Goal: Task Accomplishment & Management: Manage account settings

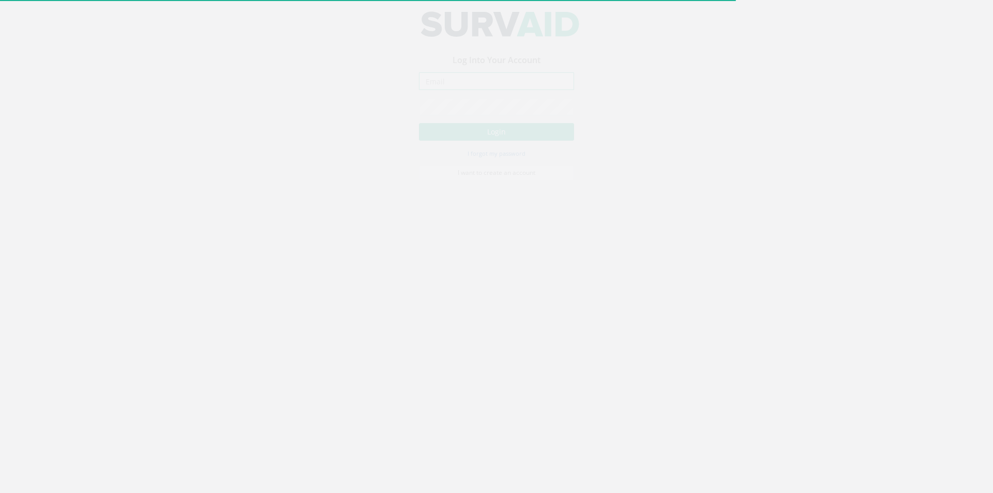
type input "[PERSON_NAME][EMAIL_ADDRESS][PERSON_NAME][DOMAIN_NAME]"
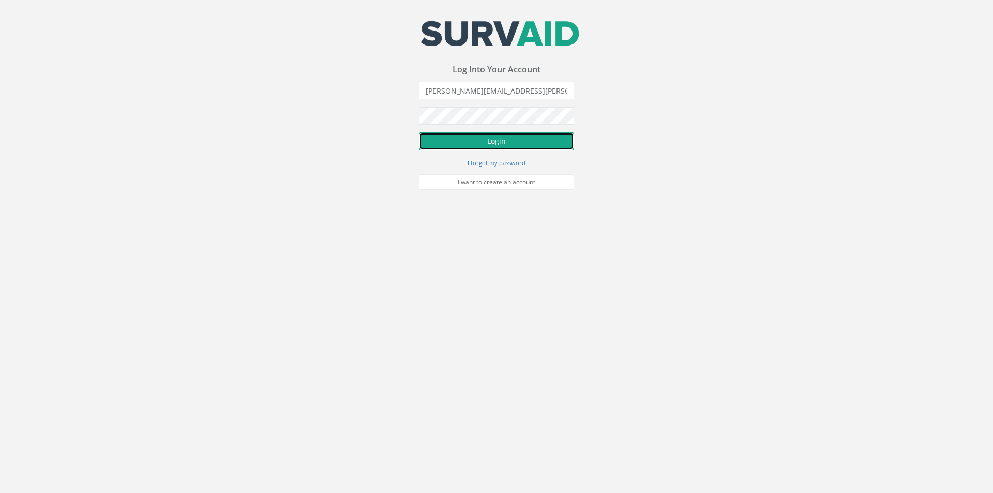
click at [476, 134] on button "Login" at bounding box center [496, 141] width 155 height 18
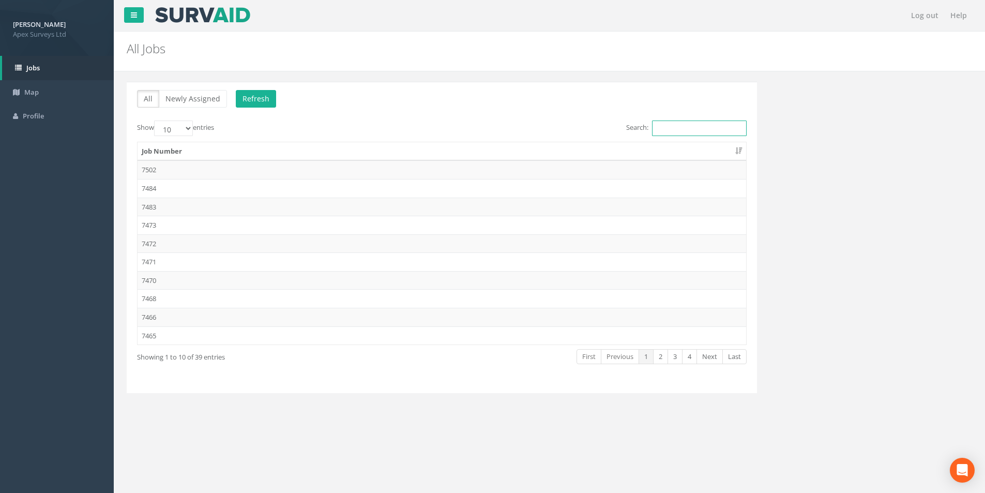
click at [670, 128] on input "Search:" at bounding box center [699, 129] width 95 height 16
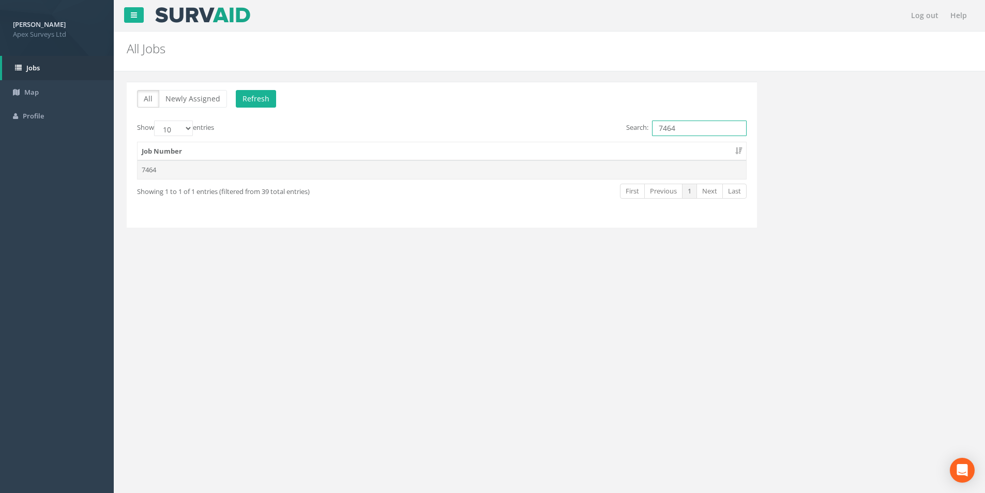
type input "7464"
click at [248, 165] on td "7464" at bounding box center [442, 169] width 609 height 19
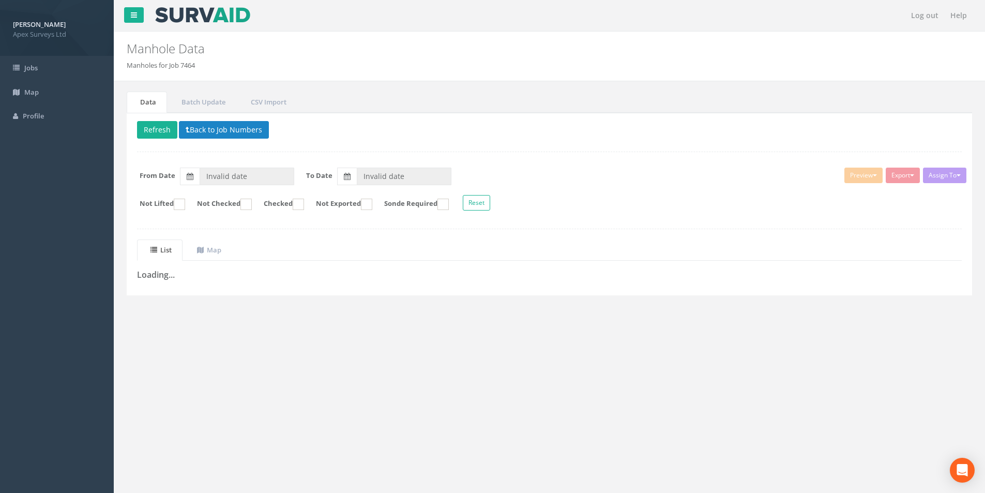
type input "[DATE]"
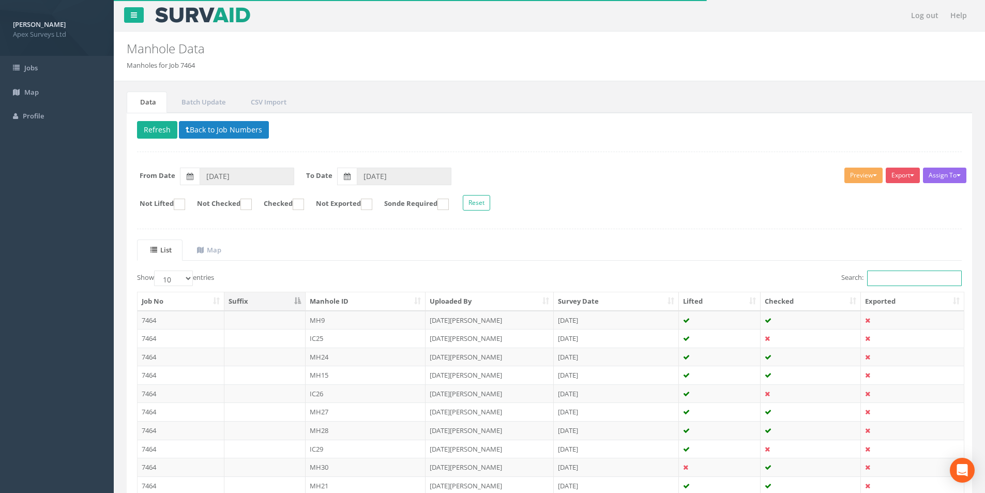
click at [878, 277] on input "Search:" at bounding box center [914, 279] width 95 height 16
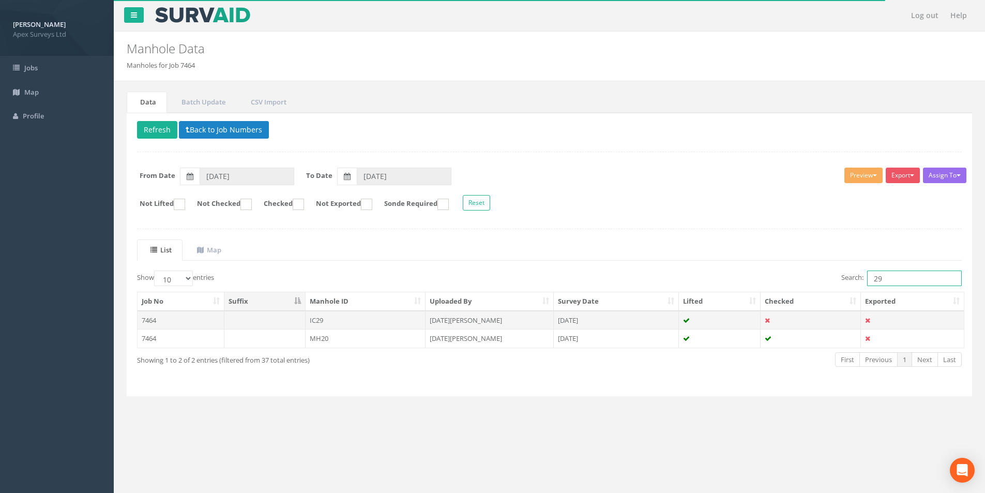
type input "29"
click at [321, 320] on td "IC29" at bounding box center [366, 320] width 121 height 19
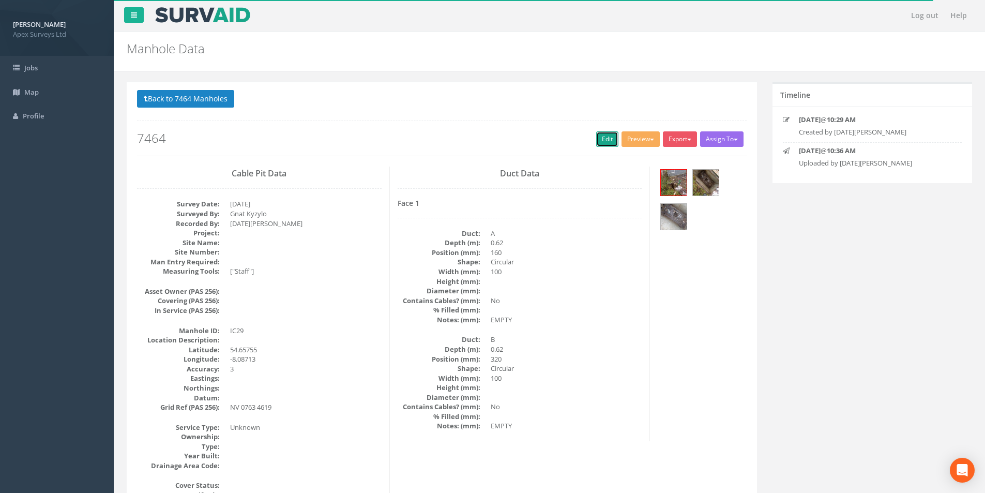
click at [599, 143] on link "Edit" at bounding box center [607, 139] width 22 height 16
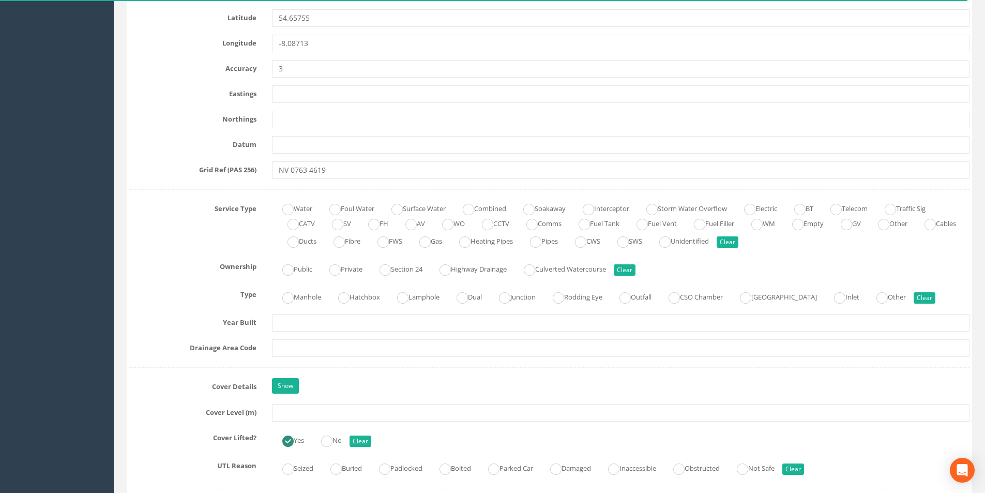
scroll to position [569, 0]
click at [311, 409] on input "text" at bounding box center [621, 412] width 698 height 18
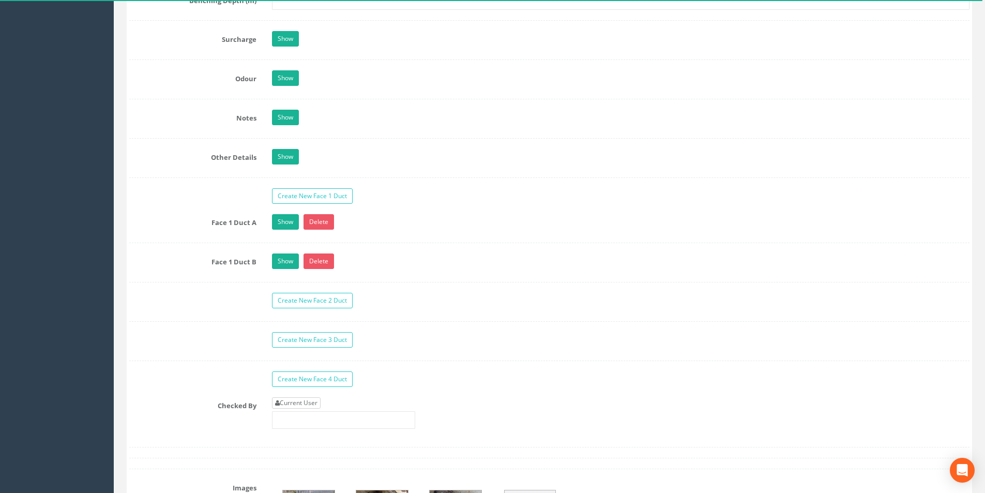
type input "20.88"
click at [310, 403] on link "Current User" at bounding box center [296, 402] width 49 height 11
type input "[PERSON_NAME]"
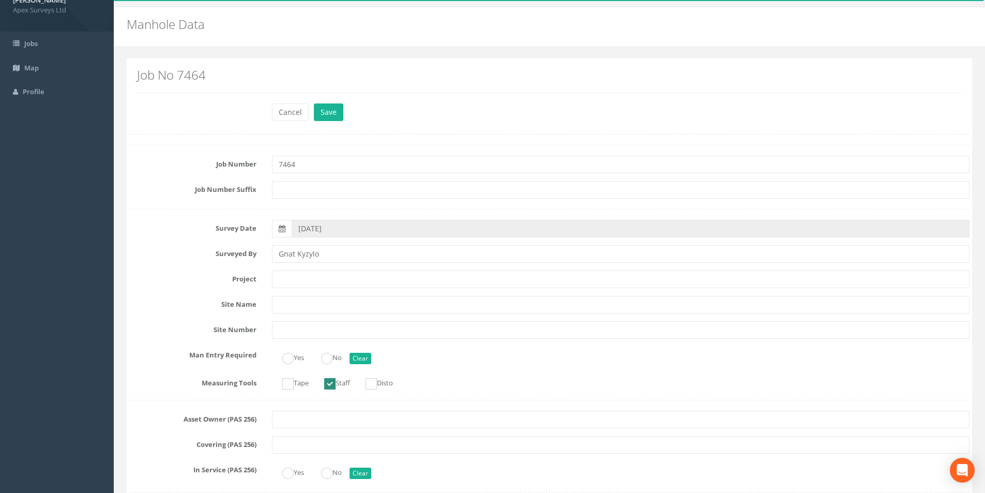
scroll to position [0, 0]
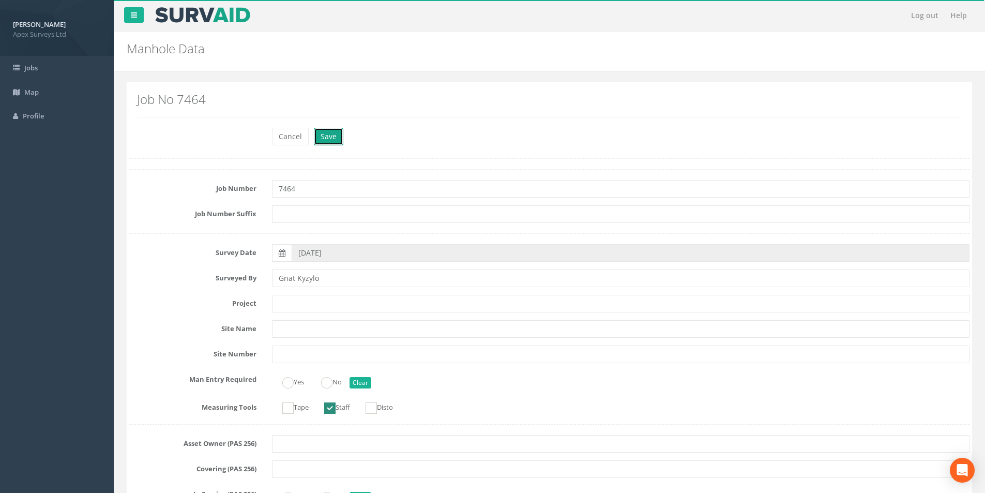
click at [327, 138] on button "Save" at bounding box center [328, 137] width 29 height 18
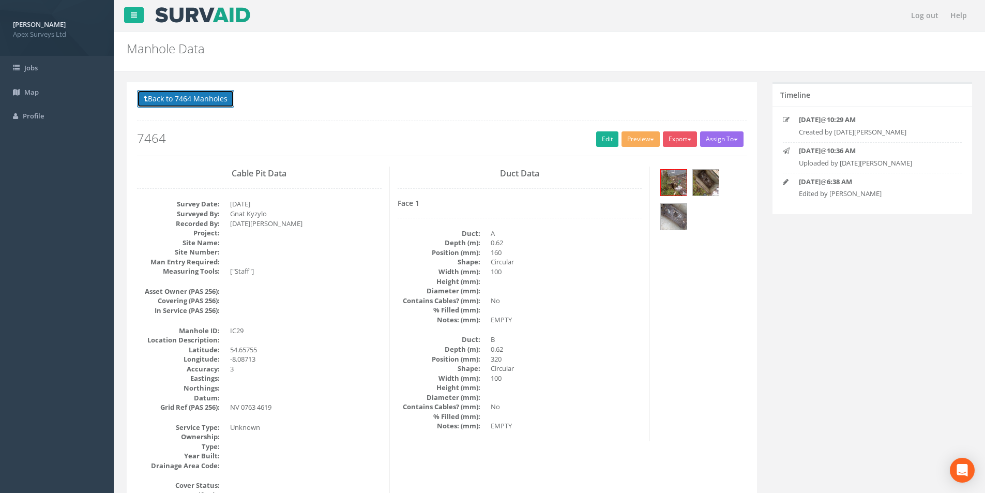
click at [176, 101] on button "Back to 7464 Manholes" at bounding box center [185, 99] width 97 height 18
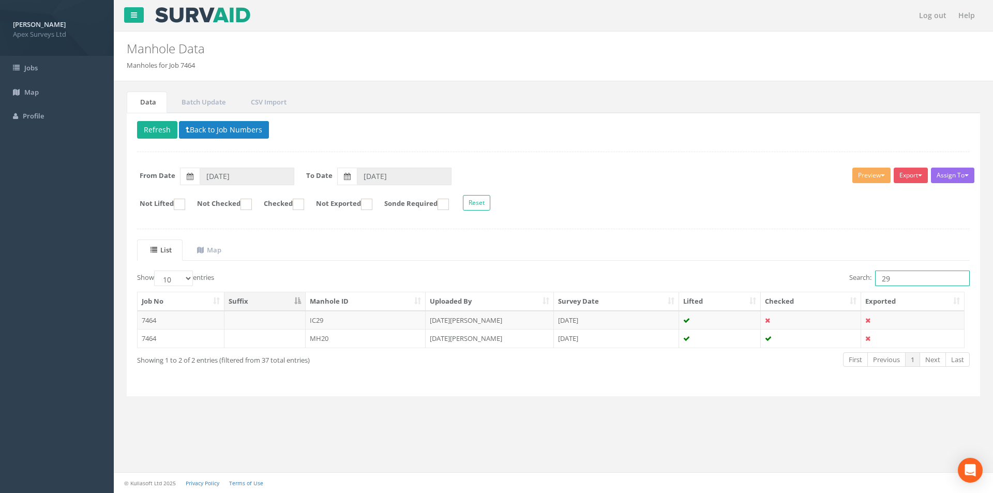
drag, startPoint x: 900, startPoint y: 281, endPoint x: 878, endPoint y: 286, distance: 22.6
click at [878, 286] on input "29" at bounding box center [922, 279] width 95 height 16
type input "1"
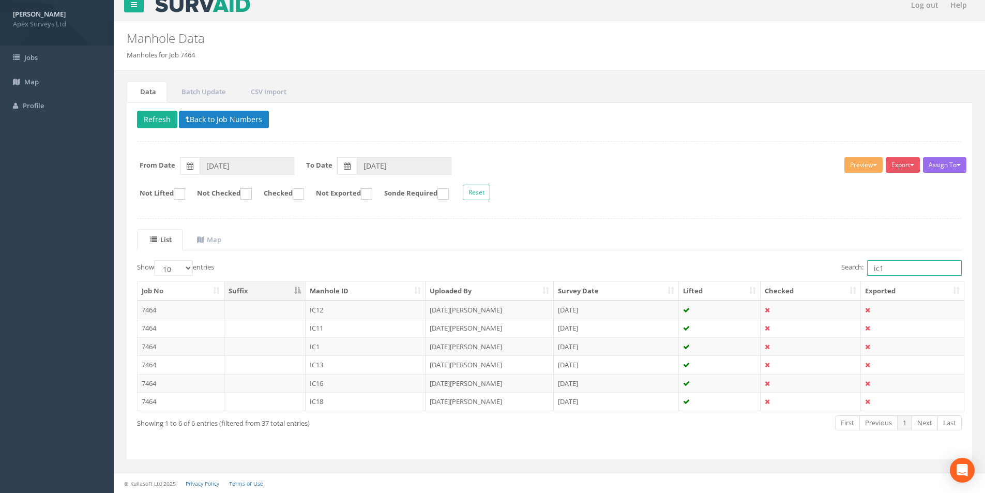
scroll to position [10, 0]
type input "ic1"
click at [349, 347] on td "IC1" at bounding box center [366, 346] width 121 height 19
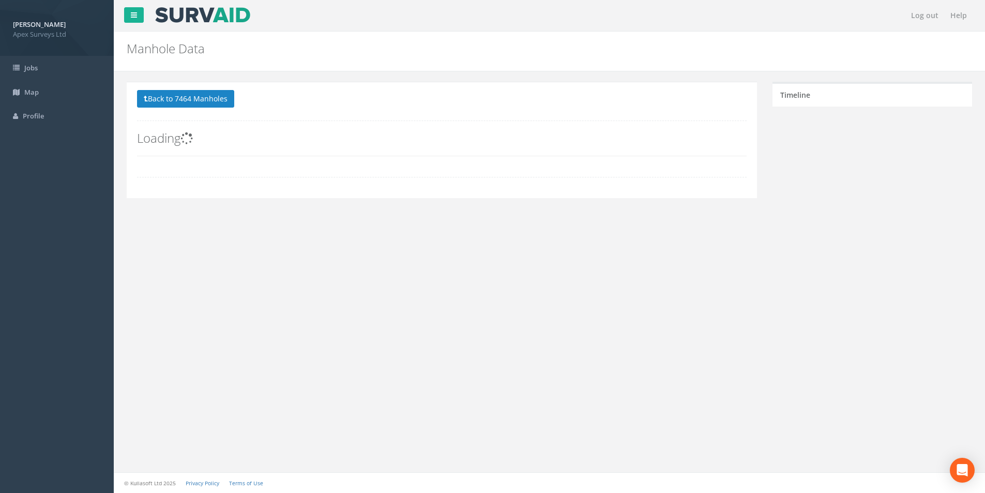
scroll to position [0, 0]
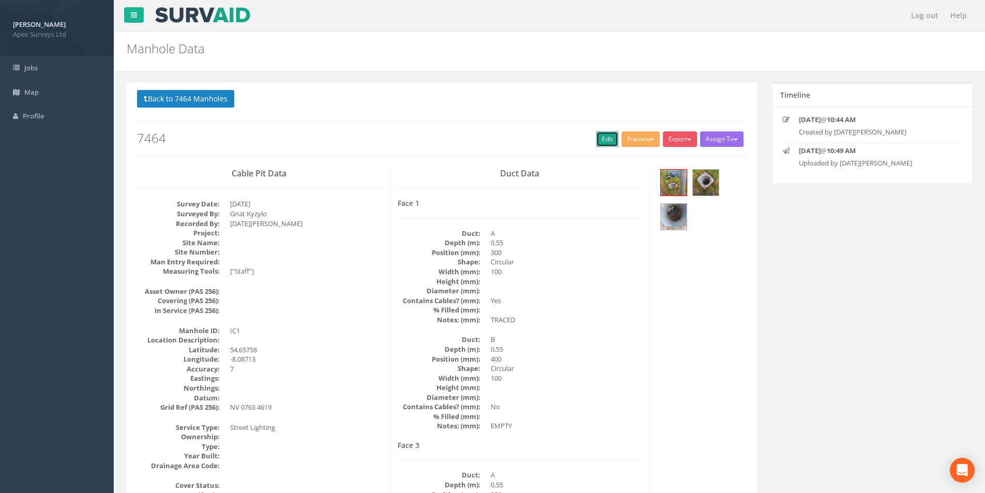
click at [601, 143] on link "Edit" at bounding box center [607, 139] width 22 height 16
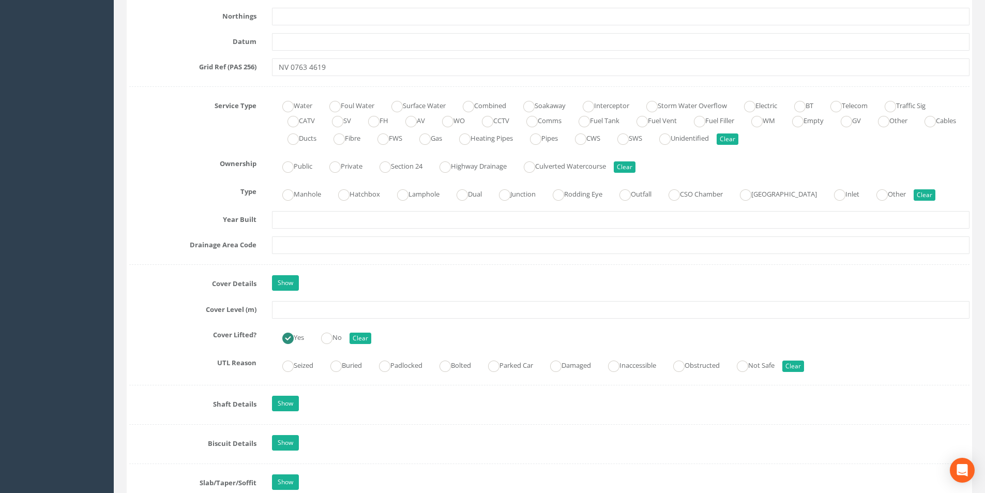
scroll to position [672, 0]
click at [332, 307] on input "text" at bounding box center [621, 309] width 698 height 18
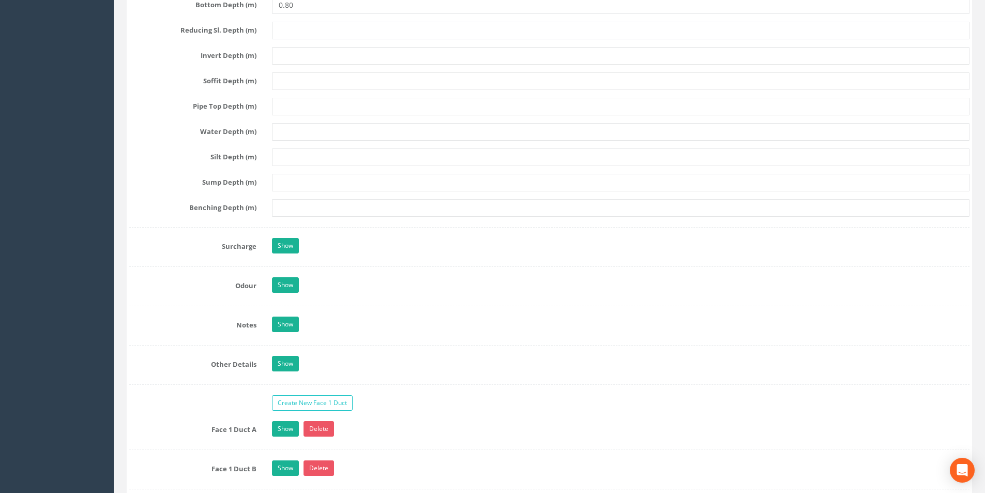
scroll to position [1603, 0]
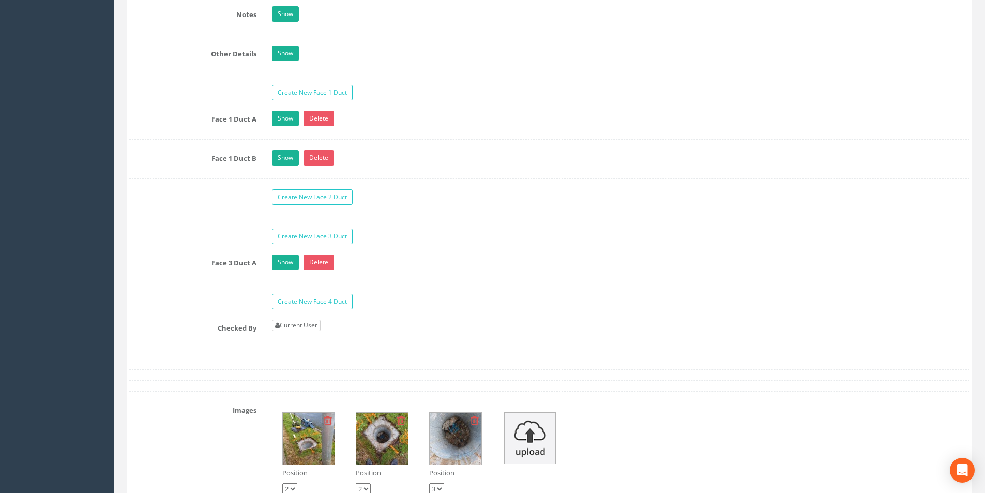
type input "20.80"
click at [301, 323] on link "Current User" at bounding box center [296, 325] width 49 height 11
type input "[PERSON_NAME]"
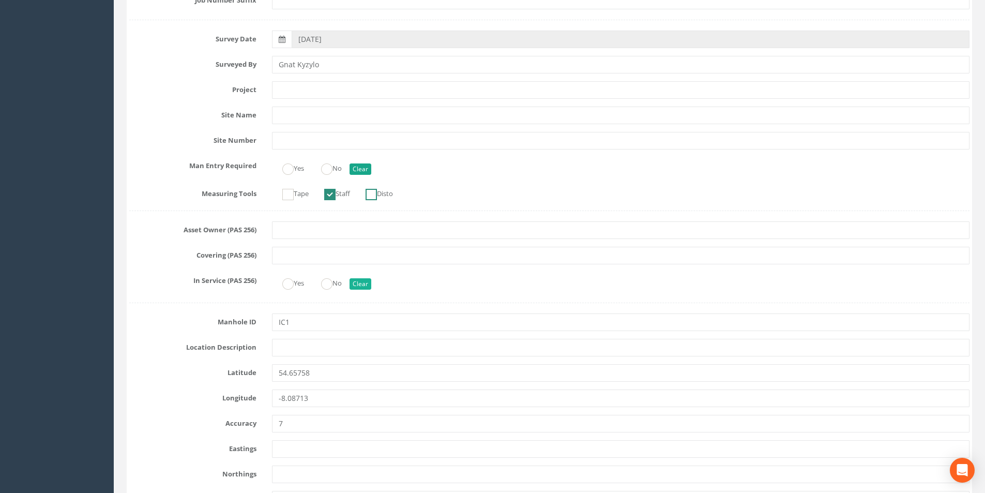
scroll to position [103, 0]
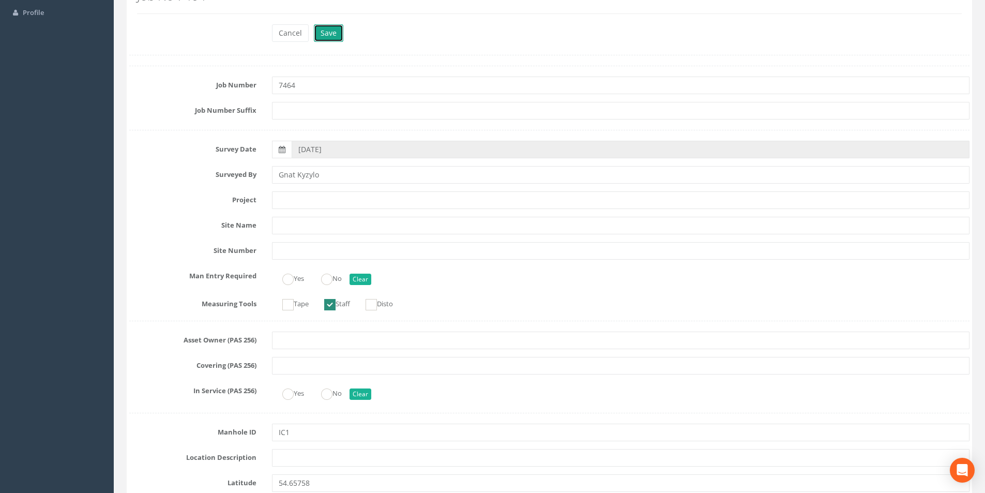
click at [330, 37] on button "Save" at bounding box center [328, 33] width 29 height 18
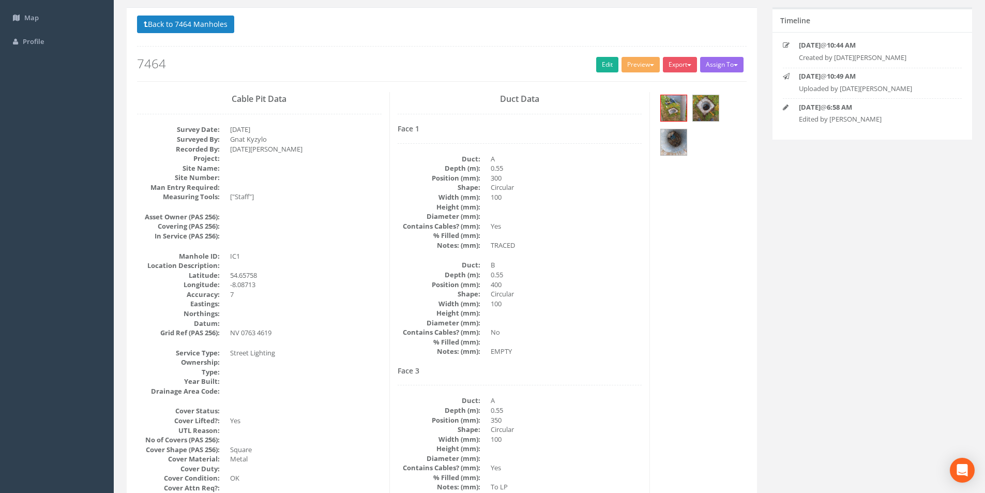
scroll to position [0, 0]
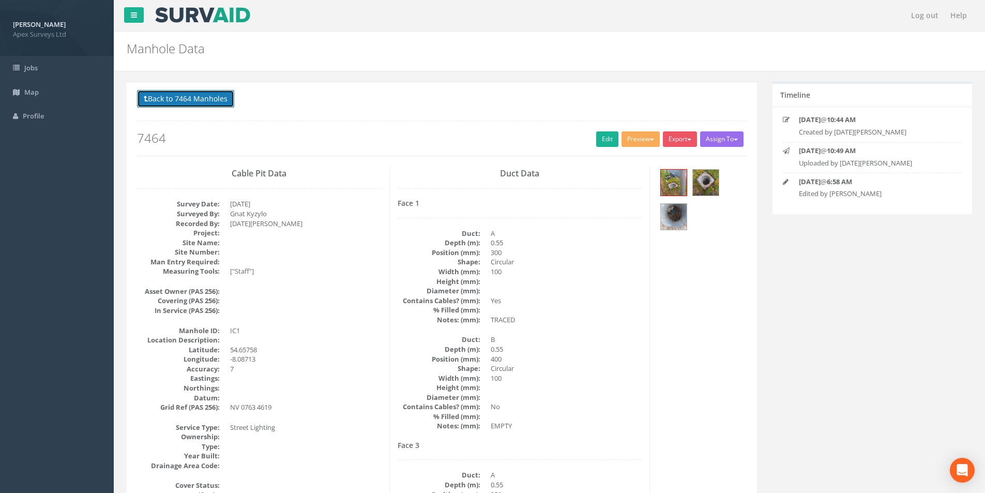
click at [220, 103] on button "Back to 7464 Manholes" at bounding box center [185, 99] width 97 height 18
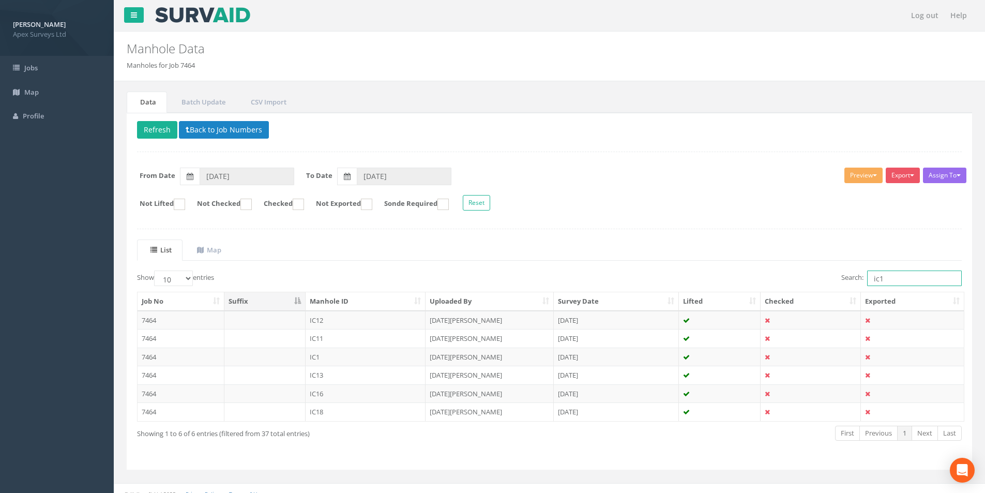
click at [899, 284] on input "ic1" at bounding box center [914, 279] width 95 height 16
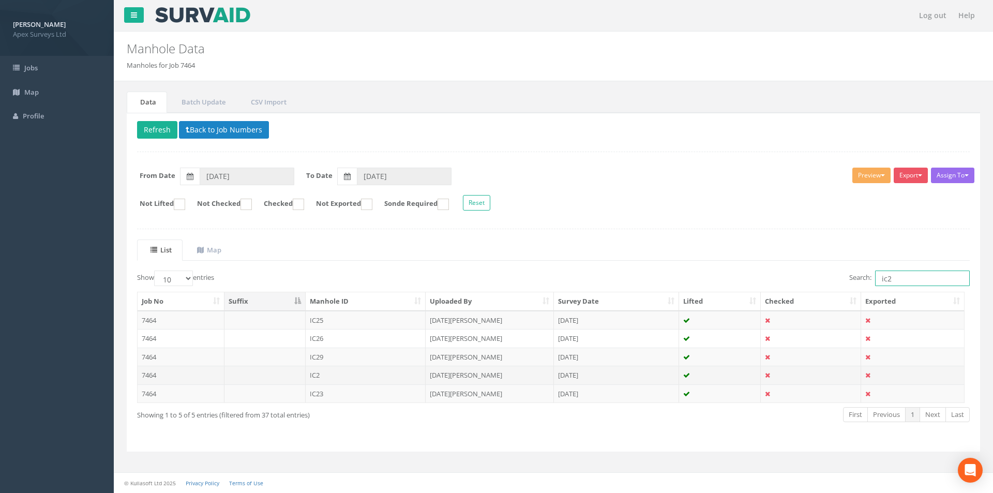
type input "ic2"
click at [405, 380] on td "IC2" at bounding box center [366, 375] width 121 height 19
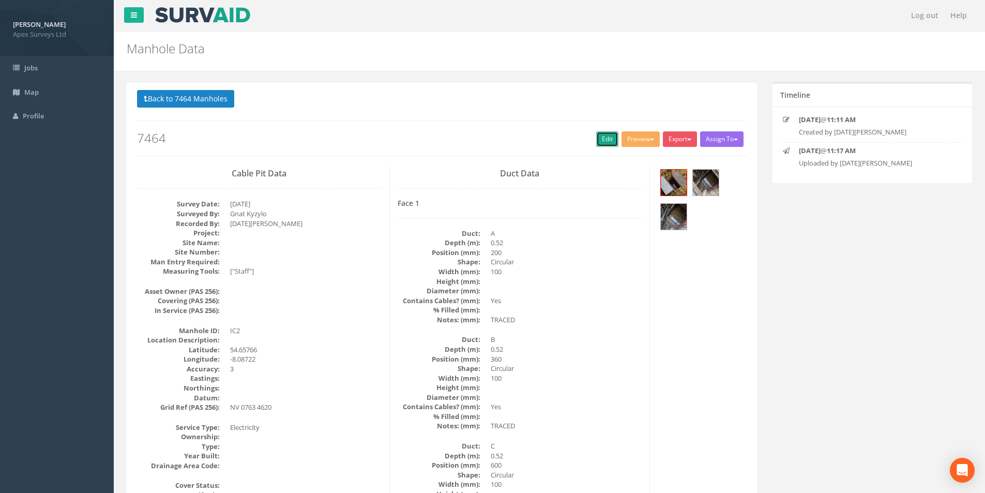
click at [598, 138] on link "Edit" at bounding box center [607, 139] width 22 height 16
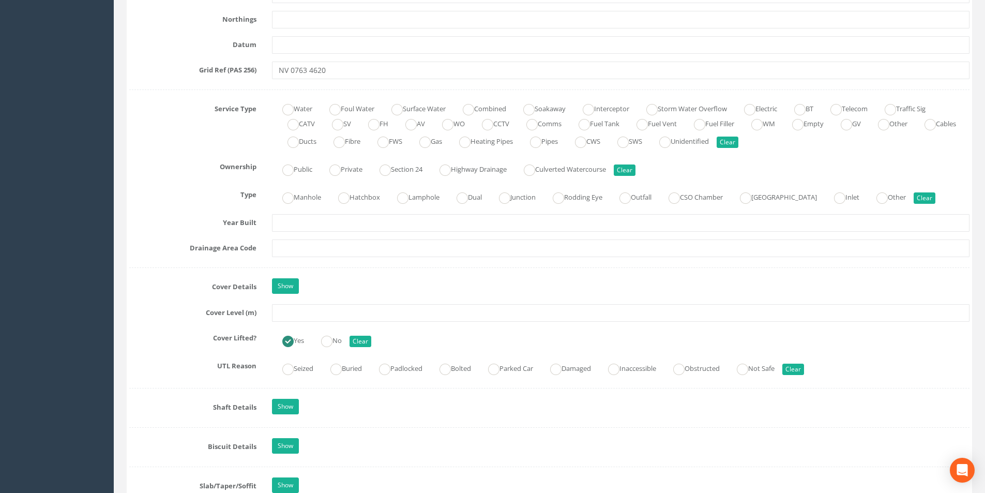
scroll to position [776, 0]
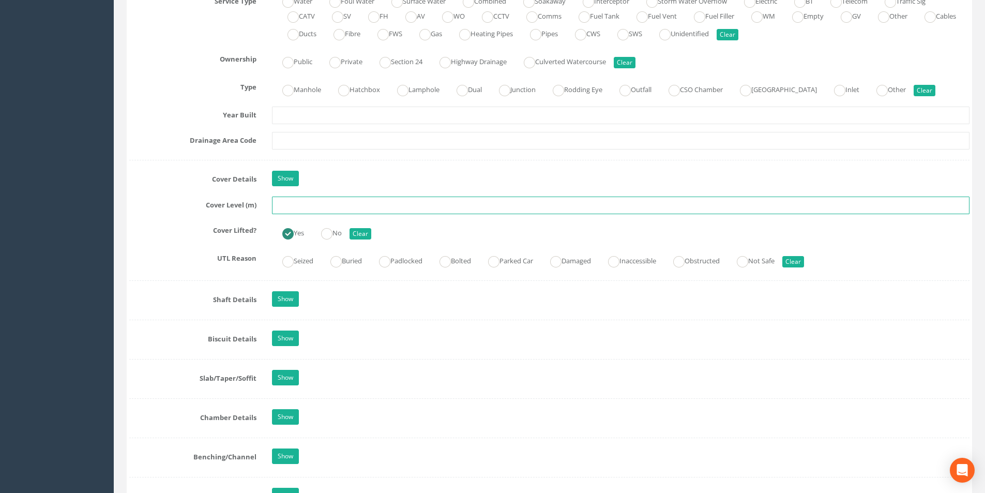
click at [304, 207] on input "text" at bounding box center [621, 206] width 698 height 18
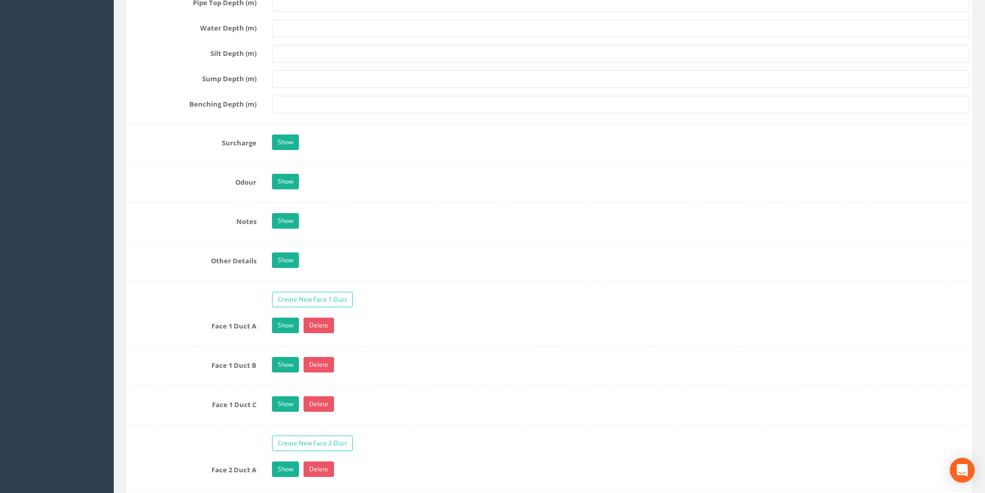
scroll to position [1759, 0]
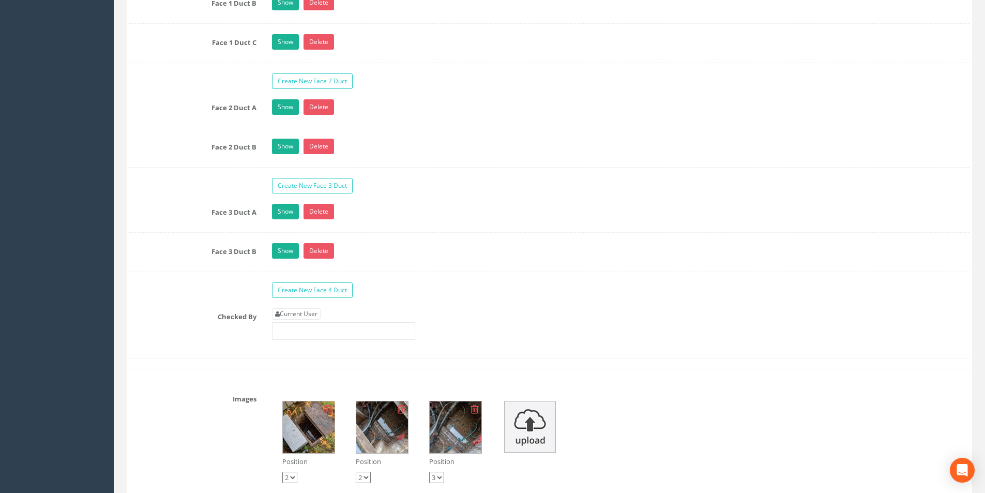
type input "20.76"
click at [316, 323] on input "text" at bounding box center [343, 331] width 143 height 18
click at [316, 319] on link "Current User" at bounding box center [296, 313] width 49 height 11
type input "[PERSON_NAME]"
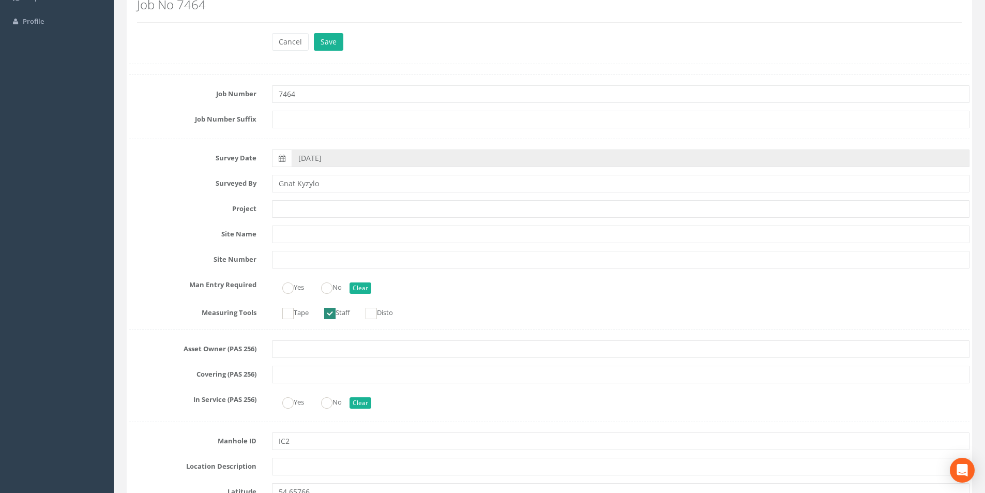
scroll to position [0, 0]
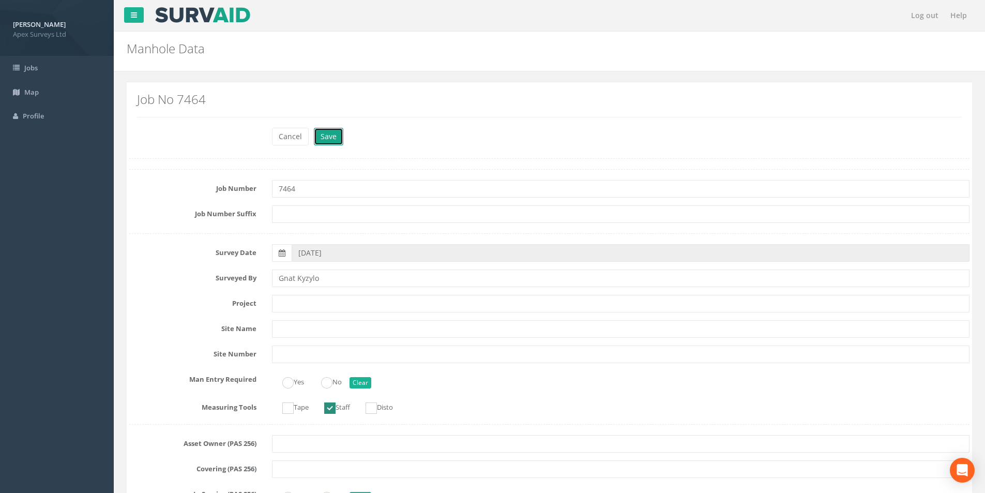
click at [329, 141] on button "Save" at bounding box center [328, 137] width 29 height 18
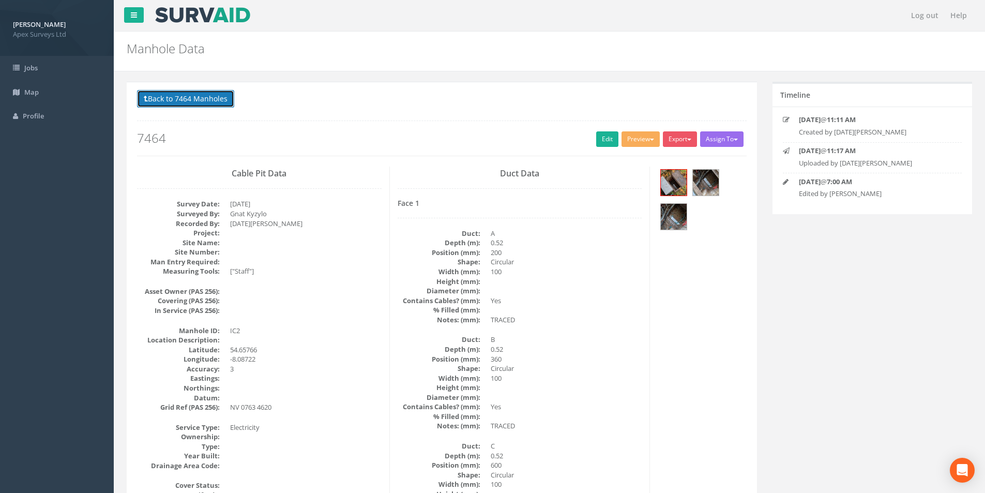
drag, startPoint x: 208, startPoint y: 103, endPoint x: 257, endPoint y: 127, distance: 53.4
click at [208, 103] on button "Back to 7464 Manholes" at bounding box center [185, 99] width 97 height 18
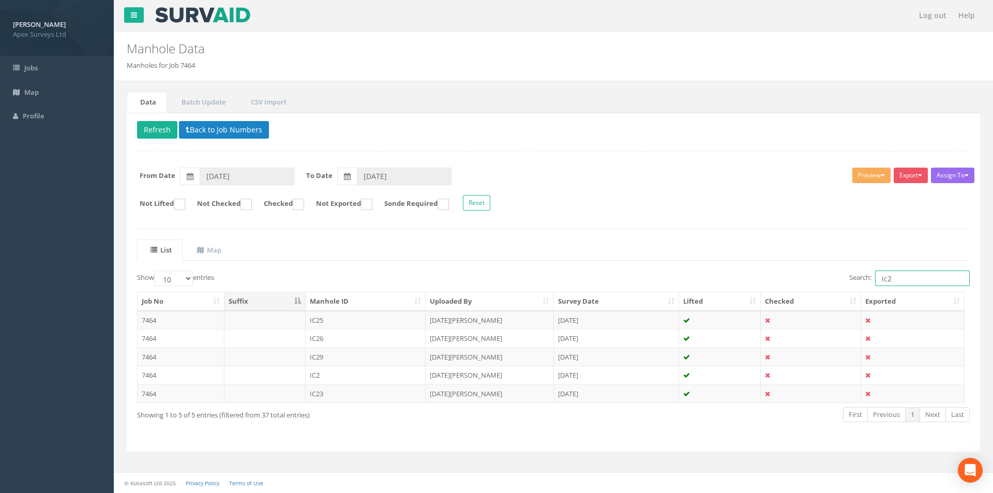
click at [905, 280] on input "ic2" at bounding box center [922, 279] width 95 height 16
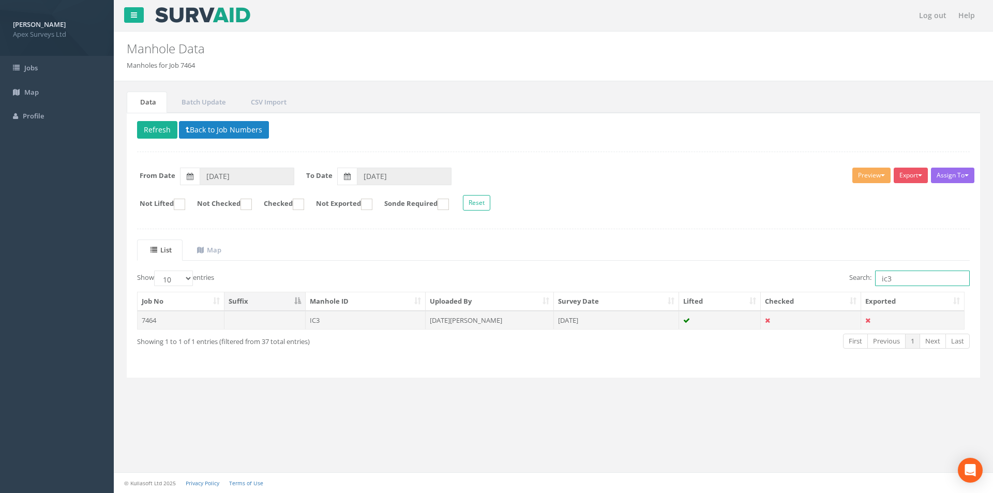
type input "ic3"
click at [352, 327] on td "IC3" at bounding box center [366, 320] width 121 height 19
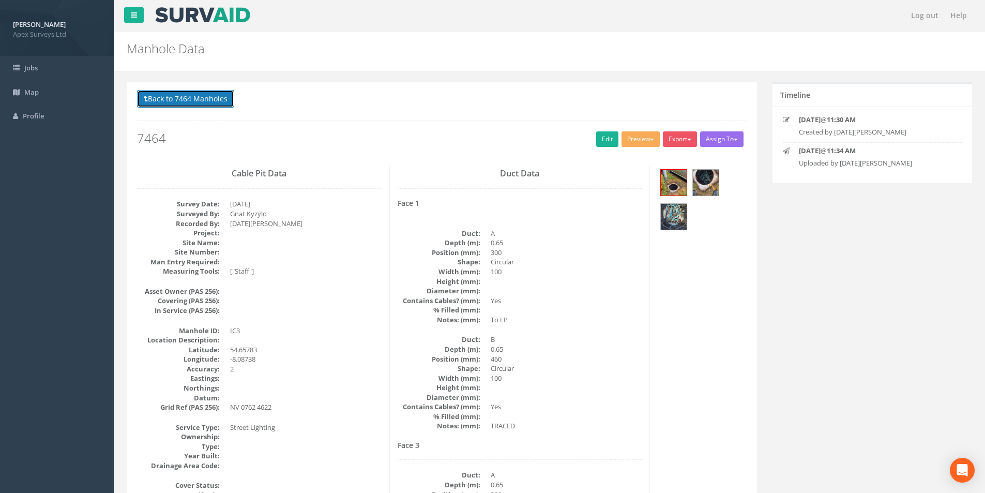
click at [158, 95] on button "Back to 7464 Manholes" at bounding box center [185, 99] width 97 height 18
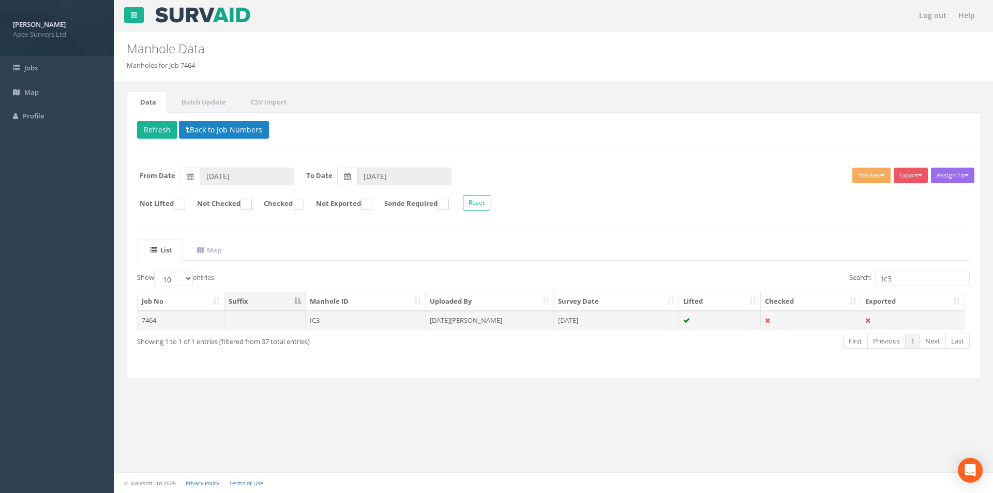
click at [316, 322] on td "IC3" at bounding box center [366, 320] width 121 height 19
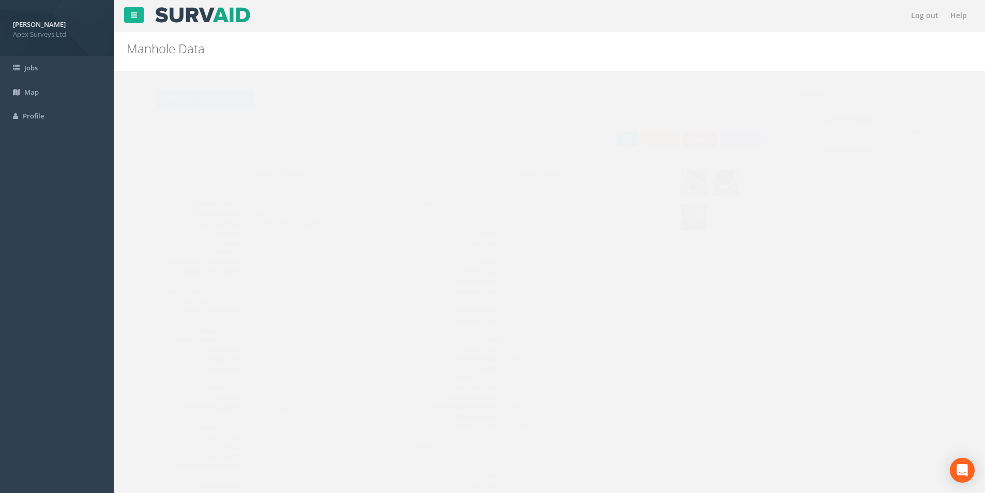
click at [607, 143] on link "Edit" at bounding box center [607, 139] width 22 height 16
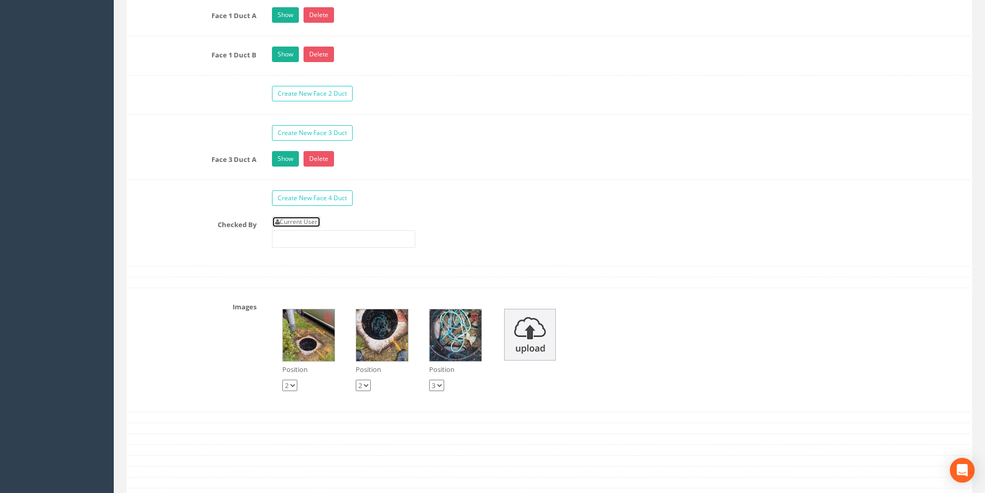
click at [316, 223] on link "Current User" at bounding box center [296, 221] width 49 height 11
type input "[PERSON_NAME]"
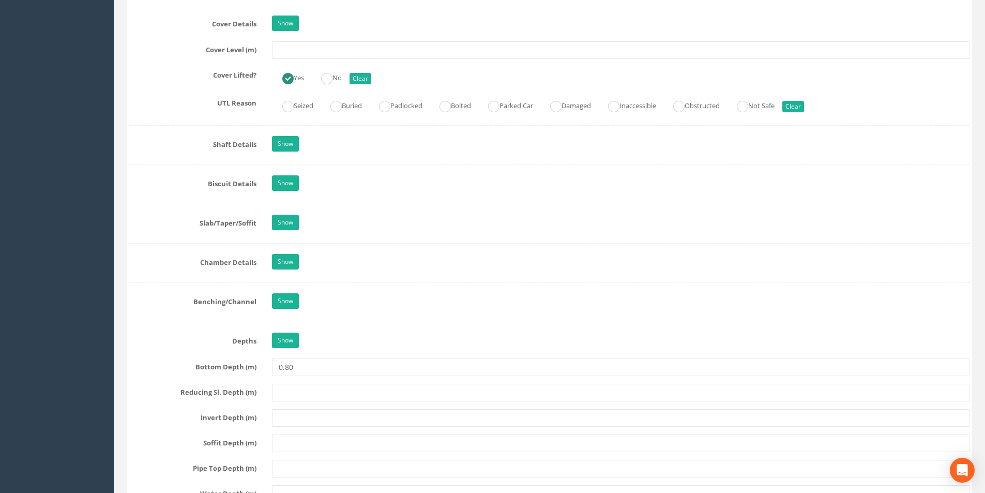
scroll to position [672, 0]
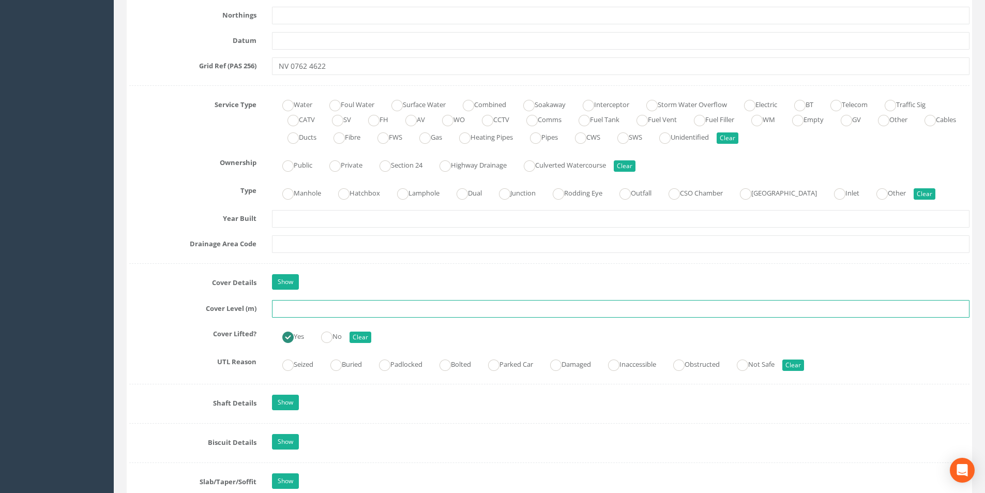
click at [314, 306] on input "text" at bounding box center [621, 309] width 698 height 18
type input "20.78"
click at [312, 242] on input "text" at bounding box center [621, 244] width 698 height 18
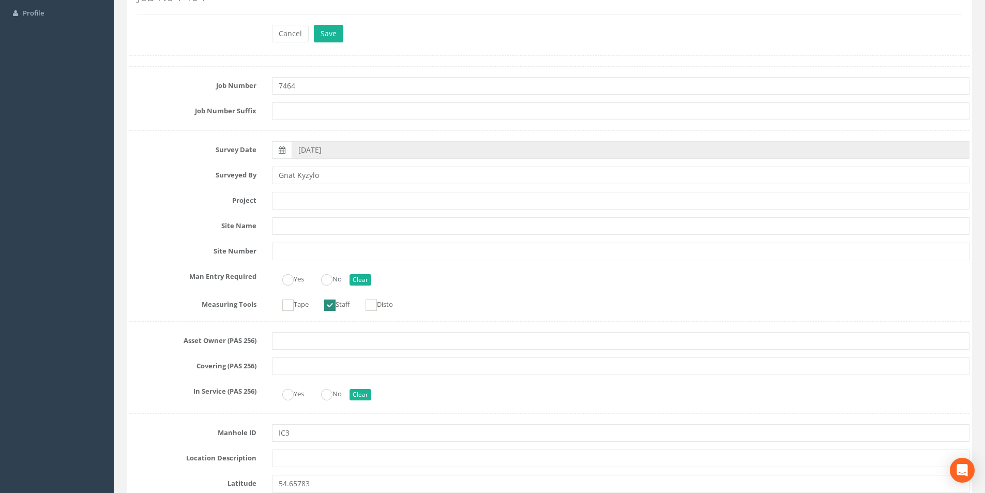
scroll to position [0, 0]
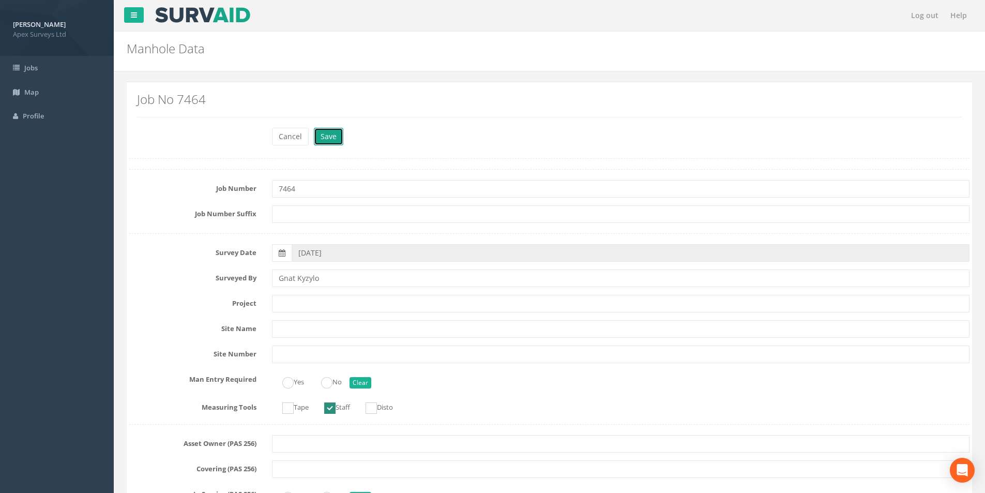
click at [328, 144] on button "Save" at bounding box center [328, 137] width 29 height 18
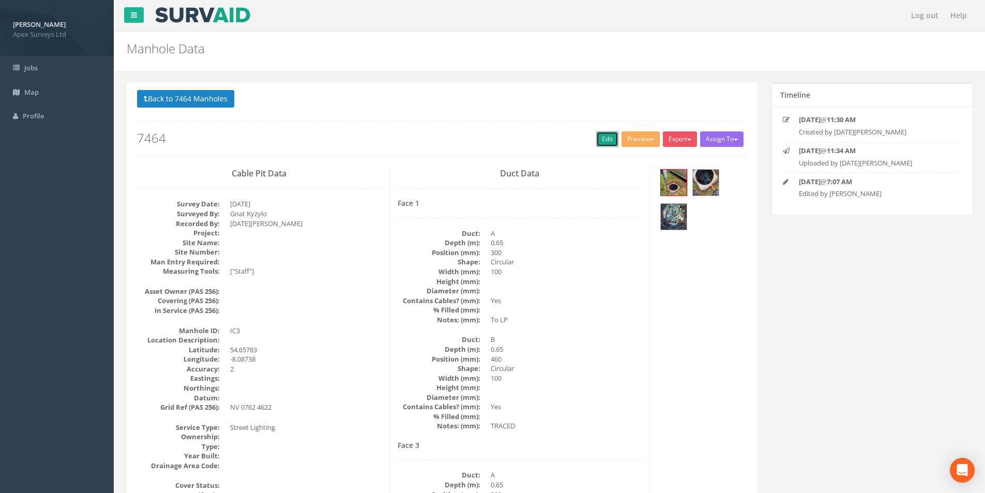
click at [599, 143] on link "Edit" at bounding box center [607, 139] width 22 height 16
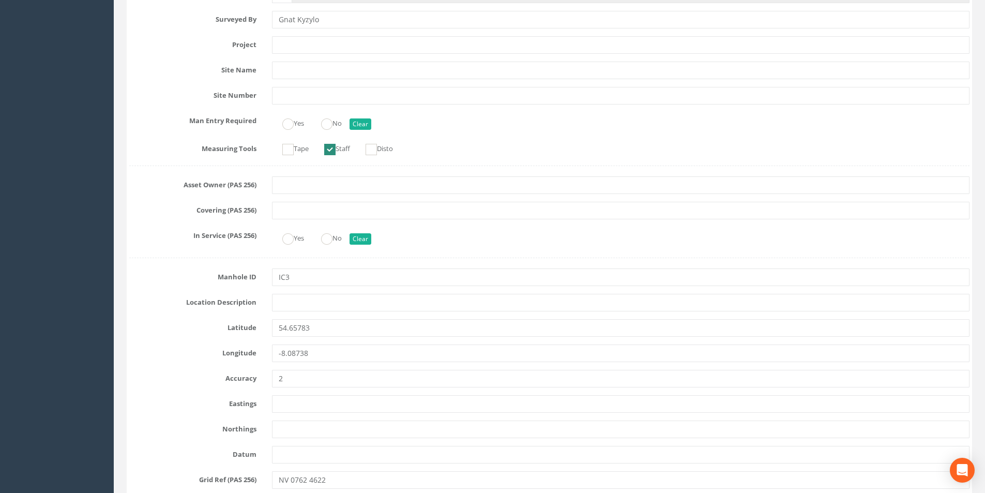
scroll to position [310, 0]
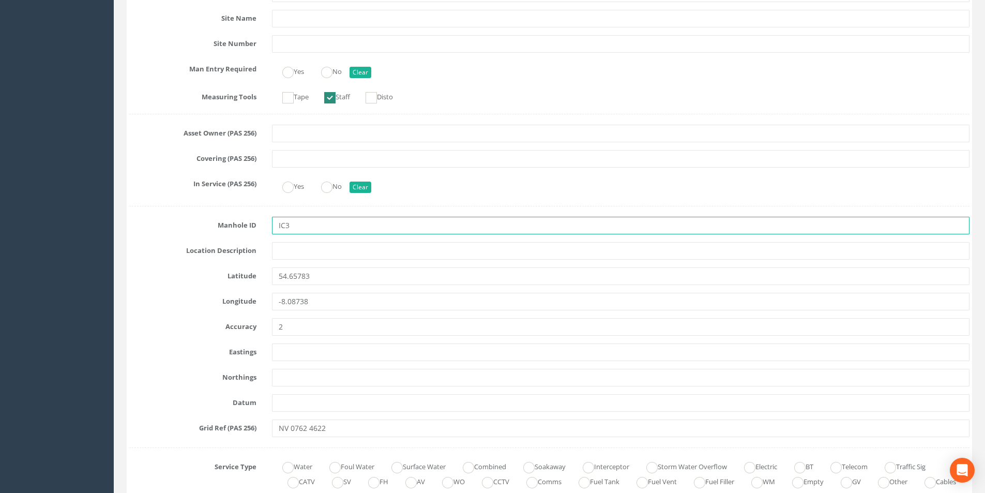
click at [312, 226] on input "IC3" at bounding box center [621, 226] width 698 height 18
type input "IC4"
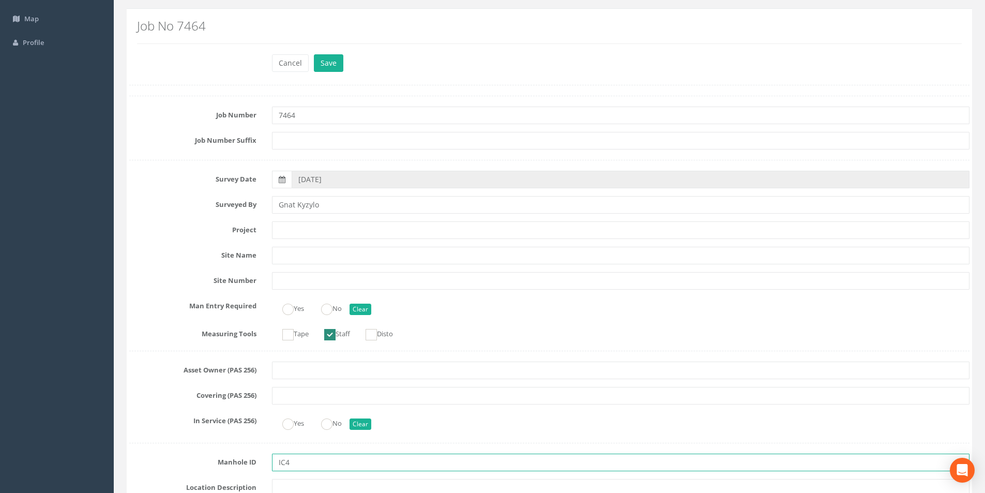
scroll to position [0, 0]
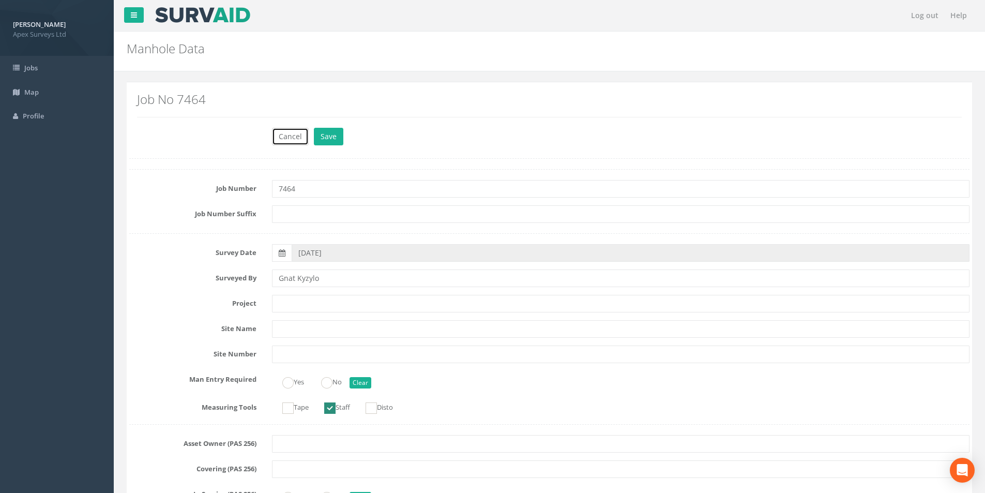
click at [293, 140] on button "Cancel" at bounding box center [290, 137] width 37 height 18
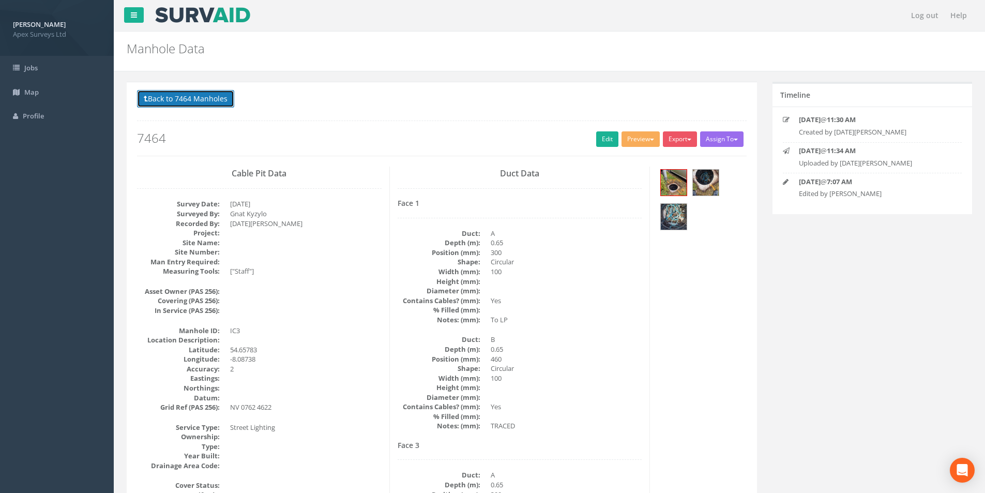
click at [182, 100] on button "Back to 7464 Manholes" at bounding box center [185, 99] width 97 height 18
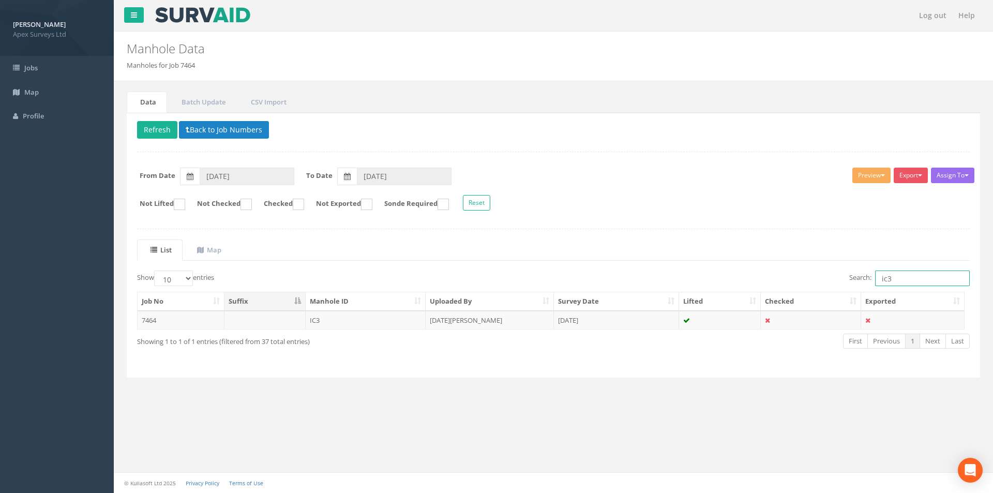
click at [902, 277] on input "ic3" at bounding box center [922, 279] width 95 height 16
type input "ic4"
click at [326, 320] on td "IC4" at bounding box center [366, 320] width 121 height 19
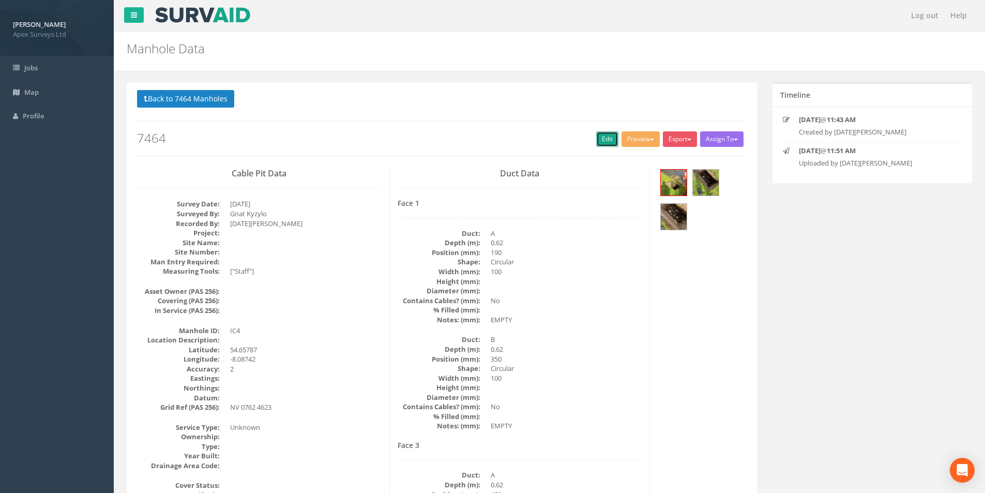
click at [608, 139] on link "Edit" at bounding box center [607, 139] width 22 height 16
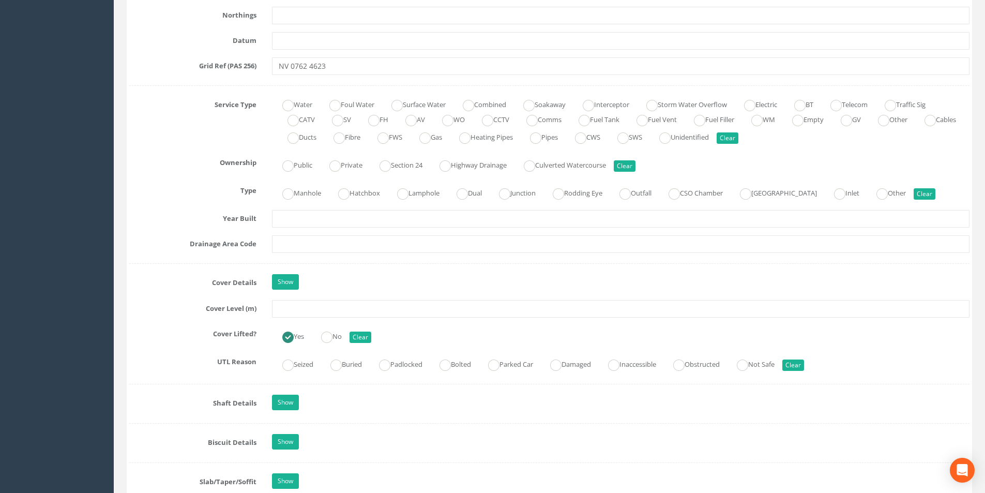
scroll to position [724, 0]
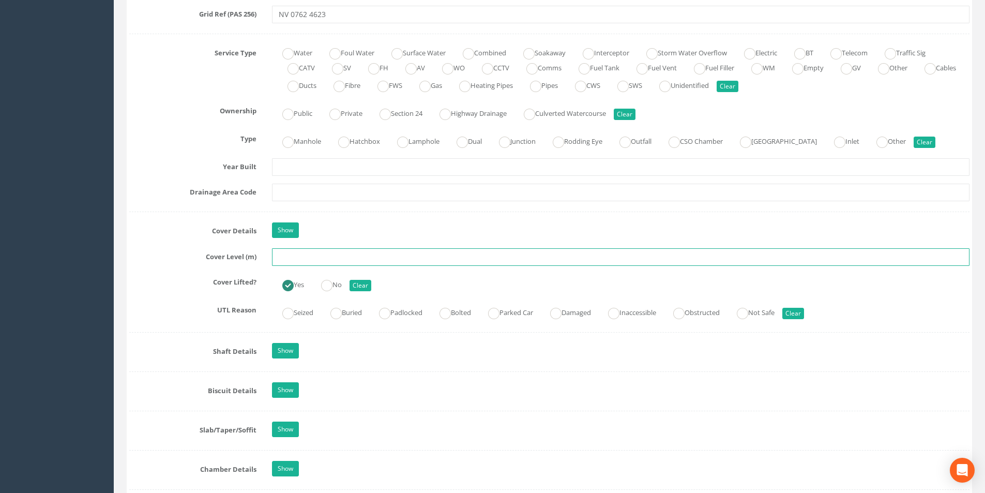
click at [307, 256] on input "text" at bounding box center [621, 257] width 698 height 18
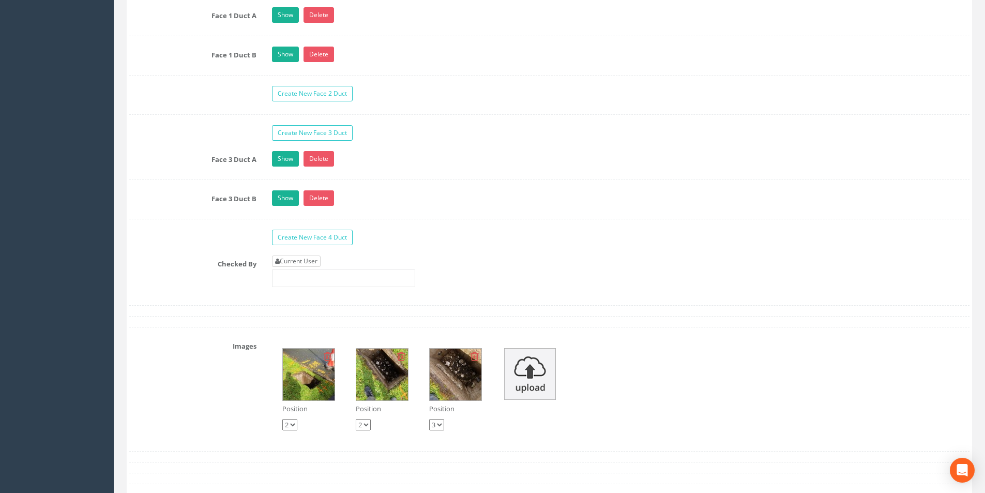
type input "20.69"
click at [312, 263] on link "Current User" at bounding box center [296, 261] width 49 height 11
type input "[PERSON_NAME]"
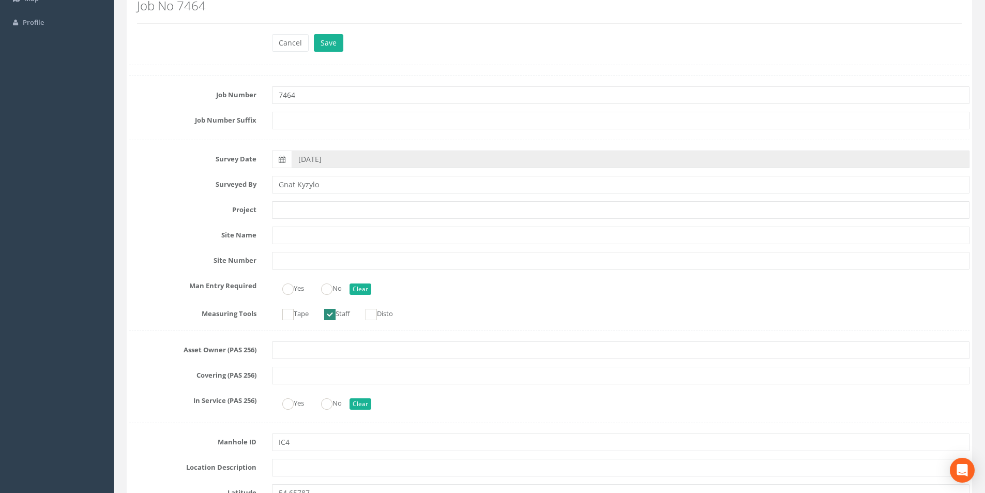
scroll to position [0, 0]
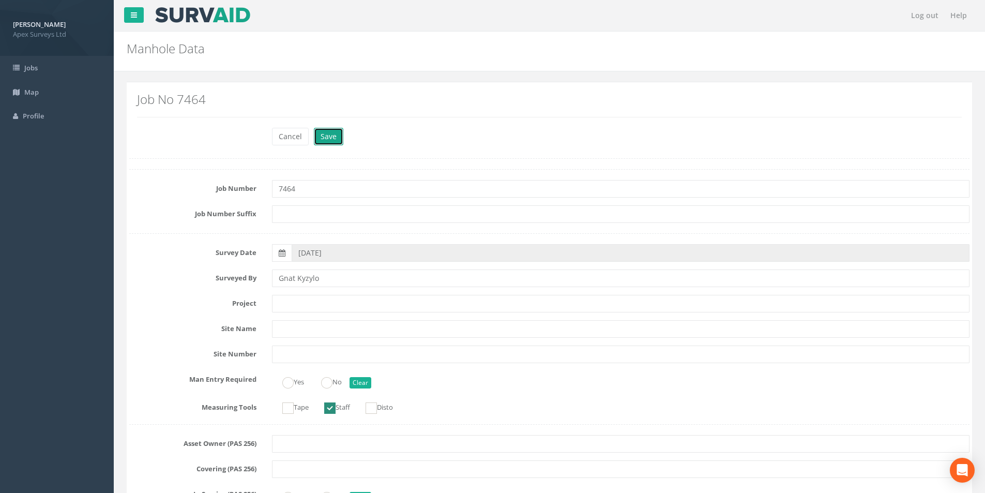
click at [335, 143] on button "Save" at bounding box center [328, 137] width 29 height 18
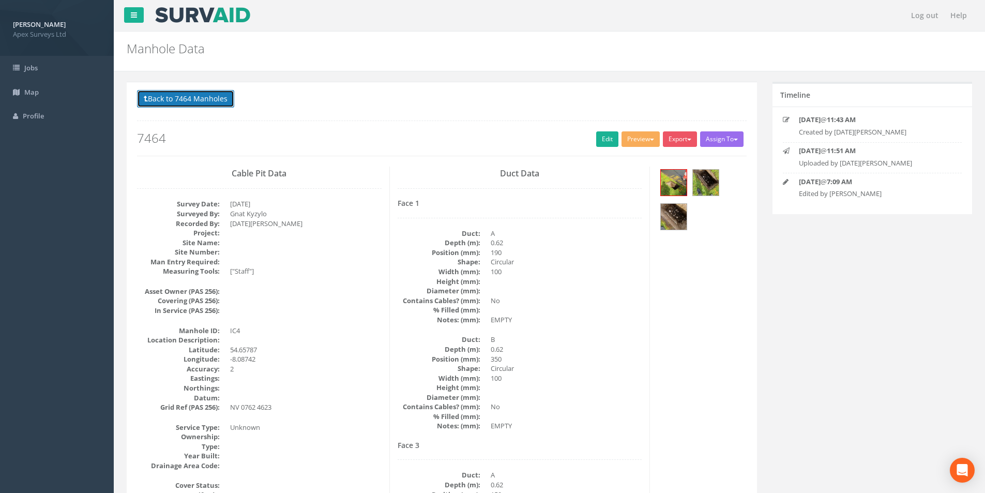
click at [198, 93] on button "Back to 7464 Manholes" at bounding box center [185, 99] width 97 height 18
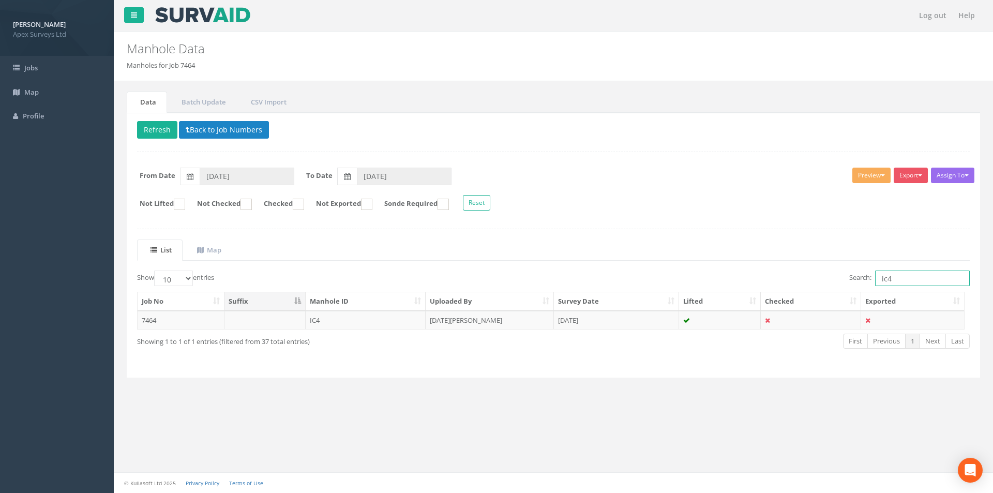
click at [902, 278] on input "ic4" at bounding box center [922, 279] width 95 height 16
type input "ic5"
click at [473, 320] on td "[DATE][PERSON_NAME]" at bounding box center [490, 320] width 128 height 19
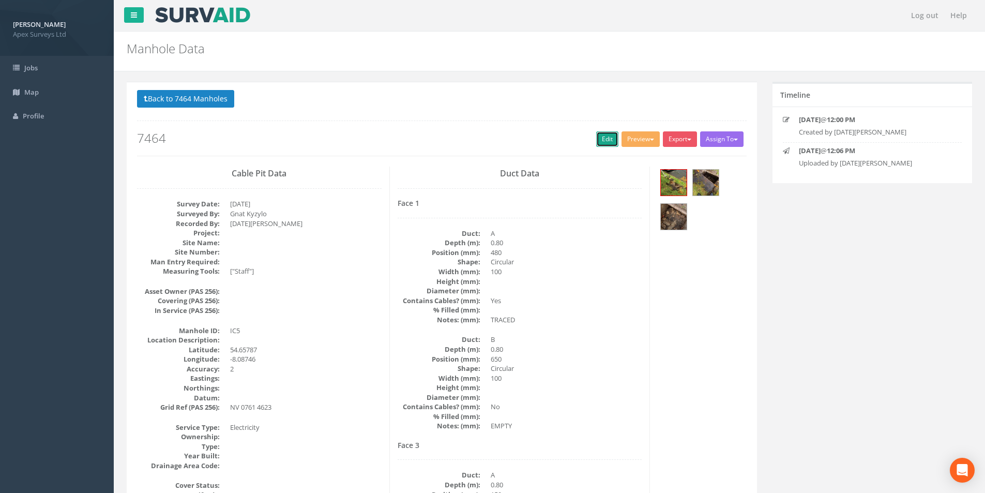
click at [598, 139] on link "Edit" at bounding box center [607, 139] width 22 height 16
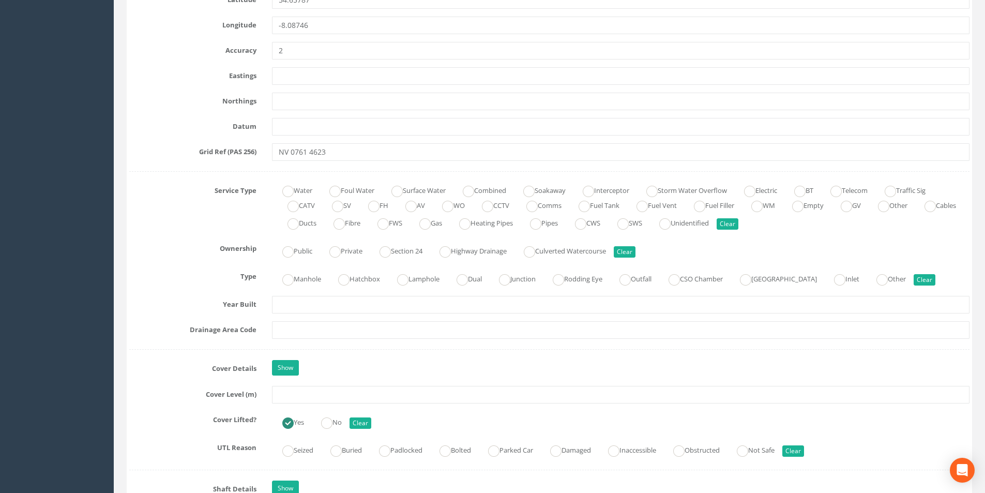
scroll to position [672, 0]
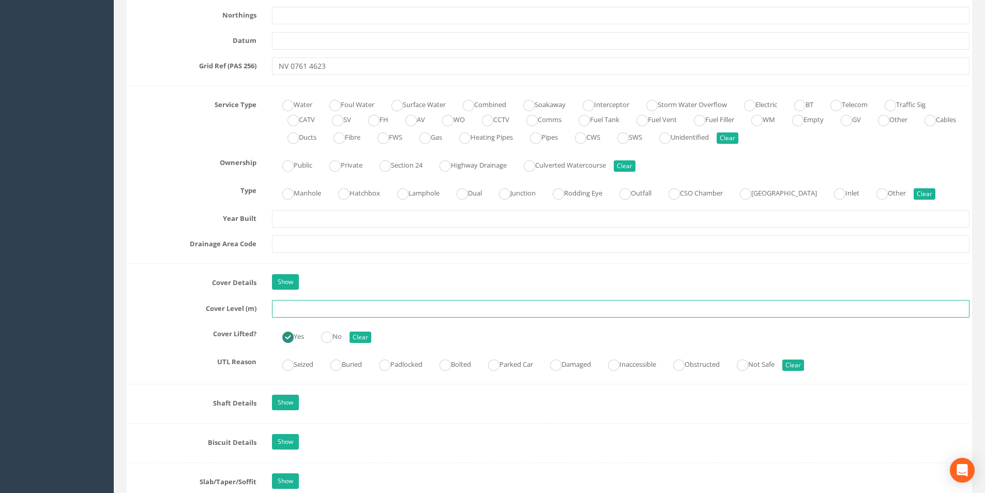
click at [322, 311] on input "text" at bounding box center [621, 309] width 698 height 18
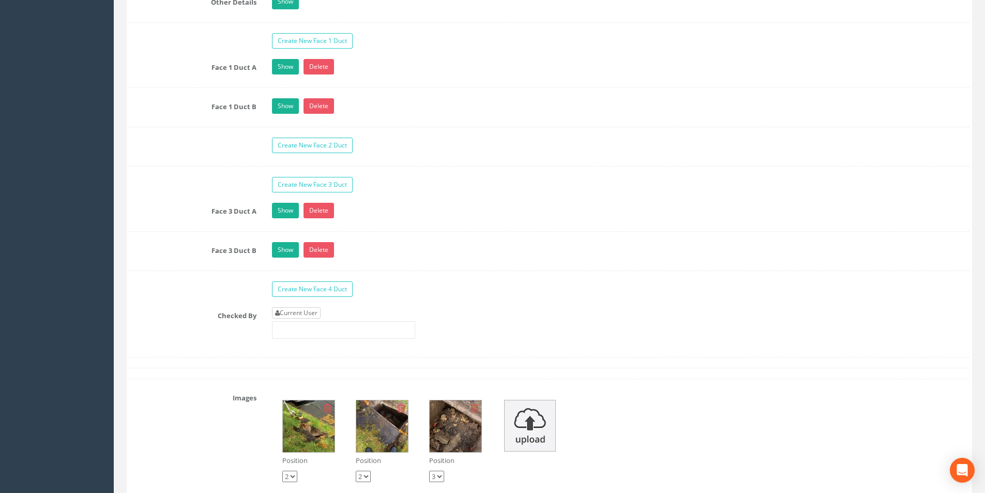
type input "20.77"
click at [316, 316] on link "Current User" at bounding box center [296, 312] width 49 height 11
type input "[PERSON_NAME]"
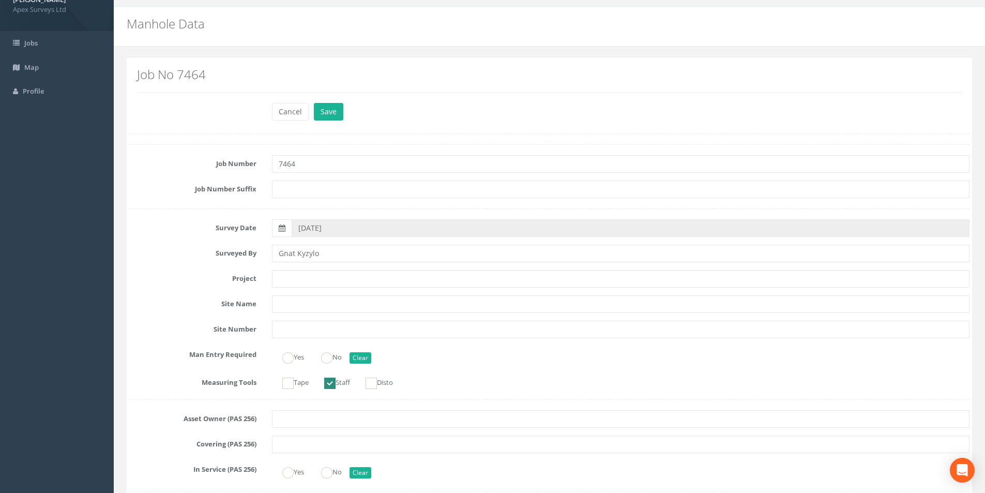
scroll to position [0, 0]
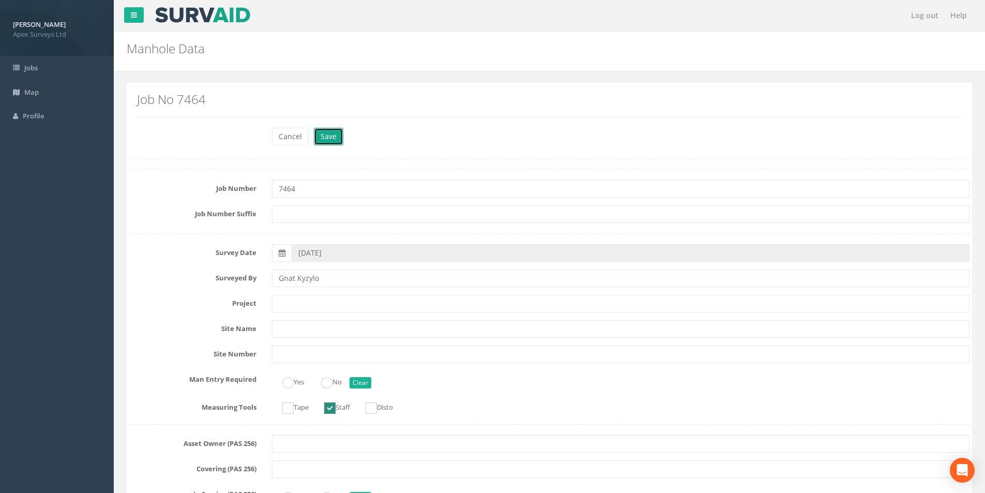
click at [337, 137] on button "Save" at bounding box center [328, 137] width 29 height 18
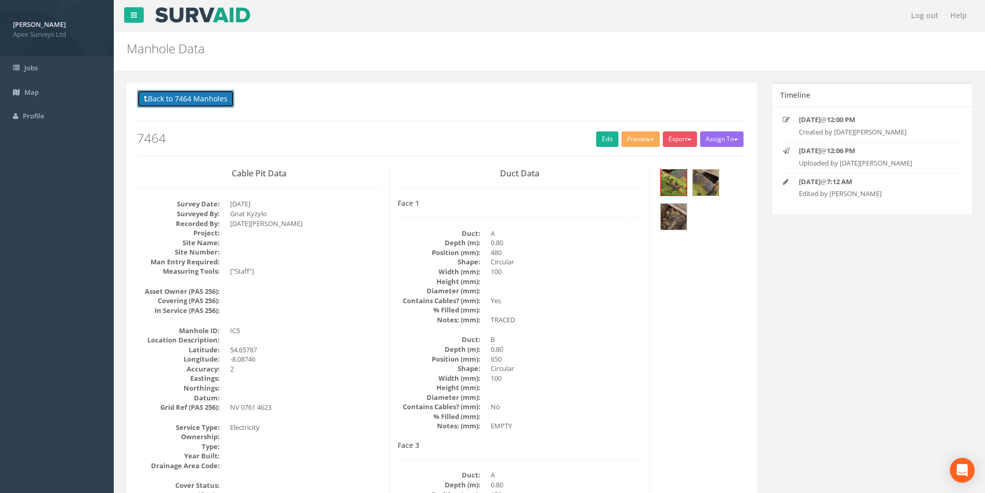
click at [154, 105] on button "Back to 7464 Manholes" at bounding box center [185, 99] width 97 height 18
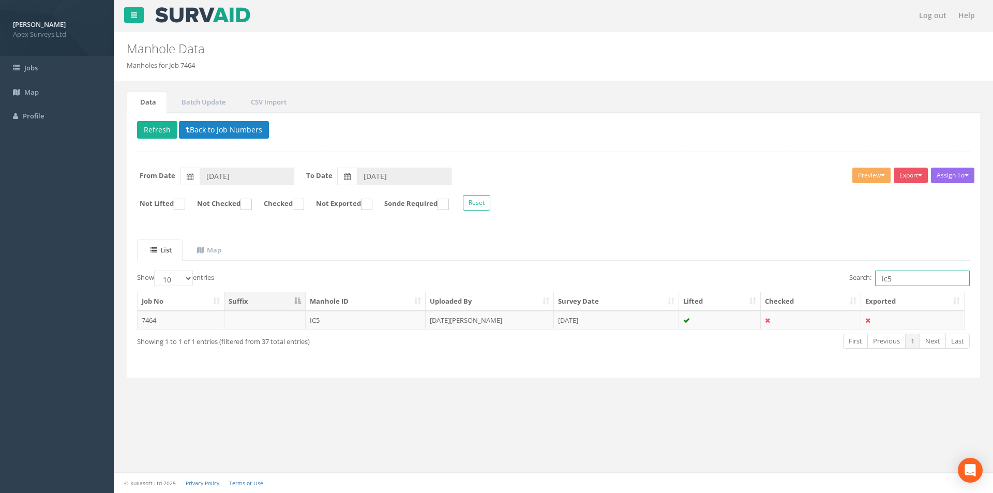
drag, startPoint x: 896, startPoint y: 282, endPoint x: 886, endPoint y: 280, distance: 10.5
click at [886, 280] on input "ic5" at bounding box center [922, 279] width 95 height 16
type input "ic11"
click at [390, 314] on td "IC11" at bounding box center [366, 320] width 121 height 19
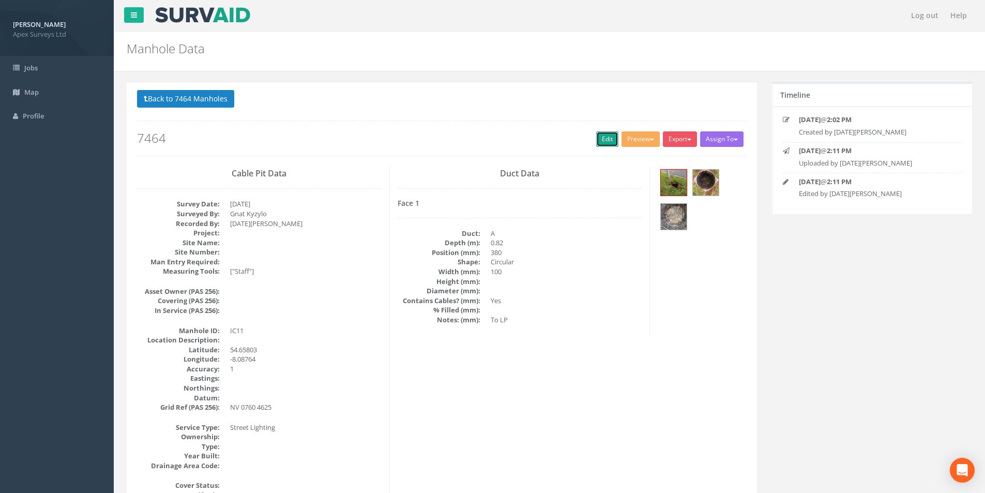
click at [602, 137] on link "Edit" at bounding box center [607, 139] width 22 height 16
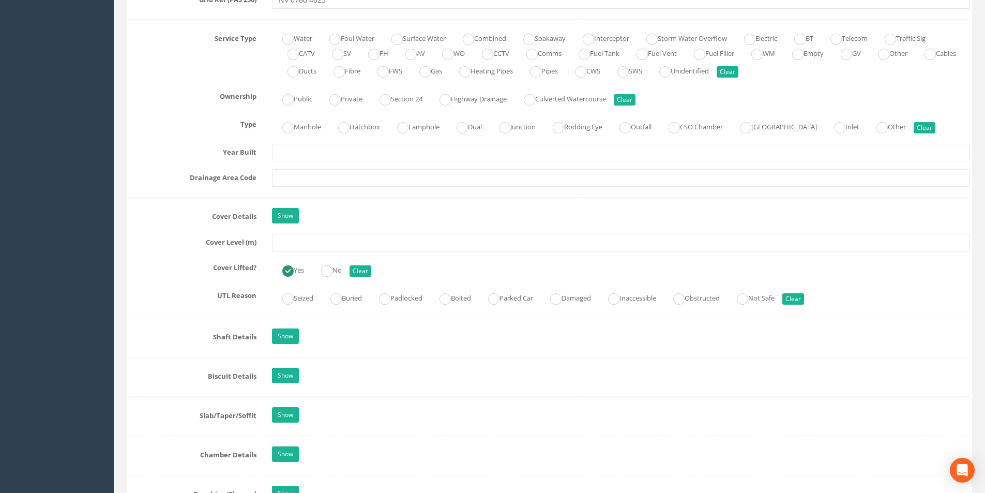
scroll to position [724, 0]
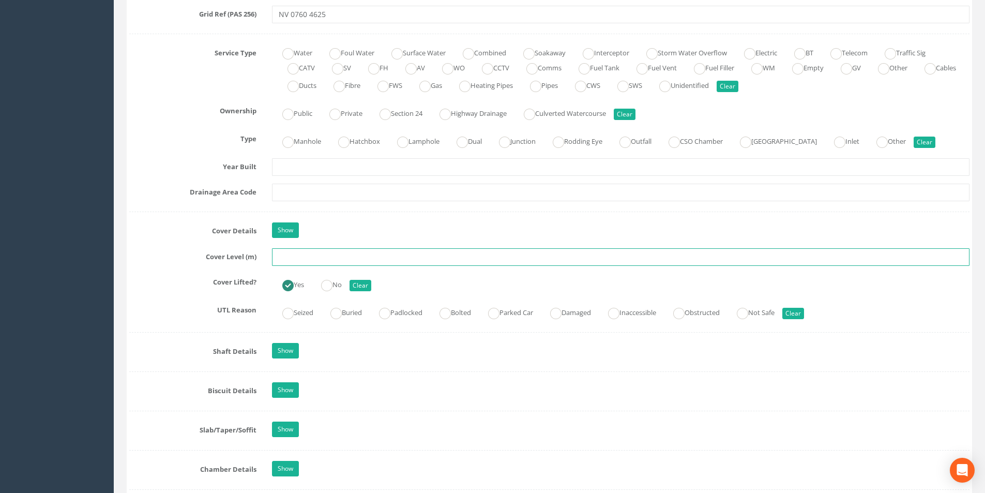
click at [384, 258] on input "text" at bounding box center [621, 257] width 698 height 18
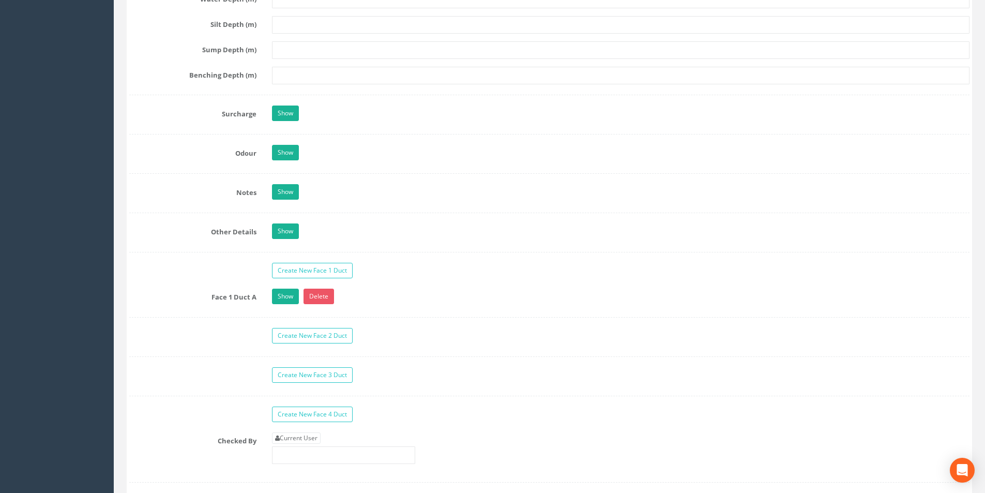
scroll to position [1603, 0]
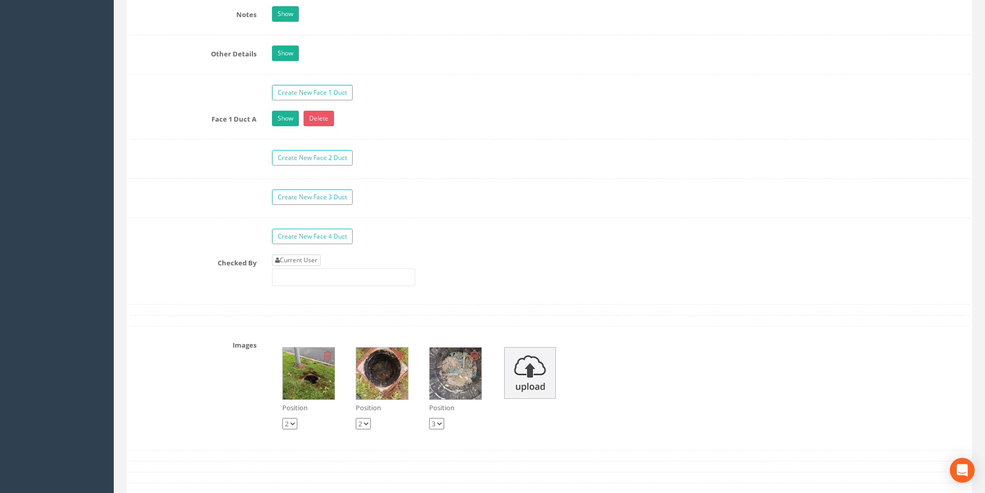
type input "20.68"
click at [308, 257] on link "Current User" at bounding box center [296, 259] width 49 height 11
type input "[PERSON_NAME]"
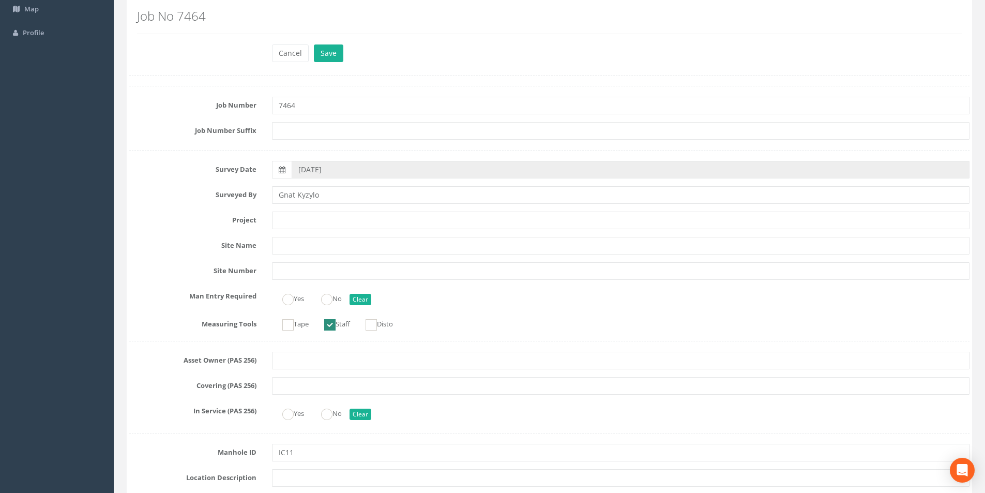
scroll to position [0, 0]
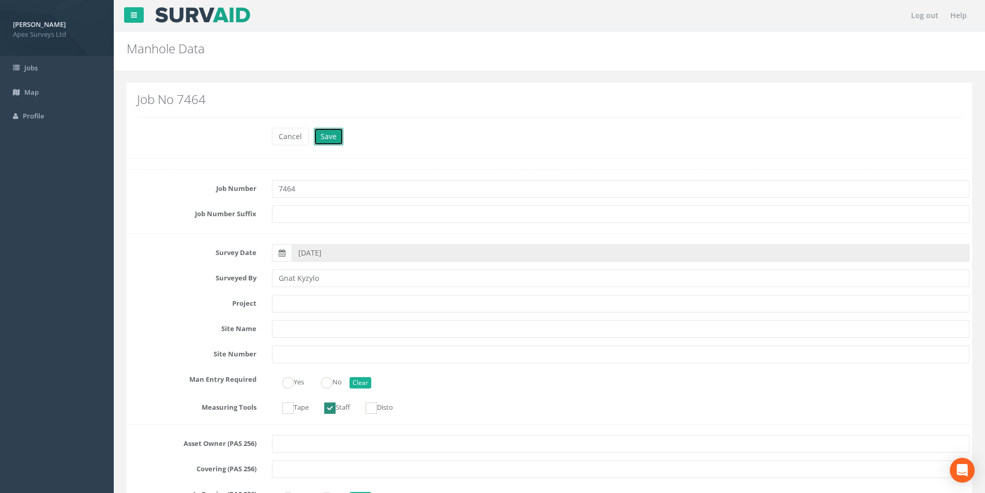
click at [322, 144] on button "Save" at bounding box center [328, 137] width 29 height 18
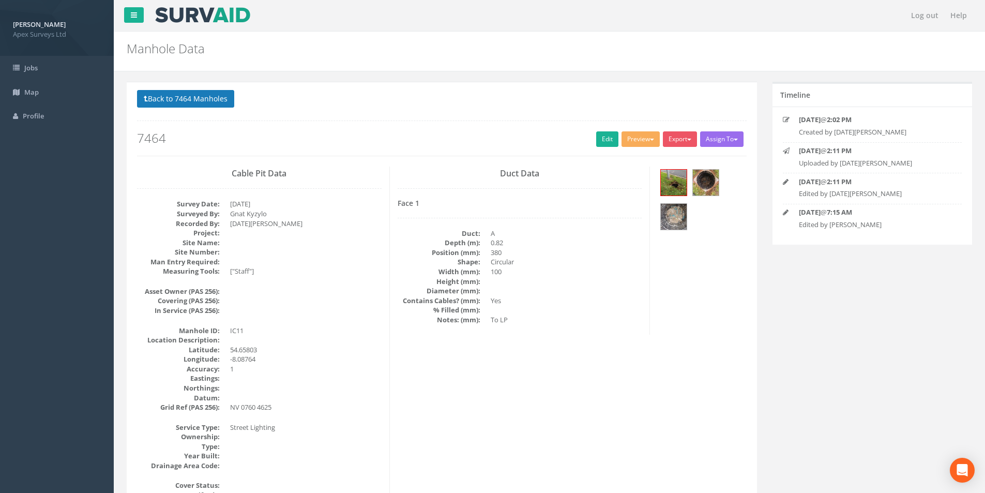
drag, startPoint x: 164, startPoint y: 87, endPoint x: 166, endPoint y: 97, distance: 9.5
click at [167, 99] on button "Back to 7464 Manholes" at bounding box center [185, 99] width 97 height 18
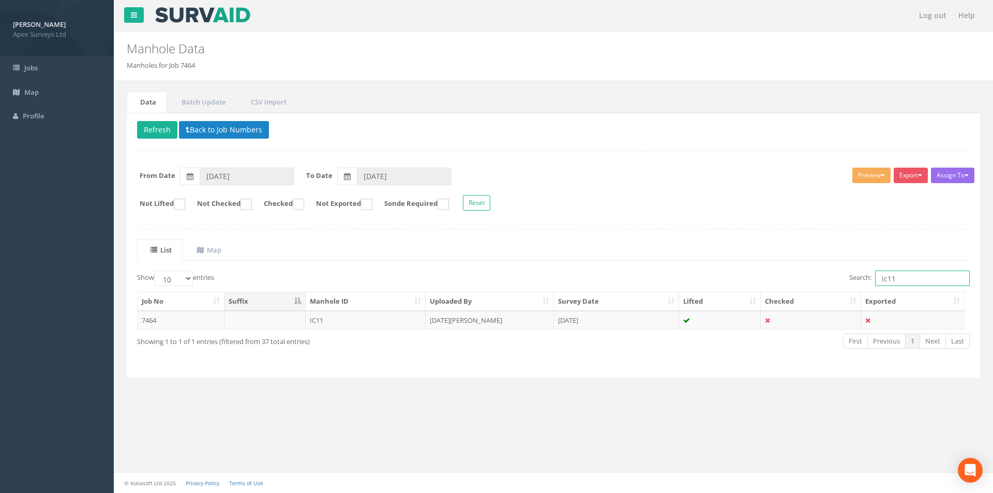
click at [899, 278] on input "ic11" at bounding box center [922, 279] width 95 height 16
type input "ic12"
click at [475, 318] on td "[DATE][PERSON_NAME]" at bounding box center [490, 320] width 128 height 19
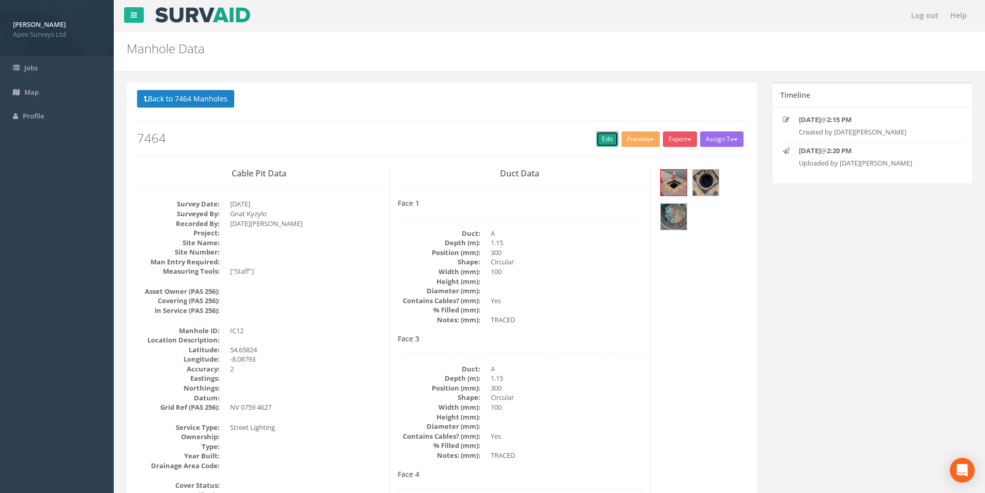
click at [600, 144] on link "Edit" at bounding box center [607, 139] width 22 height 16
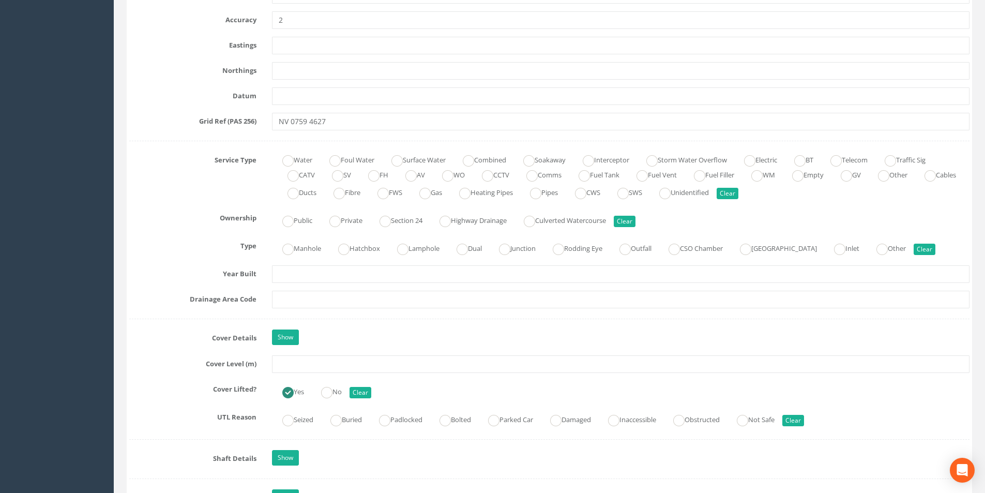
scroll to position [724, 0]
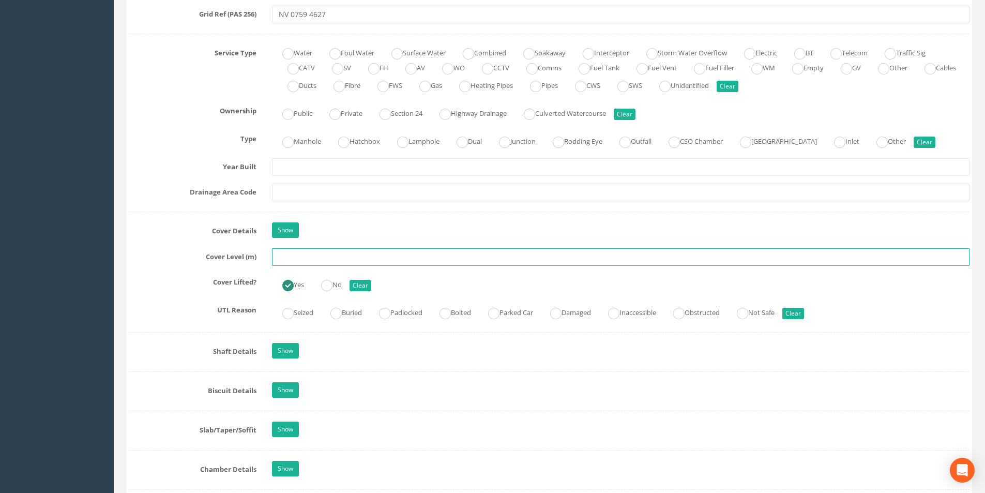
click at [305, 260] on input "text" at bounding box center [621, 257] width 698 height 18
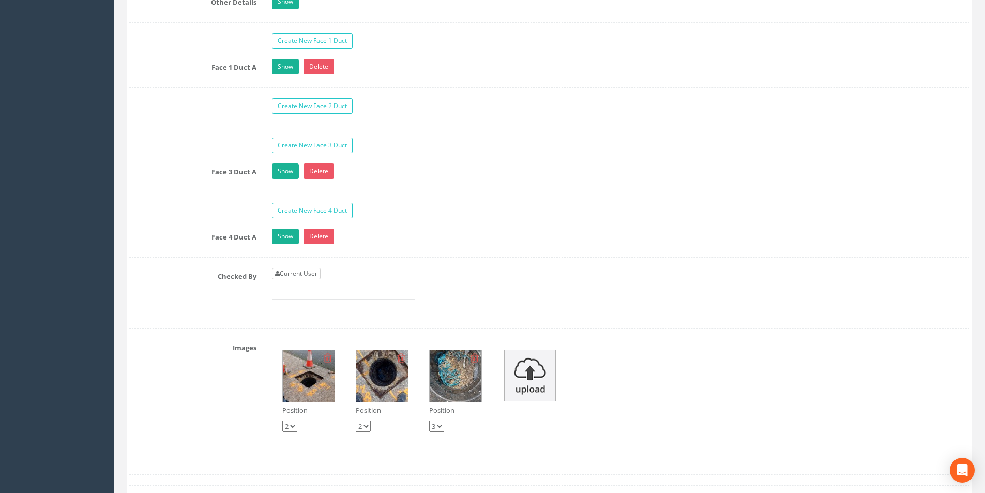
type input "20.58"
click at [303, 272] on link "Current User" at bounding box center [296, 273] width 49 height 11
type input "[PERSON_NAME]"
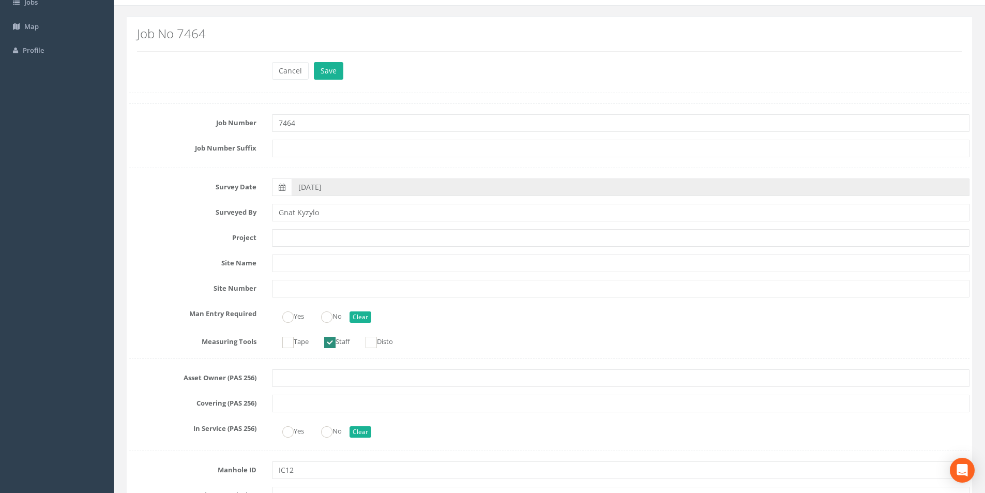
scroll to position [0, 0]
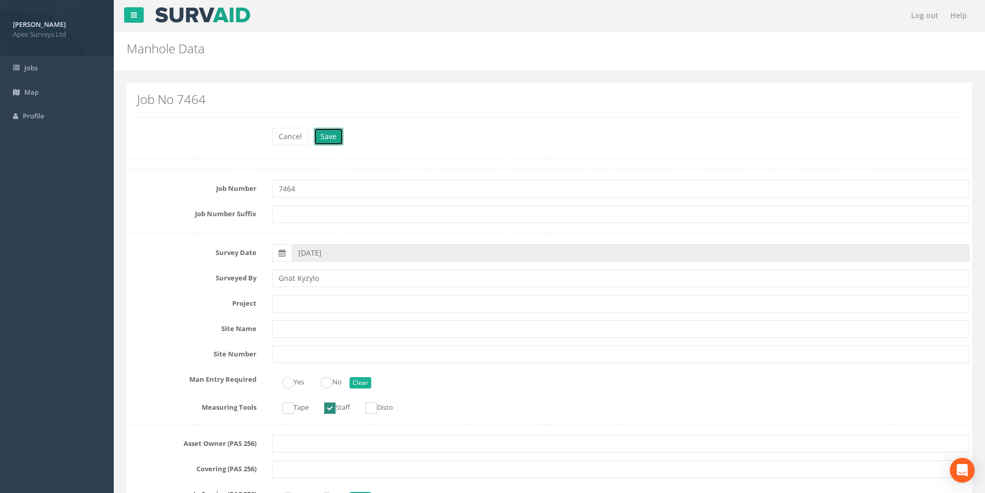
click at [327, 141] on button "Save" at bounding box center [328, 137] width 29 height 18
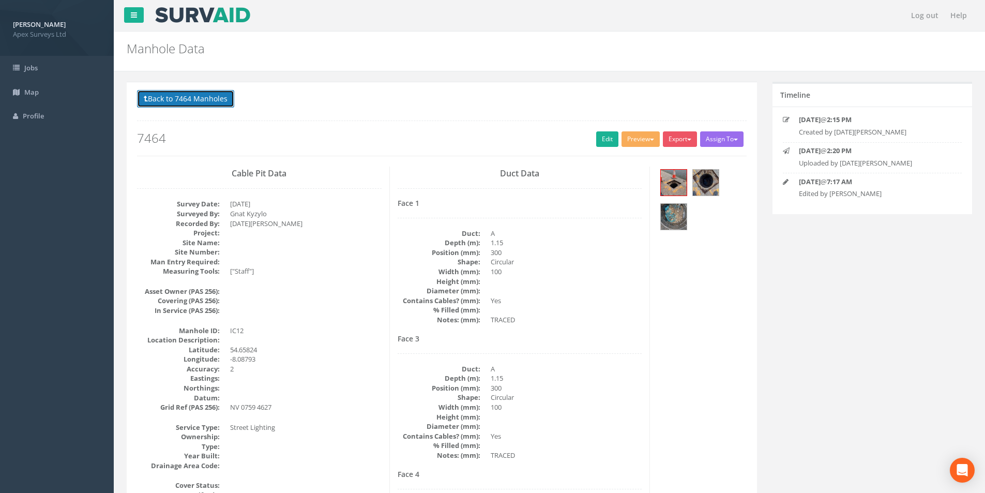
click at [185, 102] on button "Back to 7464 Manholes" at bounding box center [185, 99] width 97 height 18
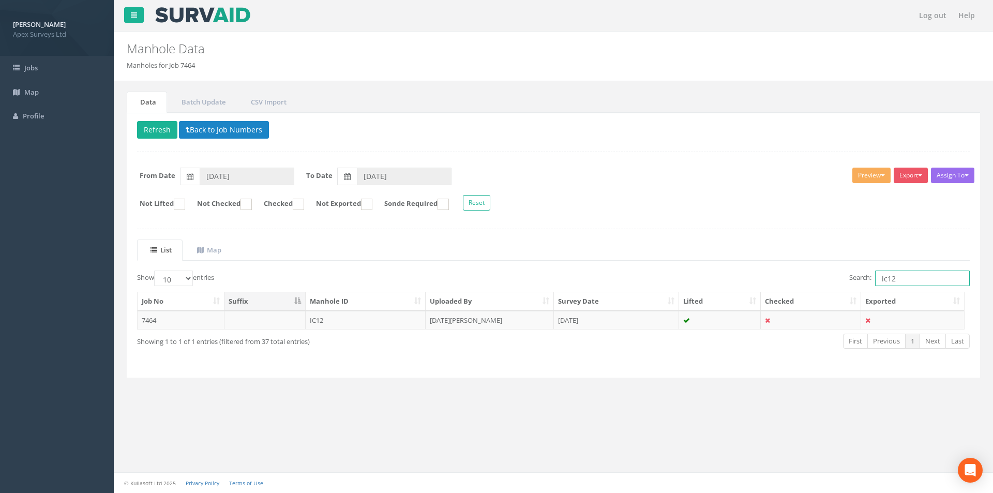
click at [902, 277] on input "ic12" at bounding box center [922, 279] width 95 height 16
type input "ic13"
click at [479, 325] on td "[DATE][PERSON_NAME]" at bounding box center [490, 320] width 128 height 19
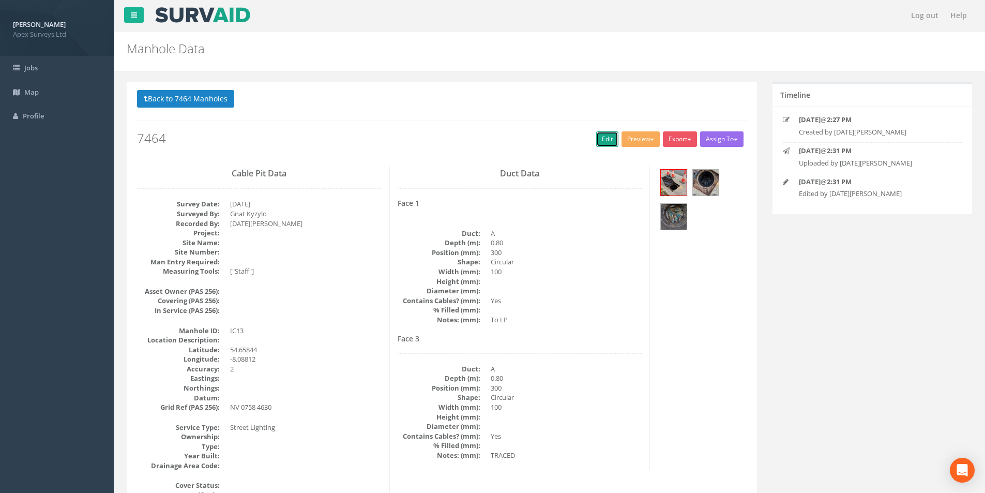
click at [604, 144] on link "Edit" at bounding box center [607, 139] width 22 height 16
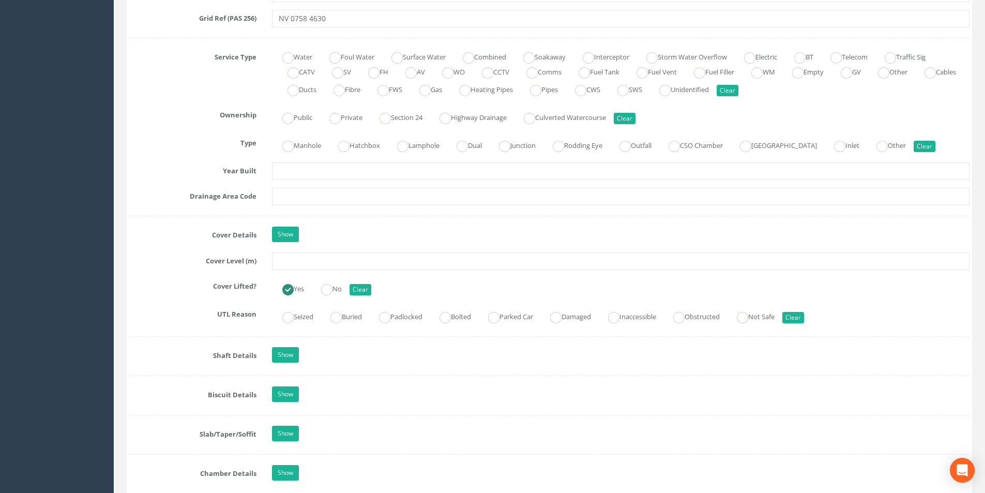
scroll to position [724, 0]
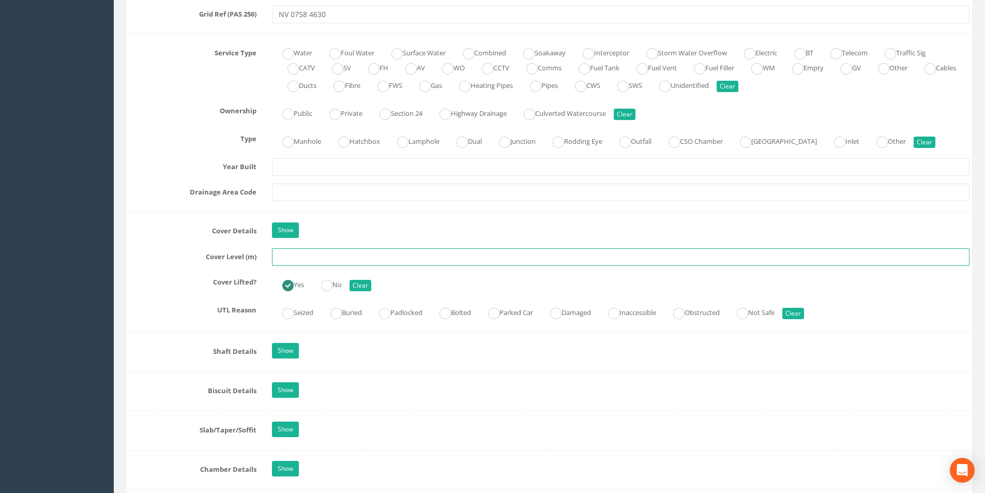
click at [323, 258] on input "text" at bounding box center [621, 257] width 698 height 18
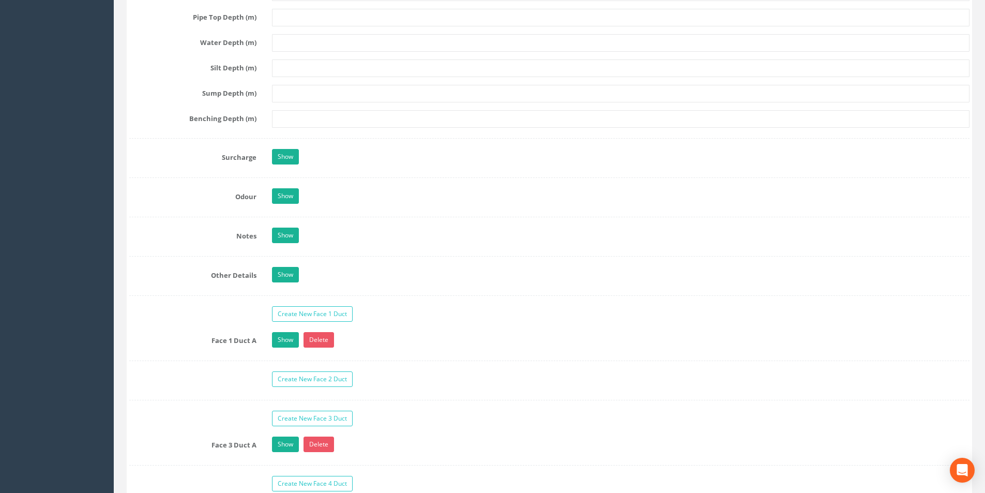
scroll to position [1500, 0]
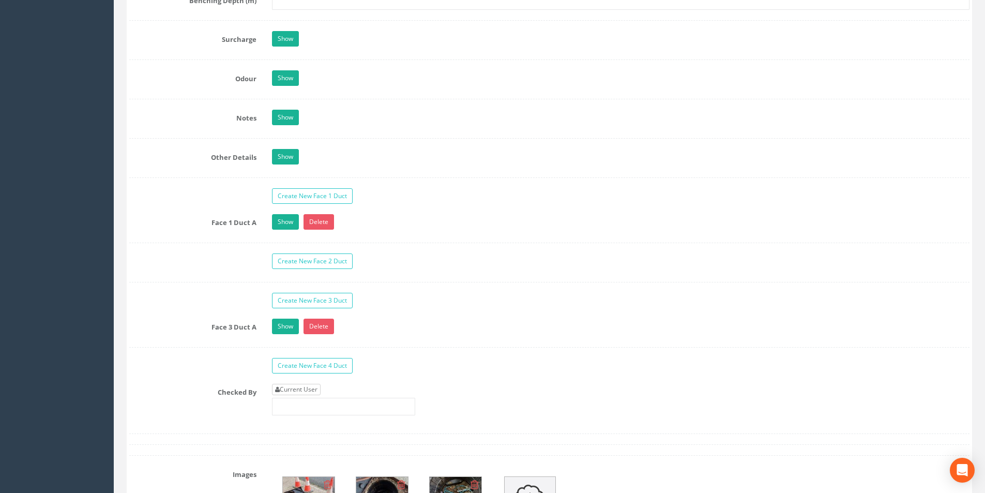
type input "19.96"
click at [310, 392] on link "Current User" at bounding box center [296, 389] width 49 height 11
type input "[PERSON_NAME]"
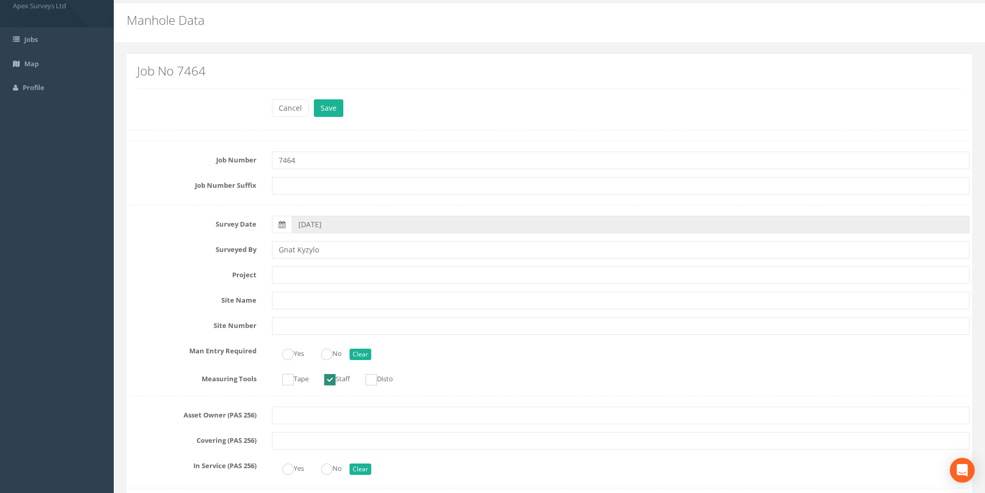
scroll to position [0, 0]
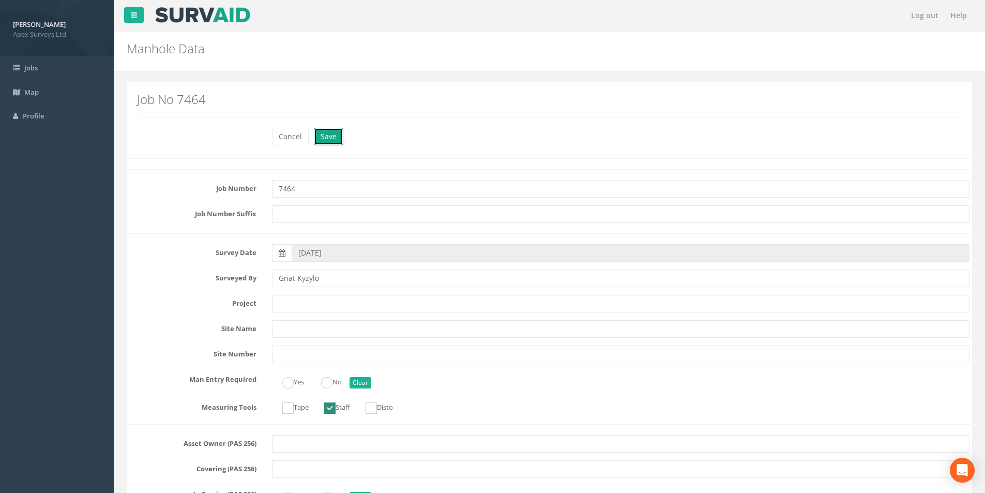
click at [336, 133] on button "Save" at bounding box center [328, 137] width 29 height 18
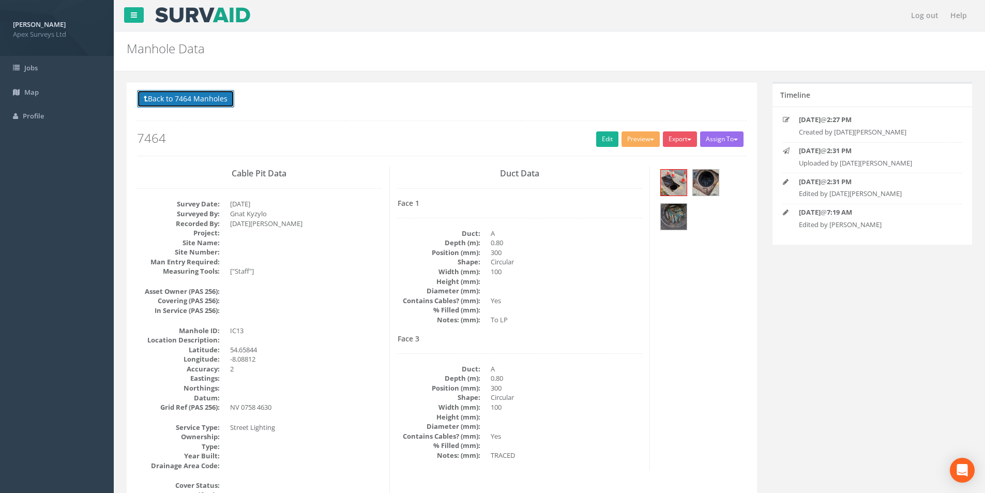
click at [187, 103] on button "Back to 7464 Manholes" at bounding box center [185, 99] width 97 height 18
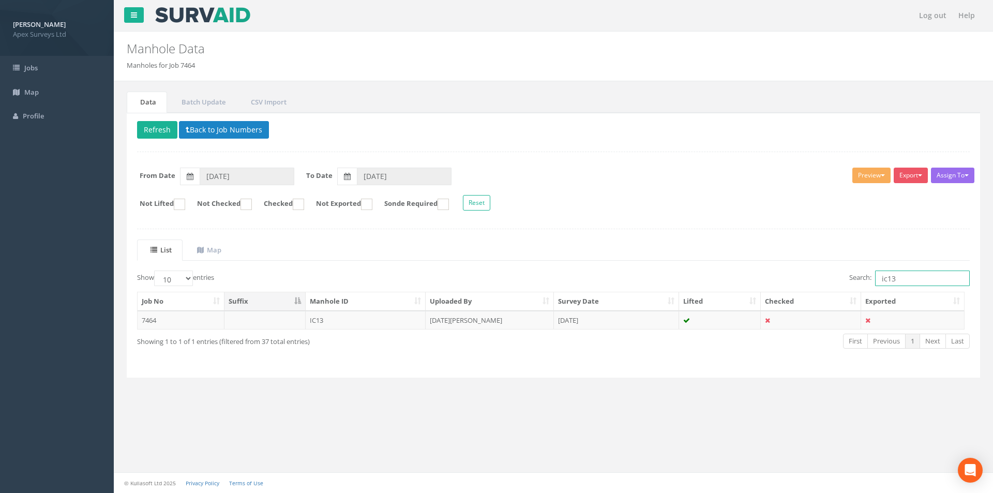
click at [904, 282] on input "ic13" at bounding box center [922, 279] width 95 height 16
type input "ic18"
click at [451, 319] on td "[DATE][PERSON_NAME]" at bounding box center [490, 320] width 128 height 19
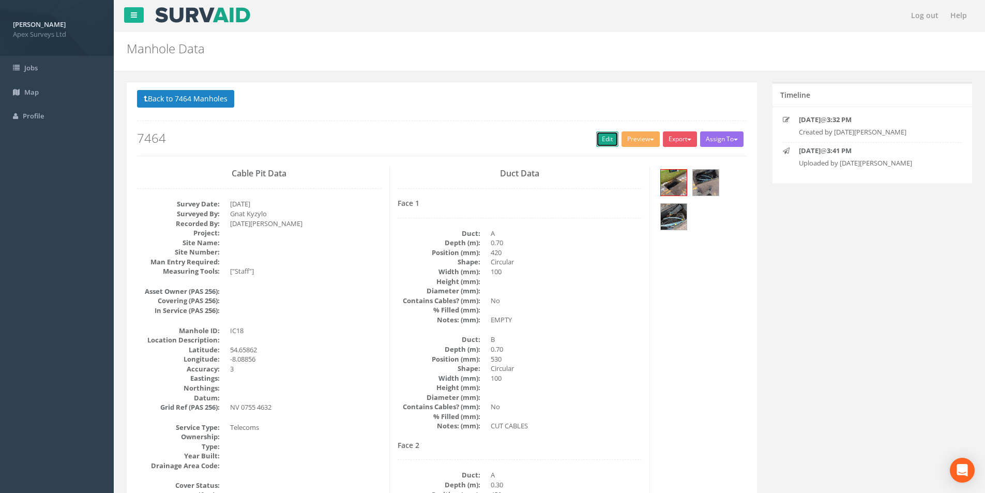
click at [603, 141] on link "Edit" at bounding box center [607, 139] width 22 height 16
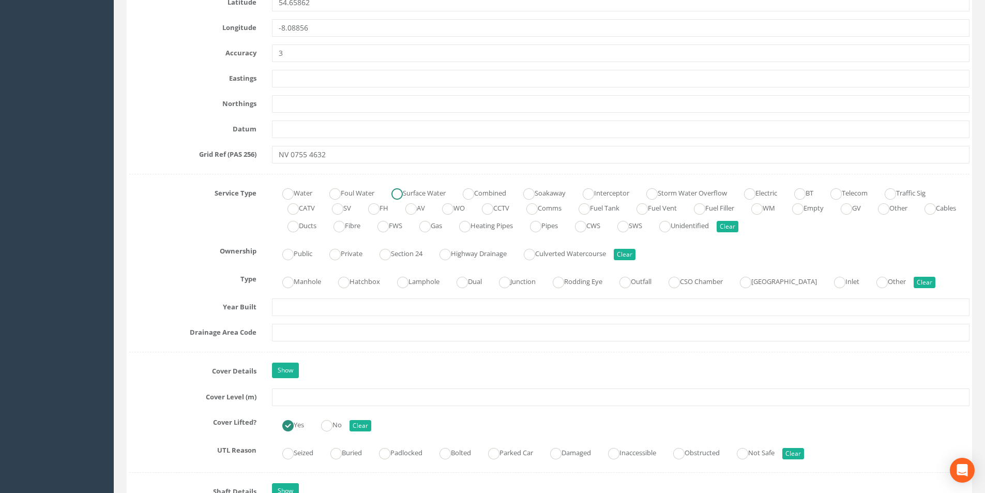
scroll to position [724, 0]
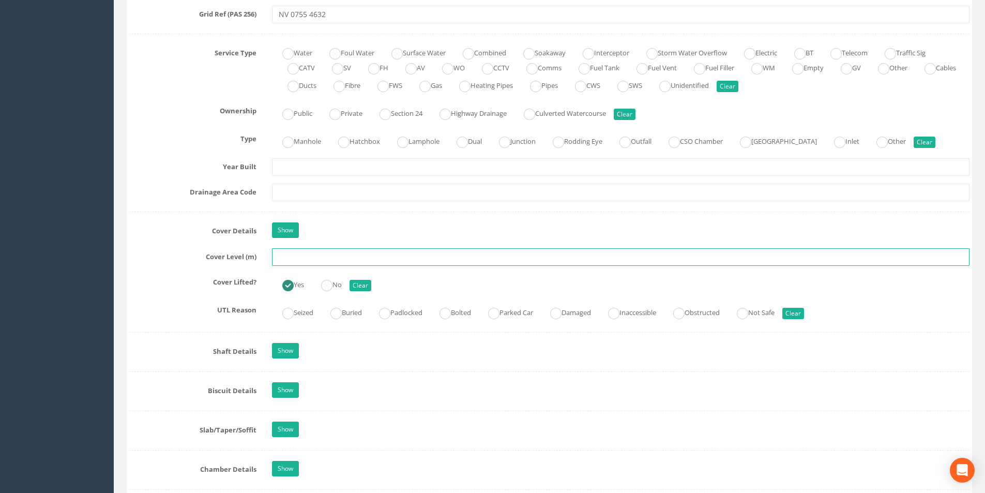
click at [336, 260] on input "text" at bounding box center [621, 257] width 698 height 18
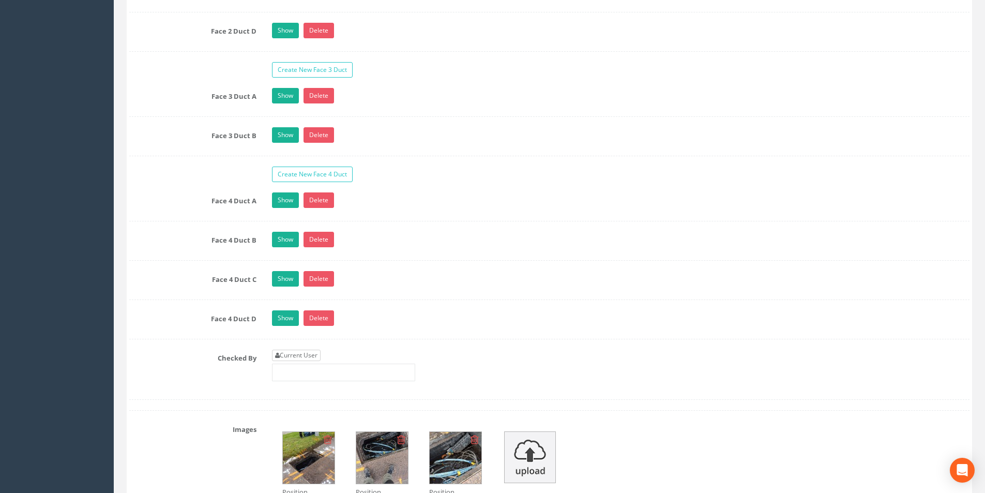
type input "18.91"
click at [314, 352] on link "Current User" at bounding box center [296, 355] width 49 height 11
type input "[PERSON_NAME]"
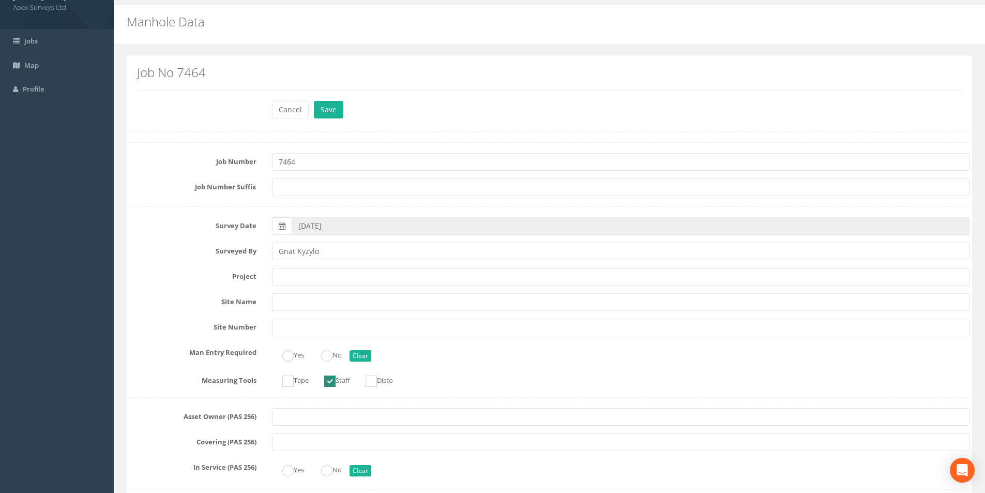
scroll to position [0, 0]
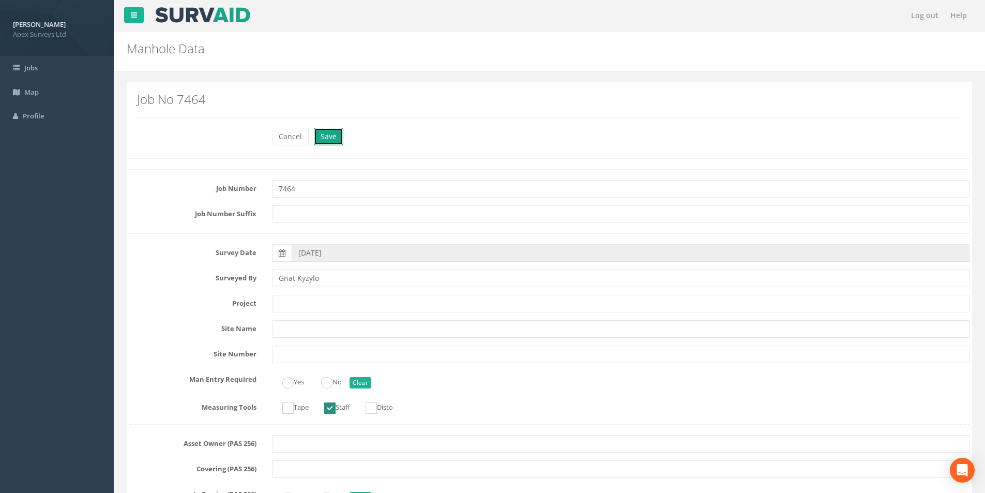
click at [332, 139] on button "Save" at bounding box center [328, 137] width 29 height 18
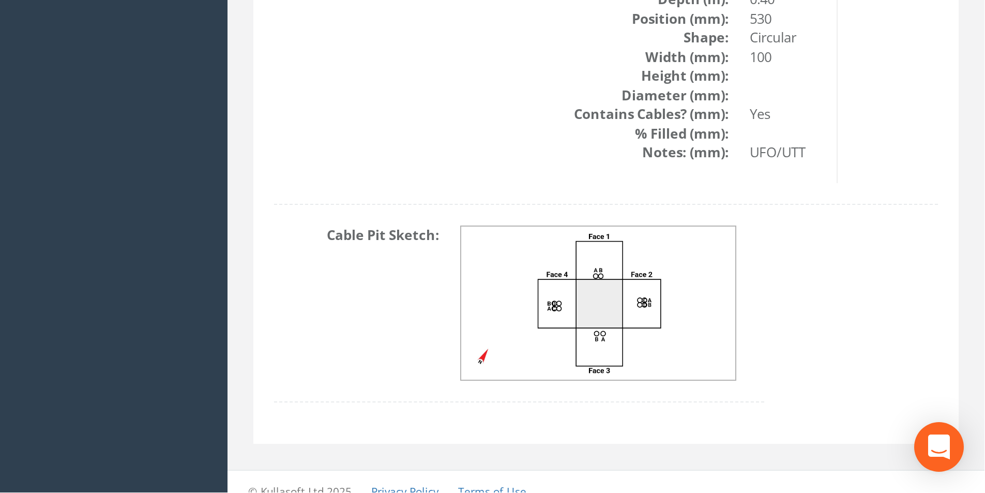
scroll to position [1263, 0]
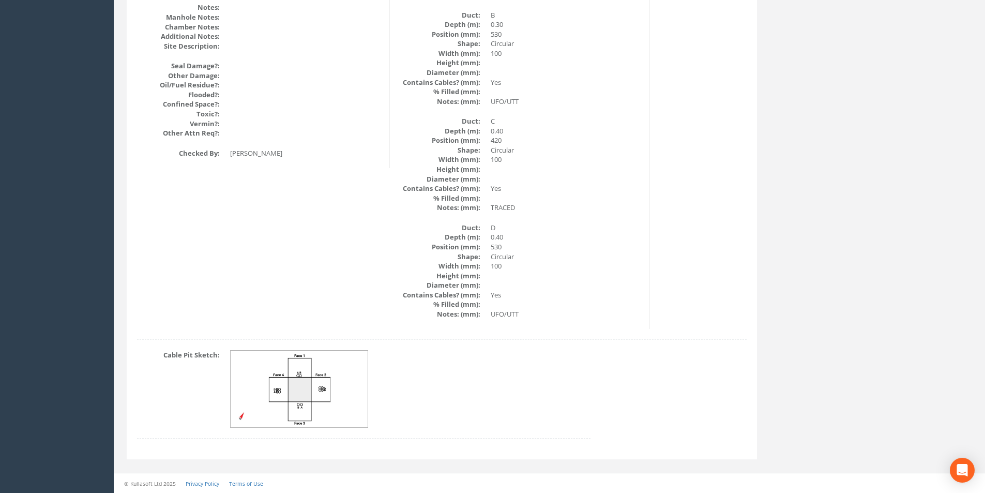
click at [301, 386] on img at bounding box center [300, 389] width 138 height 77
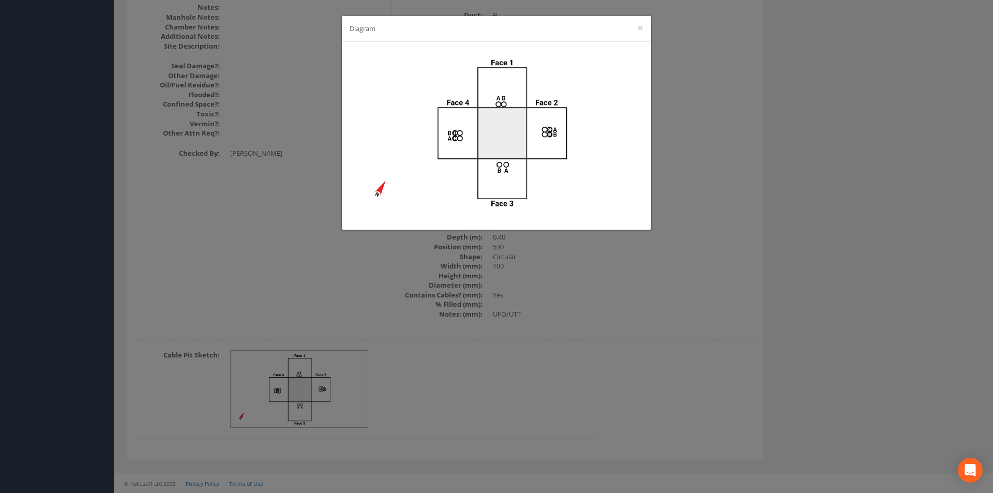
click at [636, 31] on div "Diagram ×" at bounding box center [496, 29] width 309 height 26
click at [638, 28] on button "×" at bounding box center [640, 28] width 6 height 11
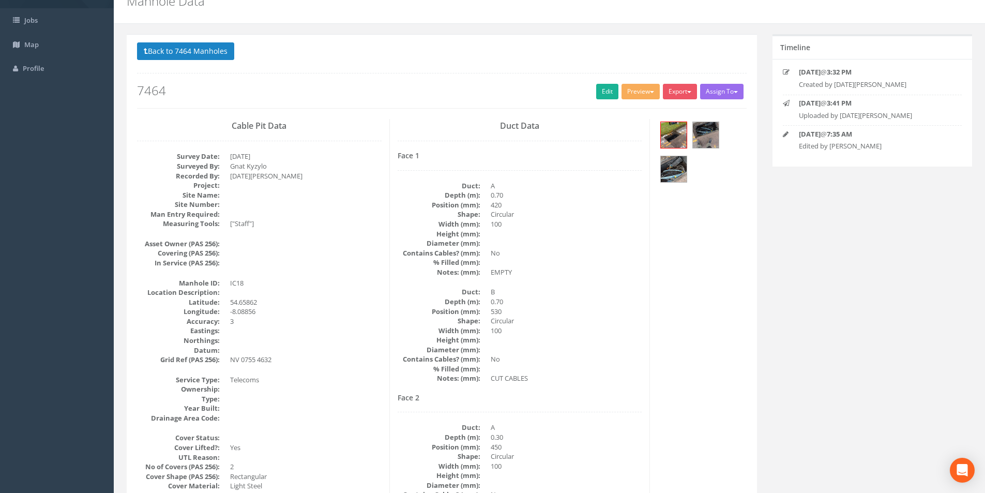
scroll to position [0, 0]
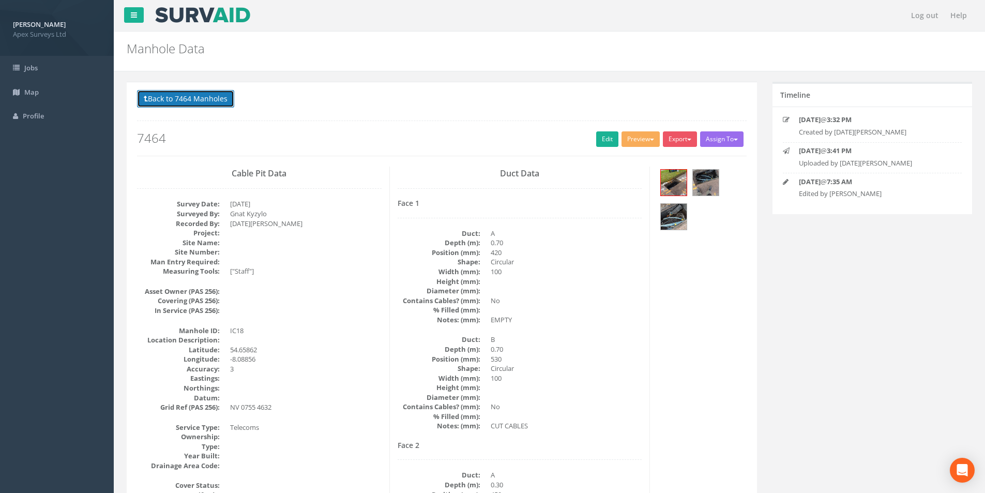
click at [145, 91] on button "Back to 7464 Manholes" at bounding box center [185, 99] width 97 height 18
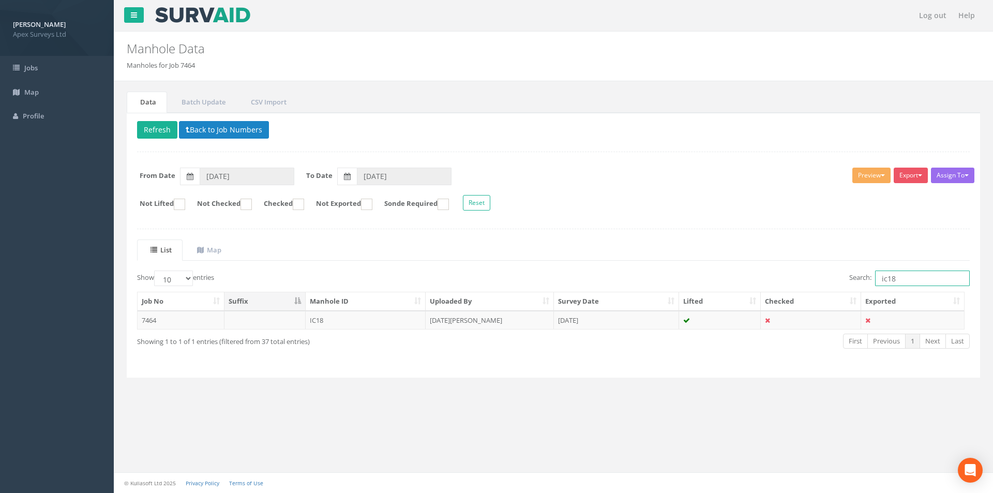
click at [897, 282] on input "ic18" at bounding box center [922, 279] width 95 height 16
type input "ic26"
click at [384, 317] on td "IC26" at bounding box center [366, 320] width 121 height 19
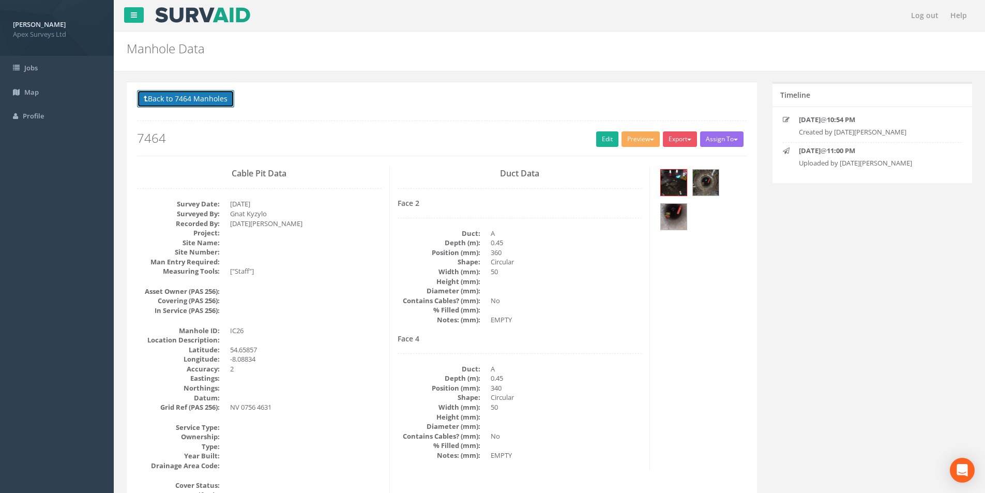
click at [202, 101] on button "Back to 7464 Manholes" at bounding box center [185, 99] width 97 height 18
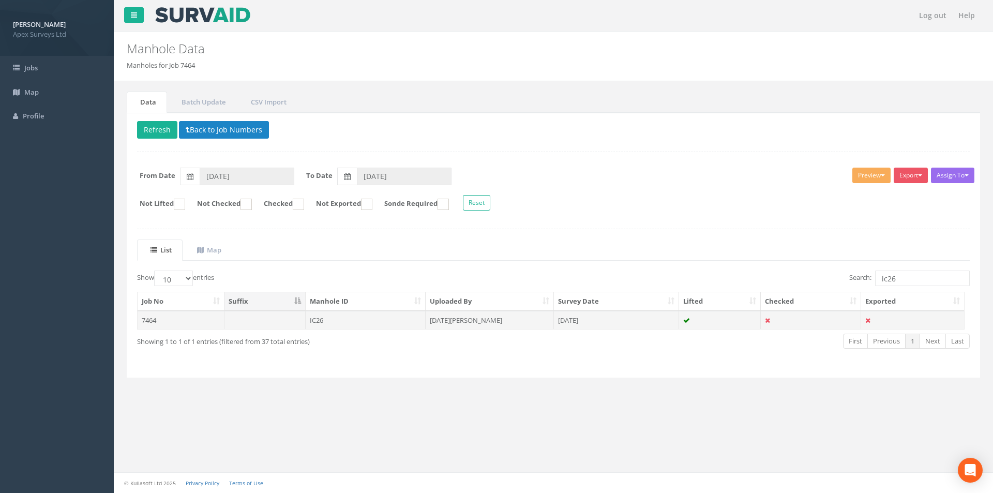
click at [476, 323] on td "[DATE][PERSON_NAME]" at bounding box center [490, 320] width 128 height 19
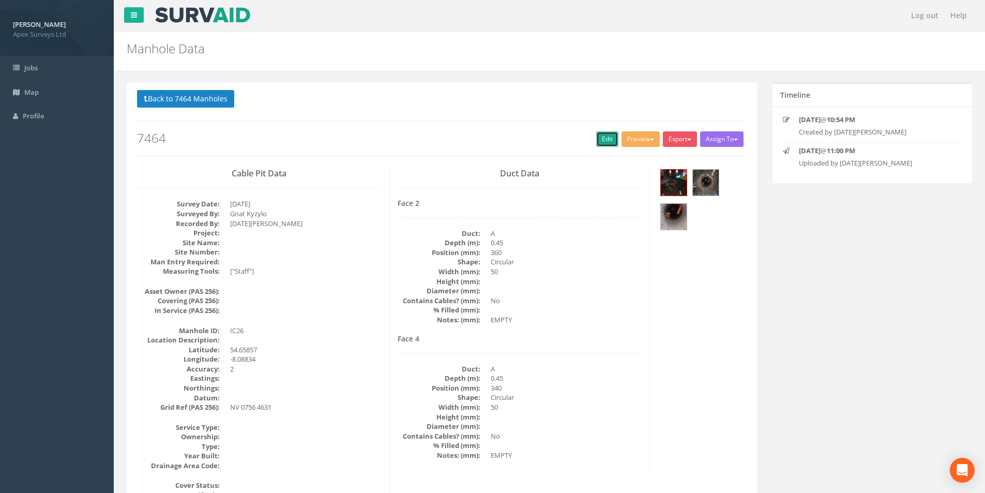
click at [596, 135] on link "Edit" at bounding box center [607, 139] width 22 height 16
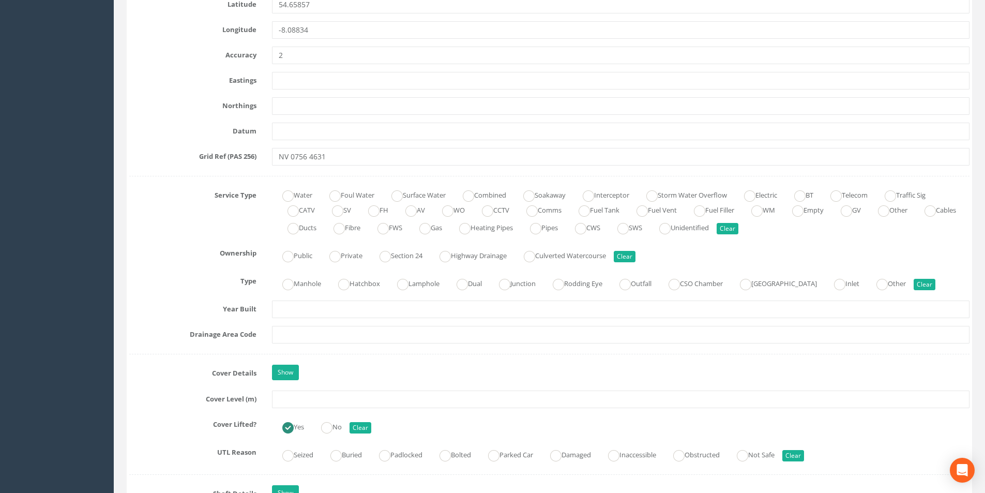
scroll to position [621, 0]
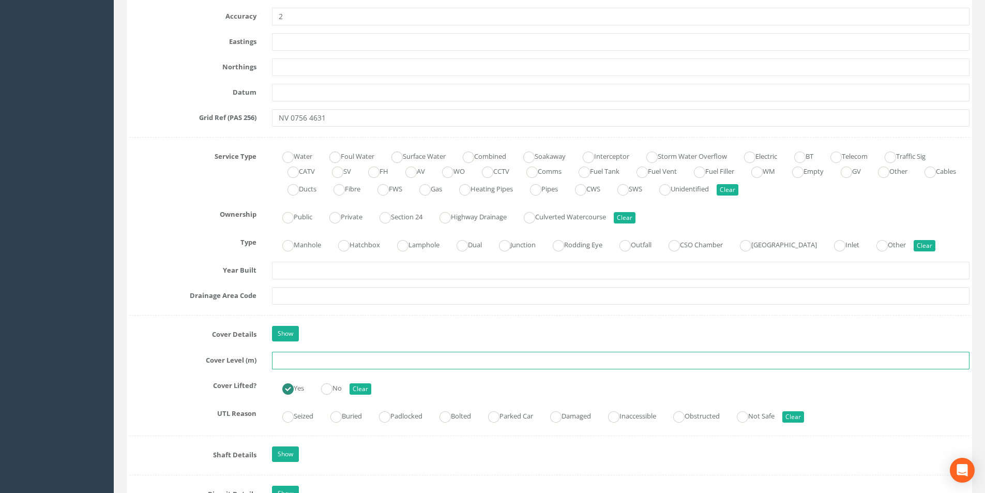
click at [350, 360] on input "text" at bounding box center [621, 361] width 698 height 18
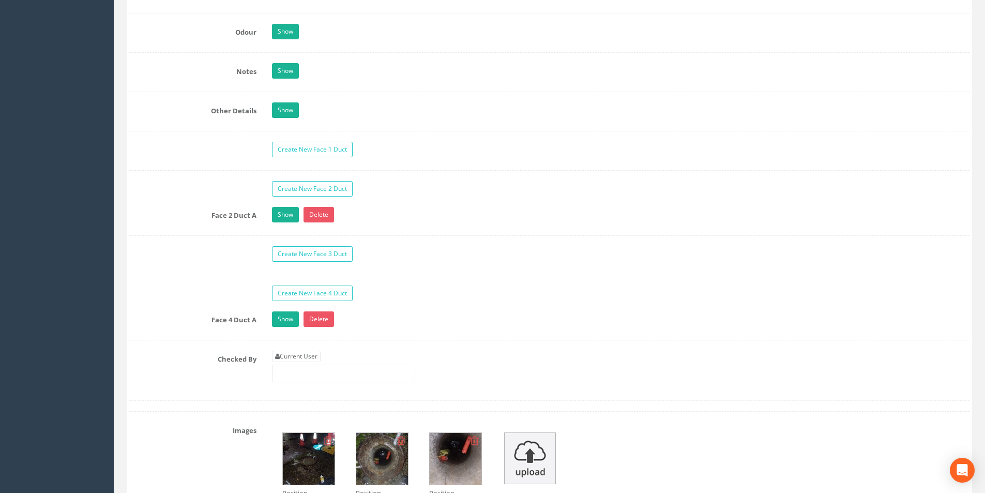
scroll to position [1603, 0]
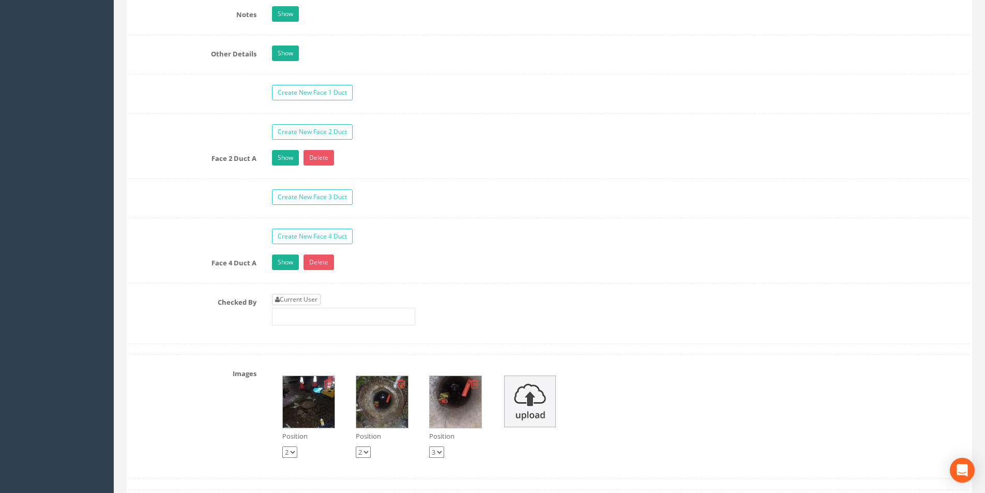
type input "18.76"
click at [317, 303] on link "Current User" at bounding box center [296, 299] width 49 height 11
type input "[PERSON_NAME]"
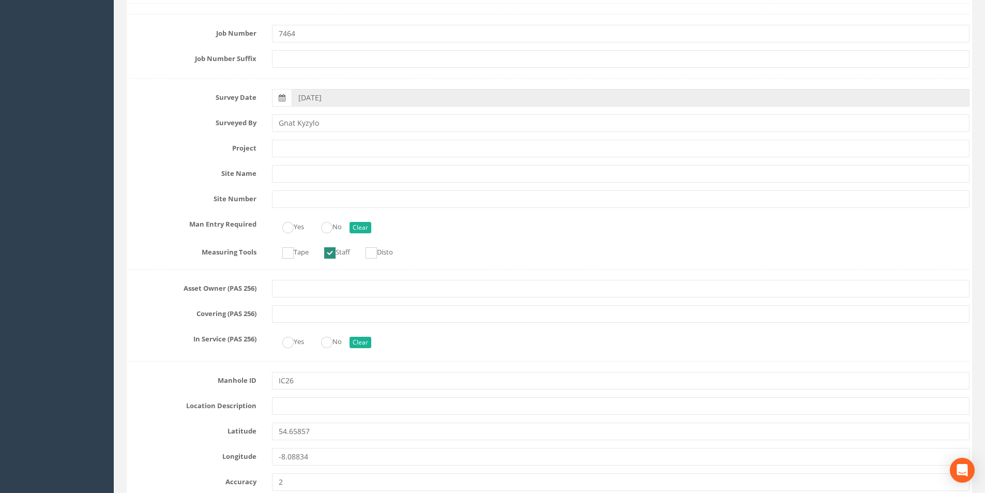
scroll to position [52, 0]
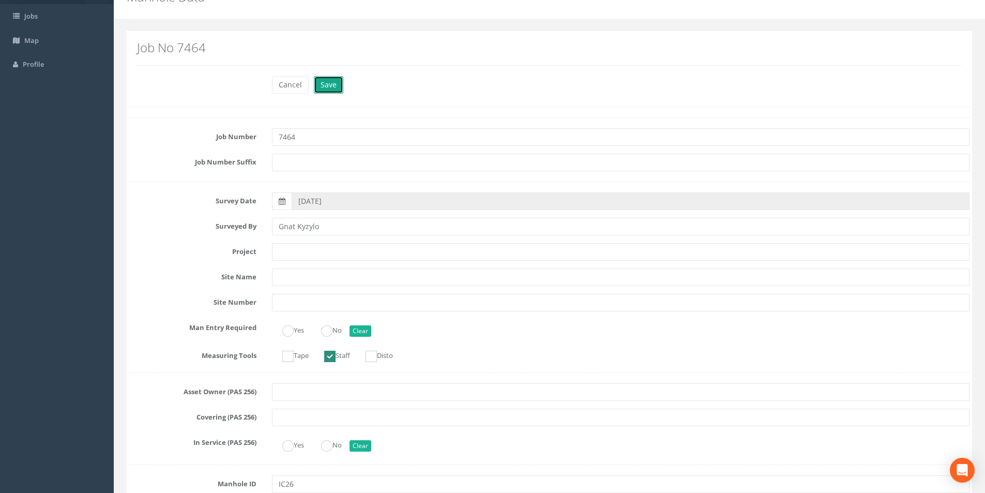
click at [332, 92] on button "Save" at bounding box center [328, 85] width 29 height 18
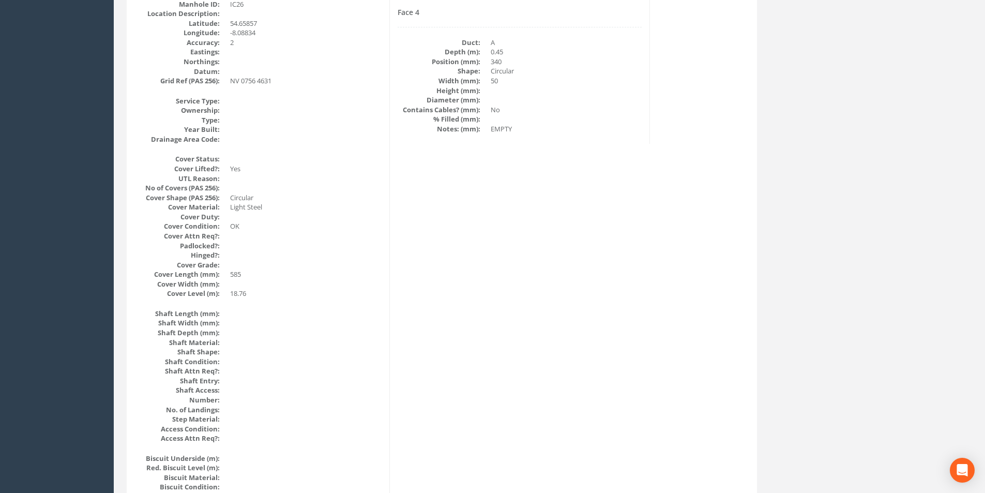
scroll to position [16, 0]
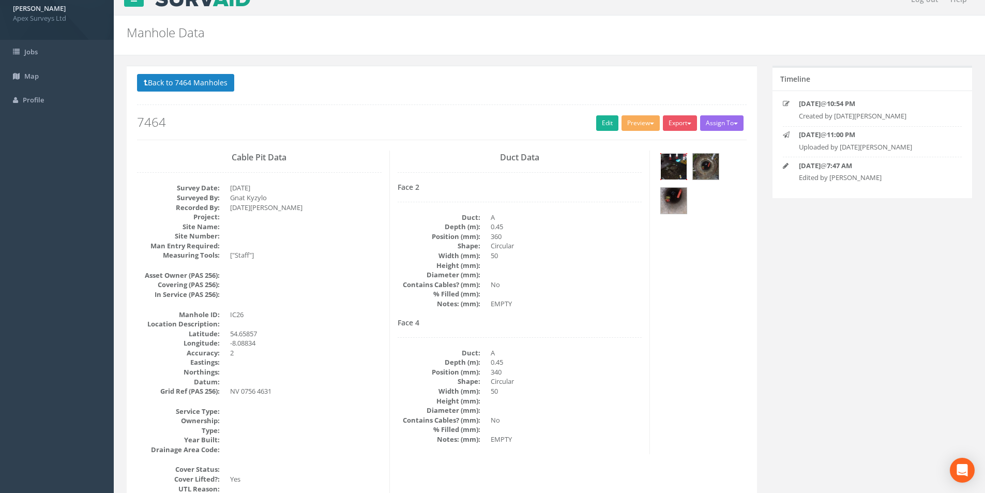
click at [680, 171] on img at bounding box center [674, 167] width 26 height 26
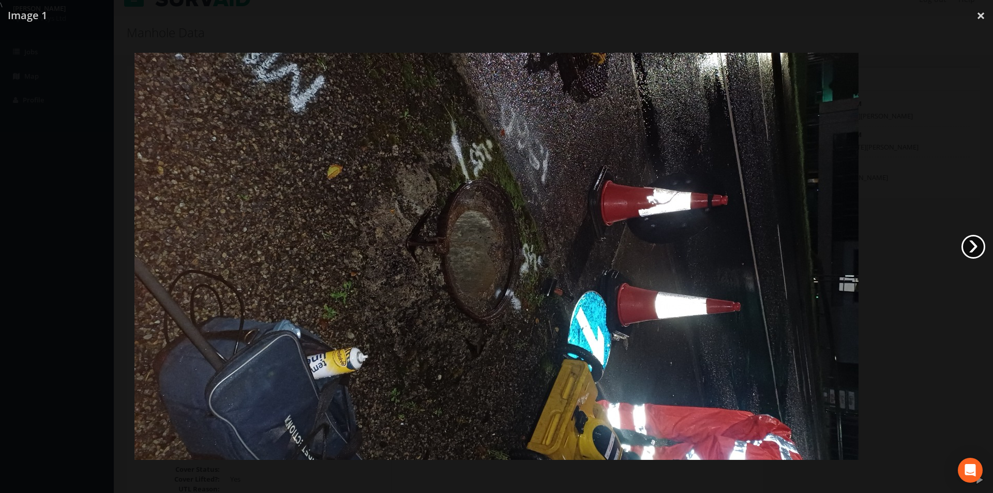
click at [981, 244] on link "›" at bounding box center [974, 247] width 24 height 24
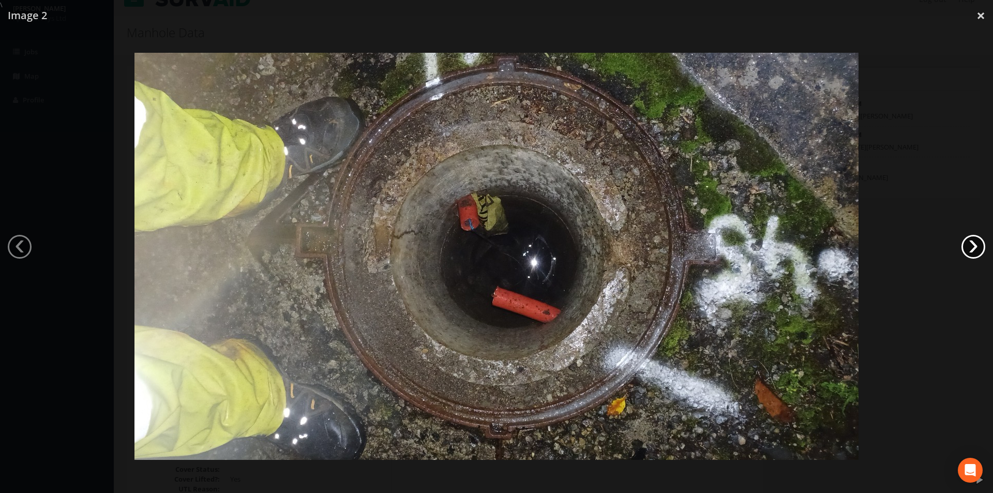
click at [981, 244] on link "›" at bounding box center [974, 247] width 24 height 24
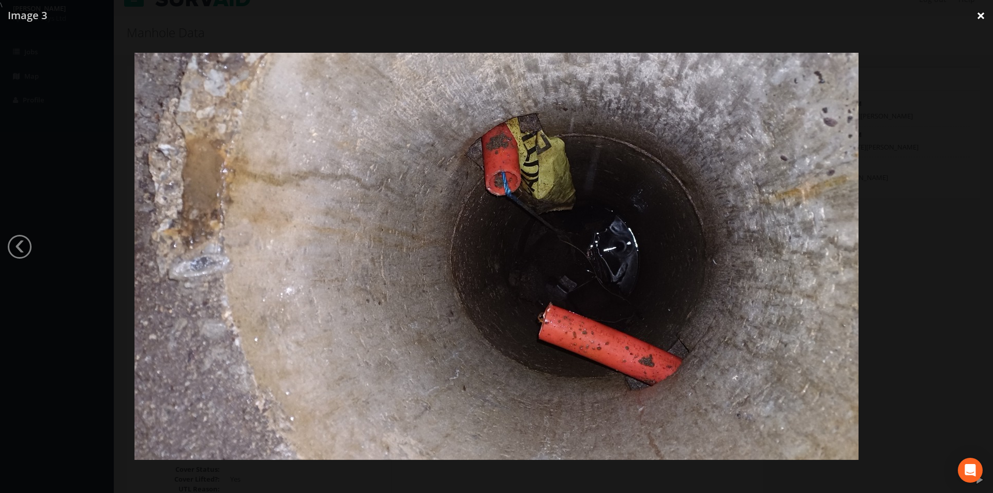
click at [982, 20] on link "×" at bounding box center [981, 15] width 24 height 31
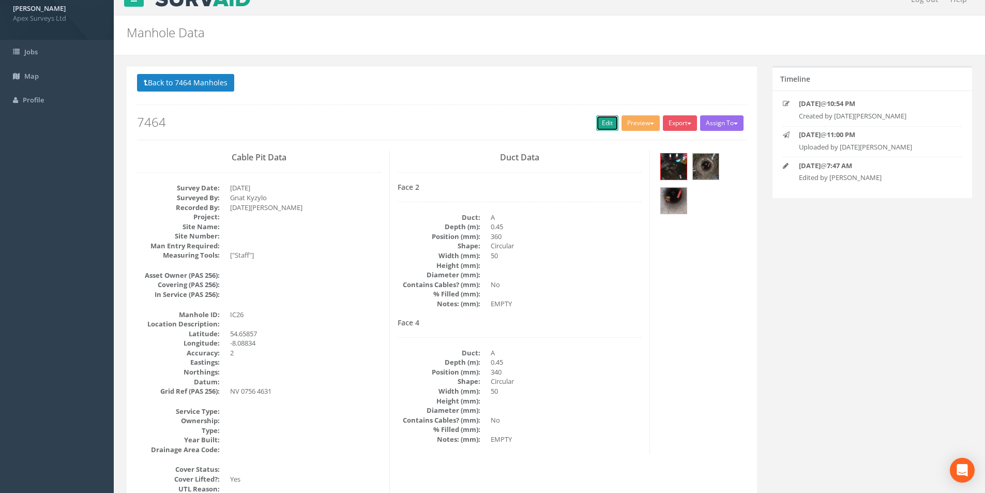
click at [600, 128] on link "Edit" at bounding box center [607, 123] width 22 height 16
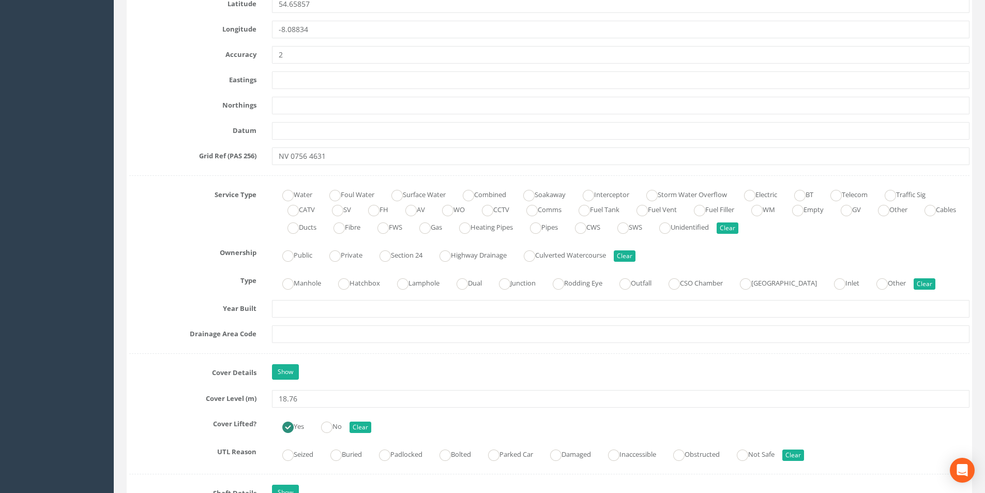
scroll to position [585, 0]
drag, startPoint x: 299, startPoint y: 399, endPoint x: 274, endPoint y: 403, distance: 25.2
click at [274, 403] on input "18.76" at bounding box center [621, 396] width 698 height 18
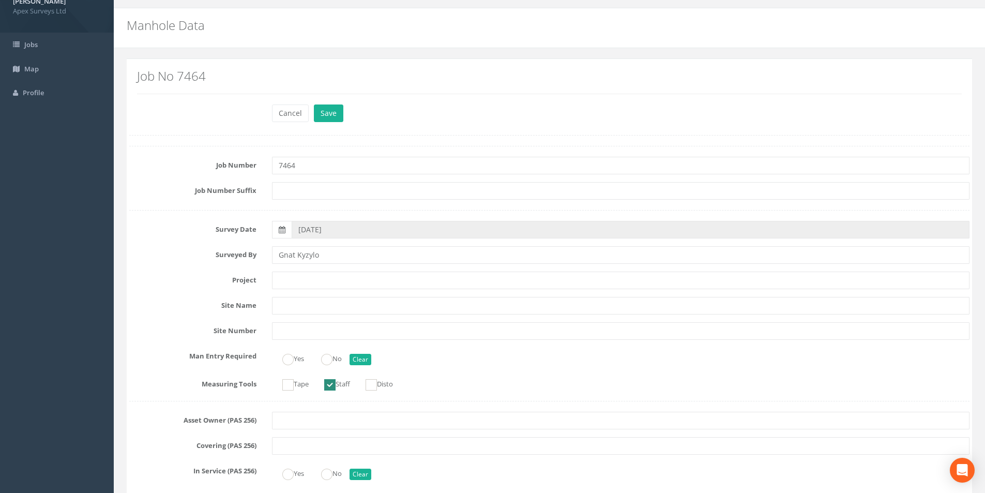
scroll to position [0, 0]
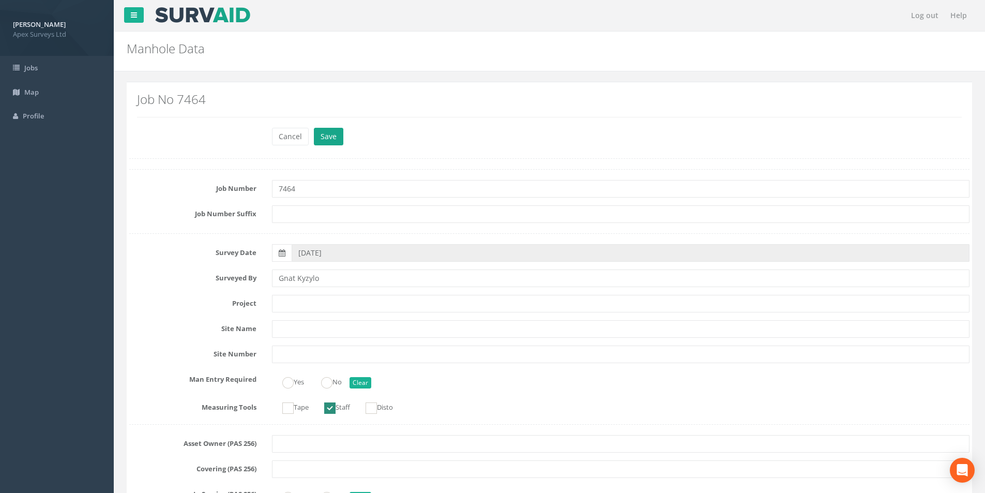
type input "18.89"
click at [326, 139] on button "Save" at bounding box center [328, 137] width 29 height 18
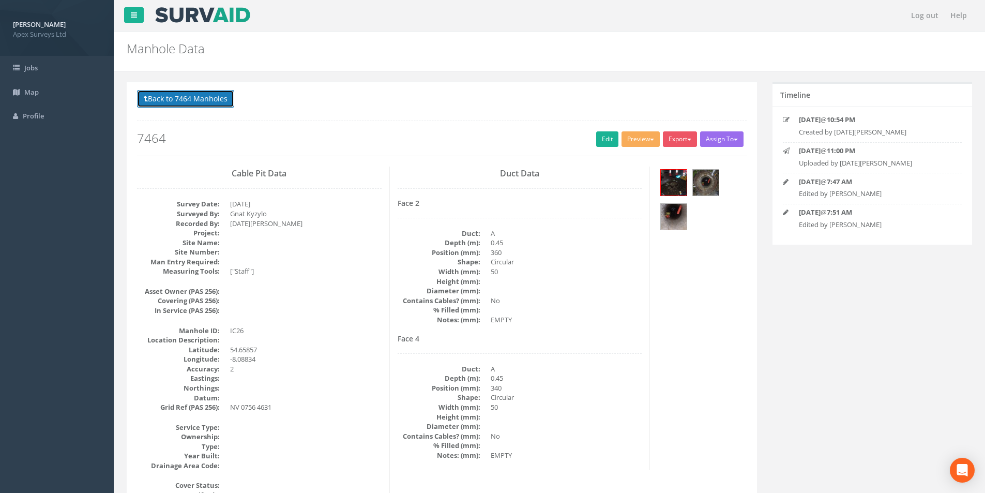
click at [174, 95] on button "Back to 7464 Manholes" at bounding box center [185, 99] width 97 height 18
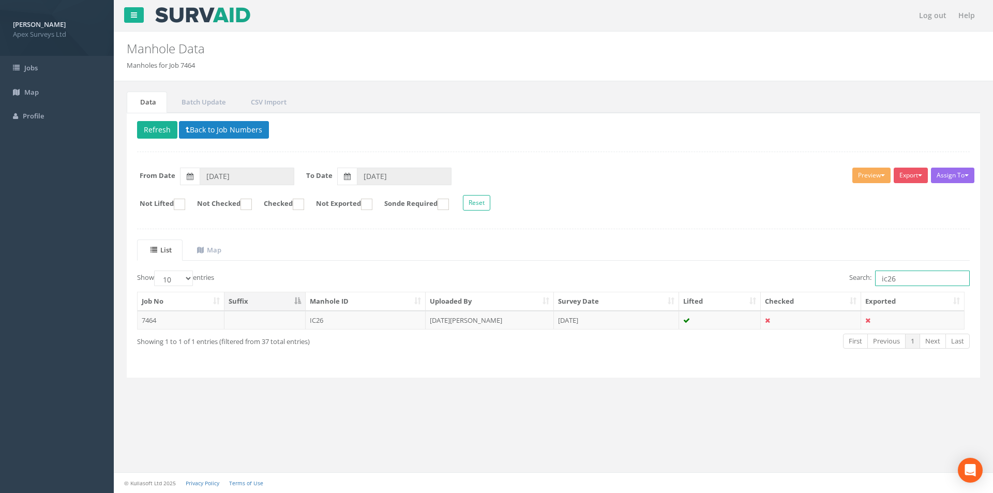
drag, startPoint x: 911, startPoint y: 281, endPoint x: 885, endPoint y: 281, distance: 25.3
click at [885, 281] on input "ic26" at bounding box center [922, 279] width 95 height 16
type input "ic25"
click at [497, 318] on td "[DATE][PERSON_NAME]" at bounding box center [490, 320] width 128 height 19
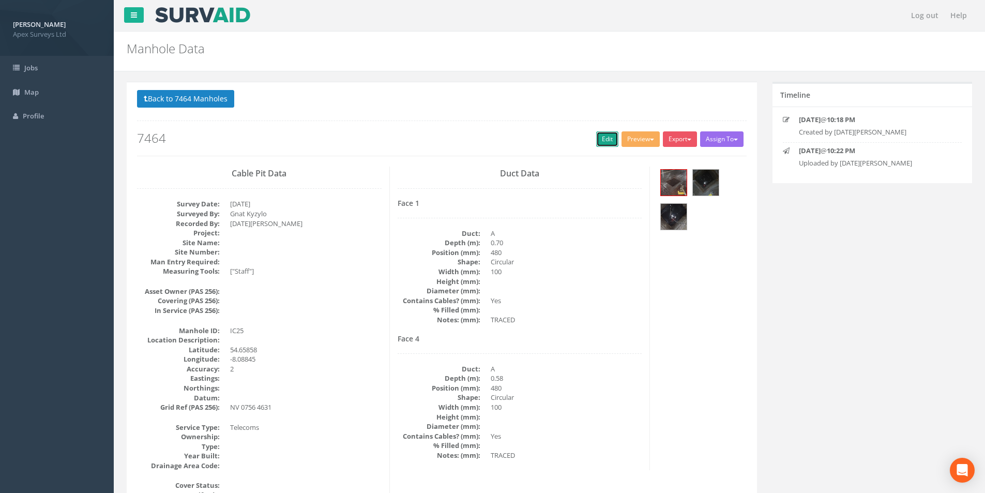
click at [598, 137] on link "Edit" at bounding box center [607, 139] width 22 height 16
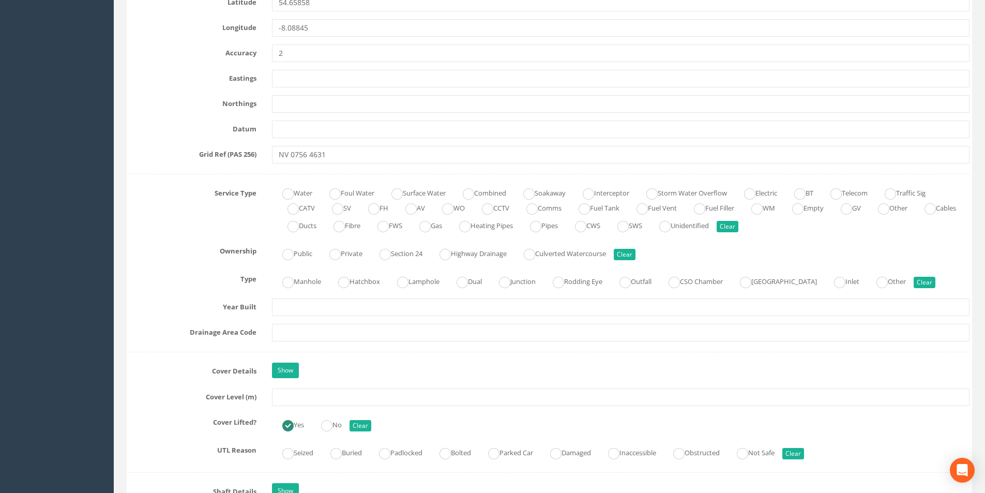
scroll to position [672, 0]
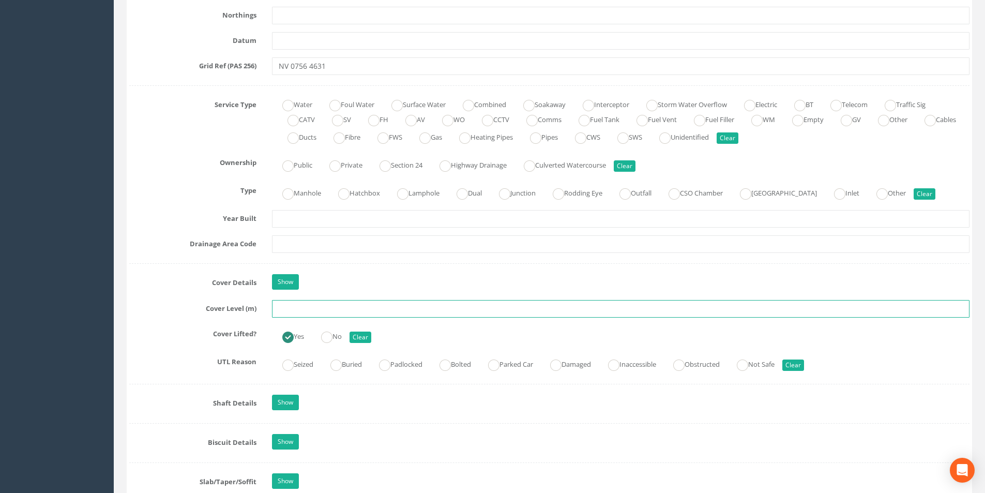
click at [312, 312] on input "text" at bounding box center [621, 309] width 698 height 18
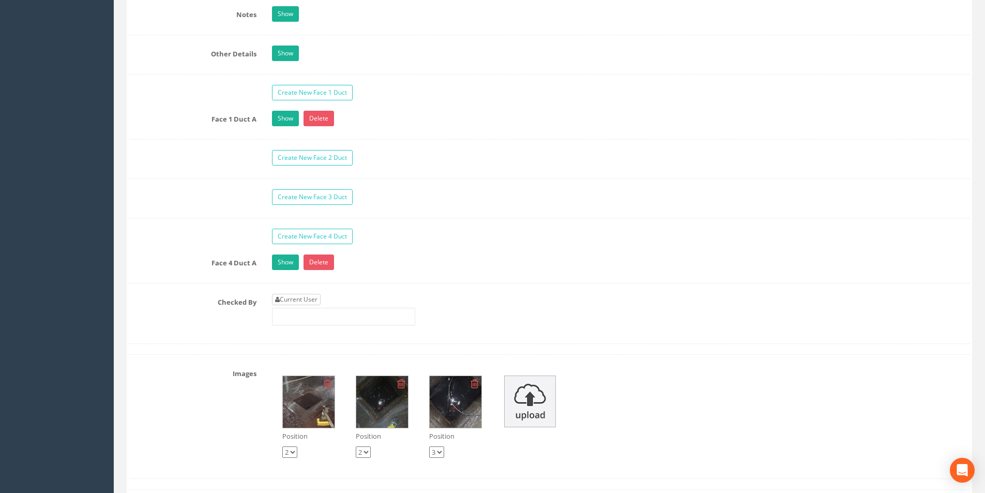
type input "18.76"
click at [314, 301] on link "Current User" at bounding box center [296, 299] width 49 height 11
type input "[PERSON_NAME]"
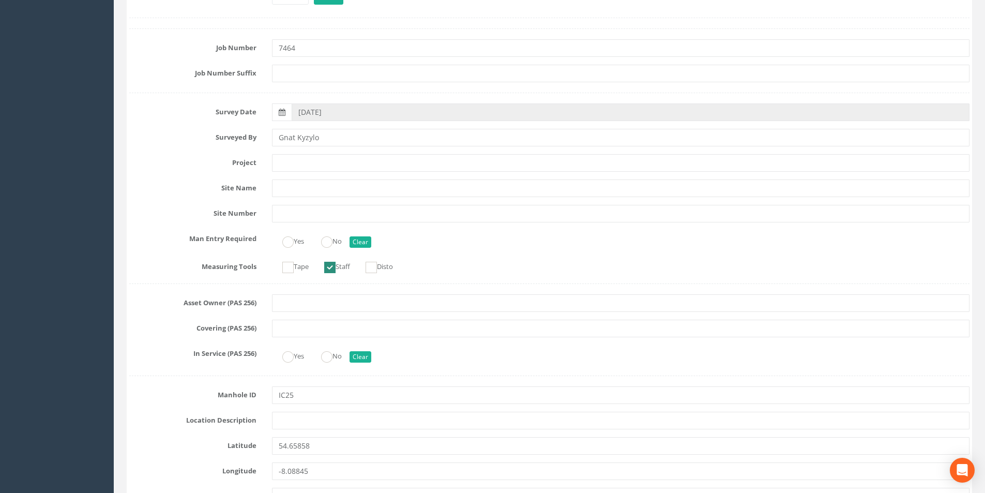
scroll to position [0, 0]
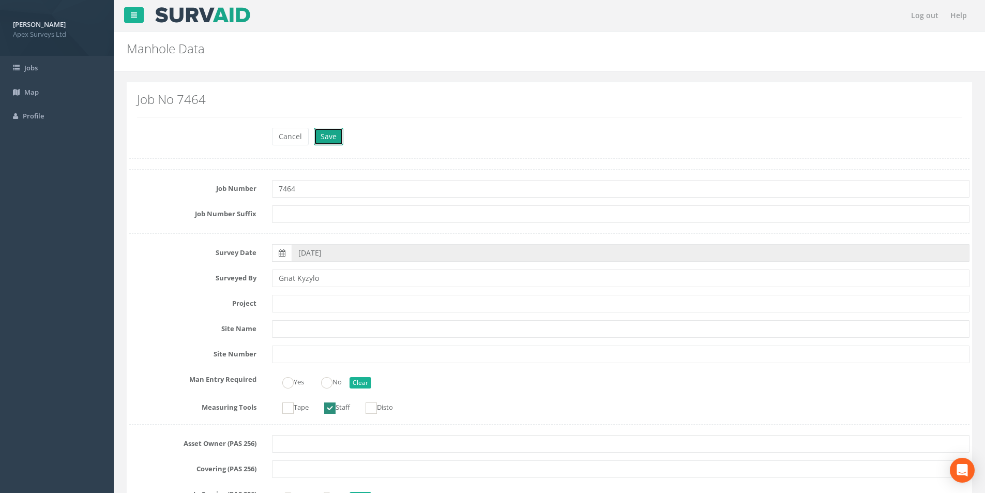
click at [340, 142] on button "Save" at bounding box center [328, 137] width 29 height 18
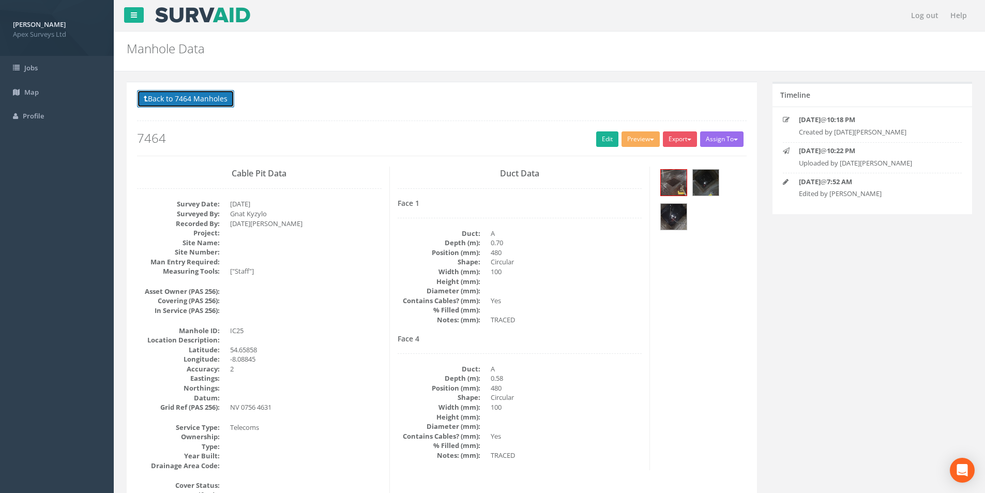
click at [141, 100] on button "Back to 7464 Manholes" at bounding box center [185, 99] width 97 height 18
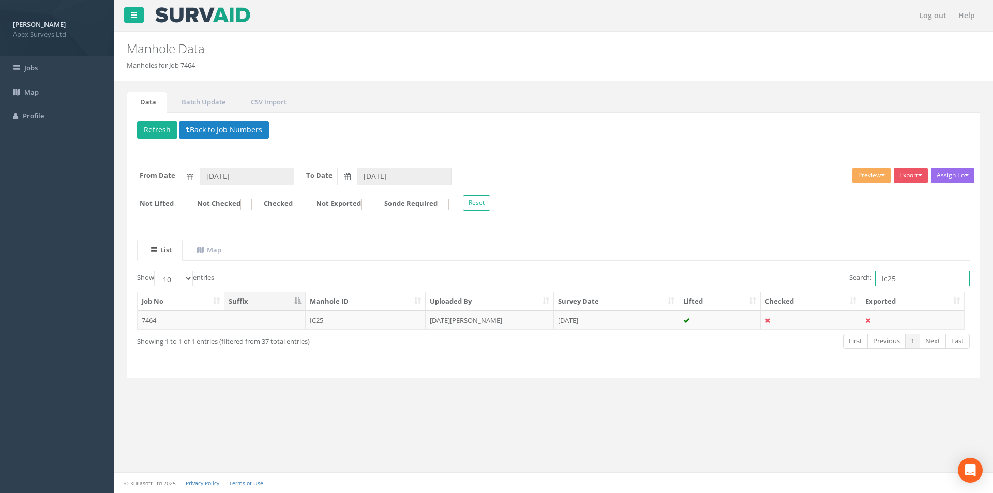
click at [896, 277] on input "ic25" at bounding box center [922, 279] width 95 height 16
click at [463, 315] on td "[DATE][PERSON_NAME]" at bounding box center [490, 320] width 128 height 19
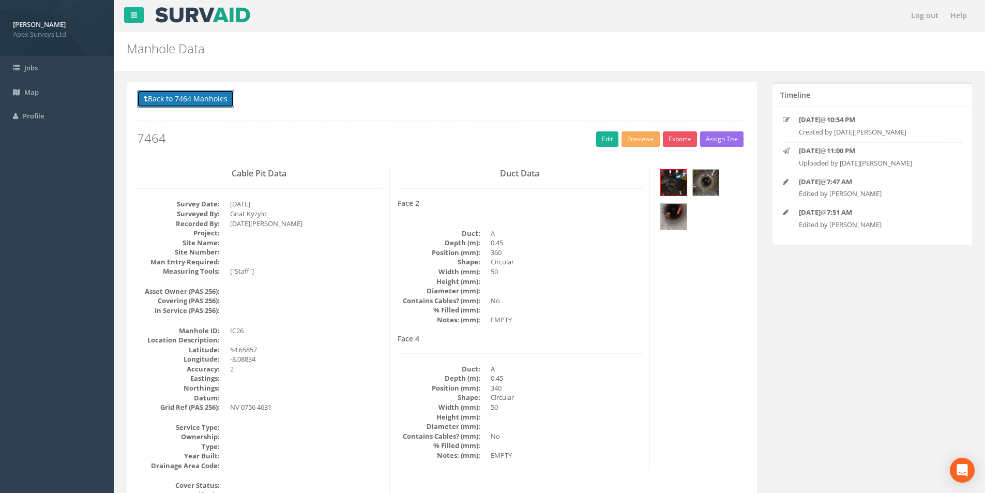
click at [201, 102] on button "Back to 7464 Manholes" at bounding box center [185, 99] width 97 height 18
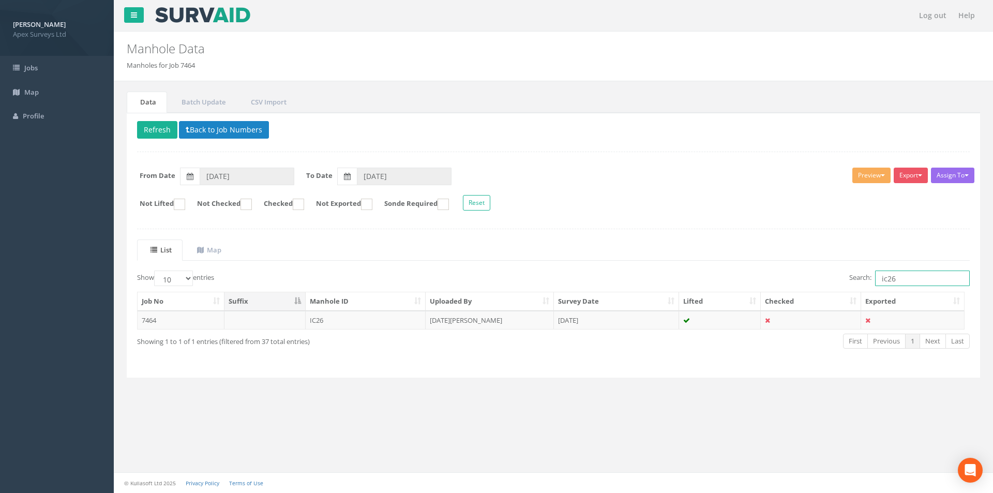
drag, startPoint x: 915, startPoint y: 279, endPoint x: 887, endPoint y: 279, distance: 28.5
click at [887, 279] on input "ic26" at bounding box center [922, 279] width 95 height 16
type input "ic16"
click at [458, 316] on td "[DATE][PERSON_NAME]" at bounding box center [490, 320] width 128 height 19
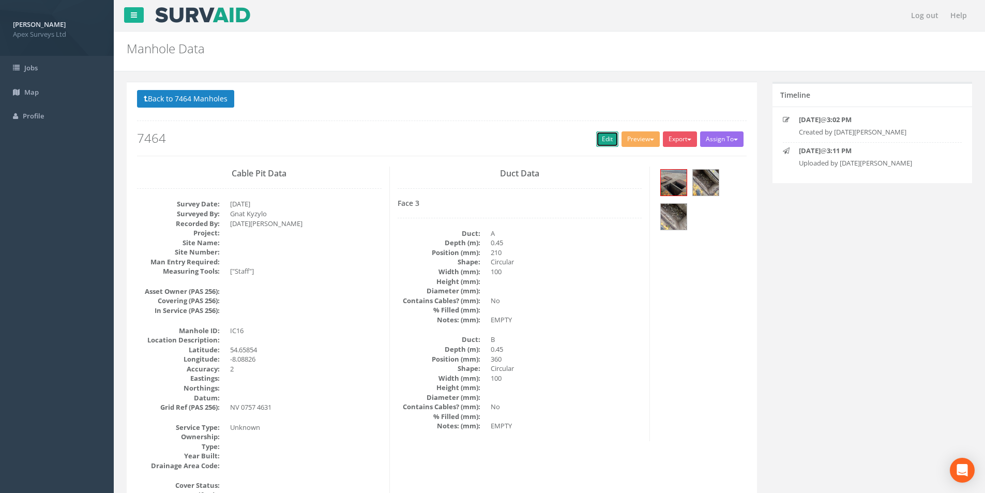
click at [596, 145] on link "Edit" at bounding box center [607, 139] width 22 height 16
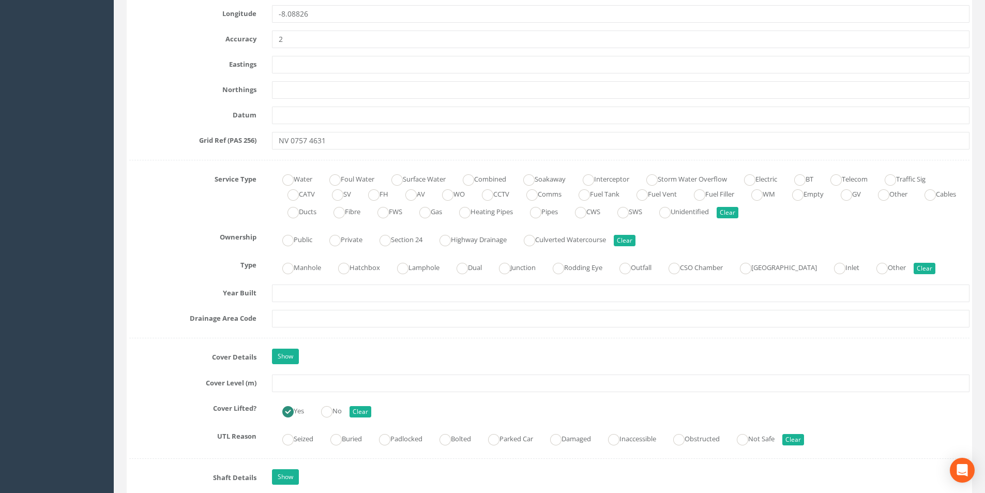
scroll to position [621, 0]
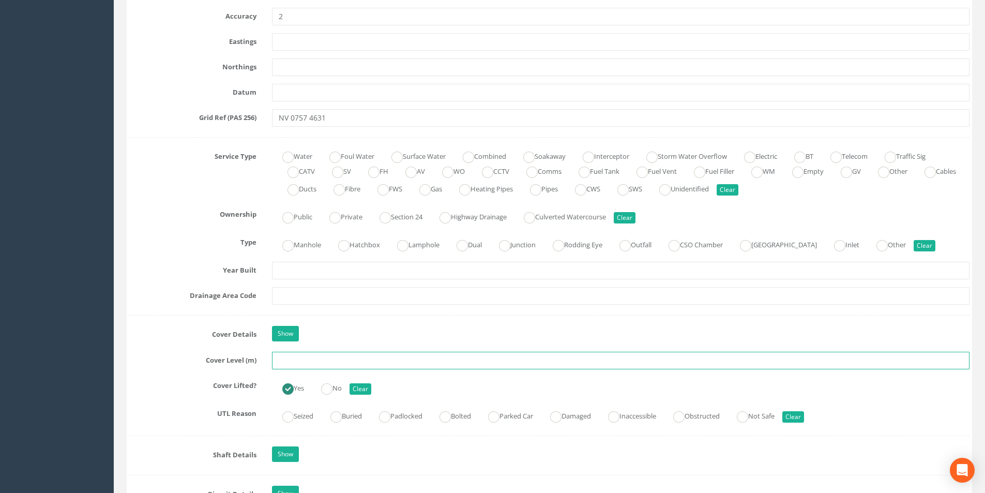
click at [322, 360] on input "text" at bounding box center [621, 361] width 698 height 18
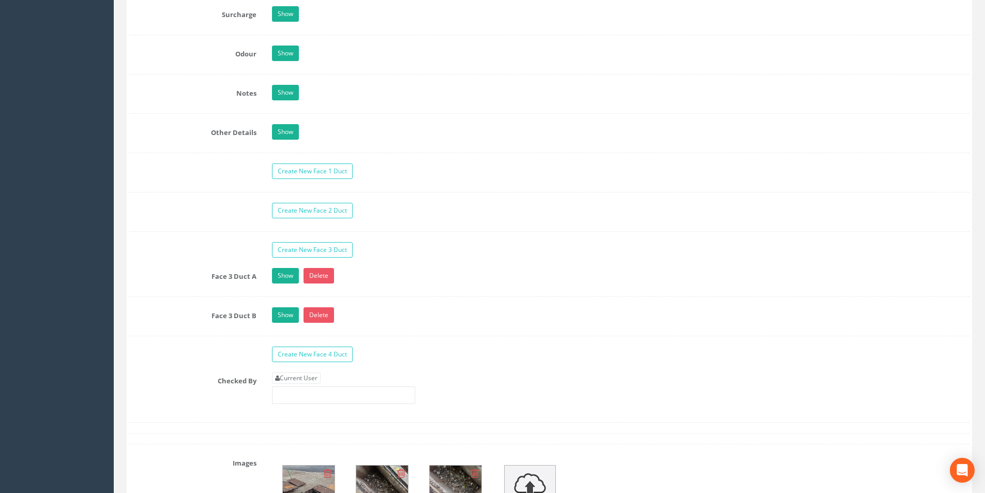
scroll to position [1552, 0]
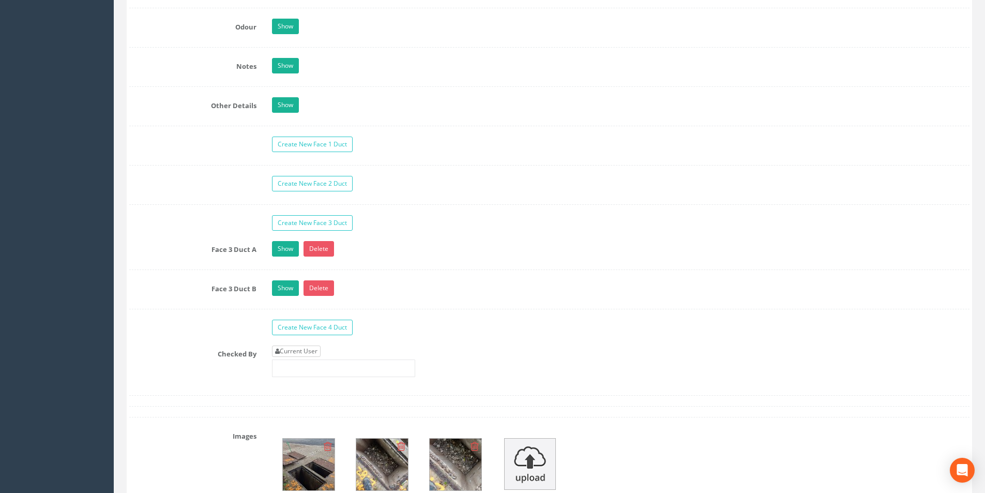
type input "19.49"
click at [316, 349] on link "Current User" at bounding box center [296, 351] width 49 height 11
type input "[PERSON_NAME]"
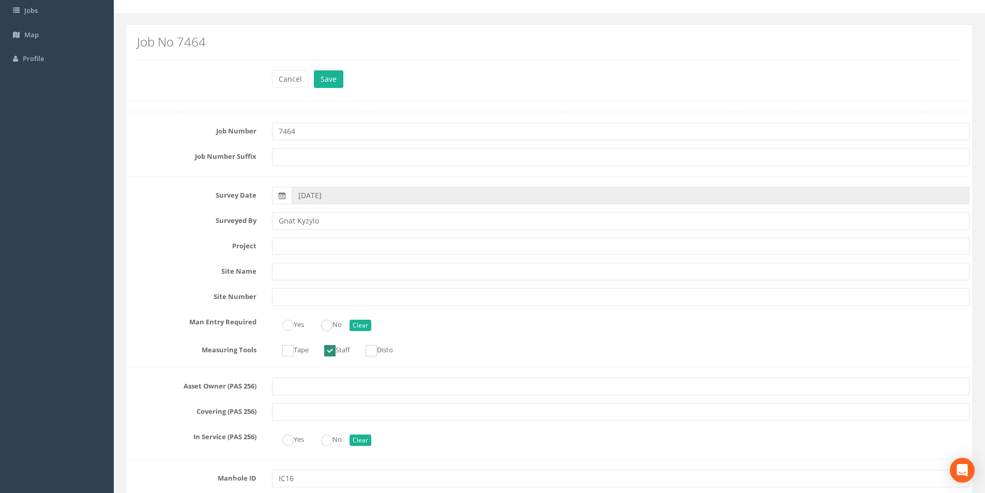
scroll to position [0, 0]
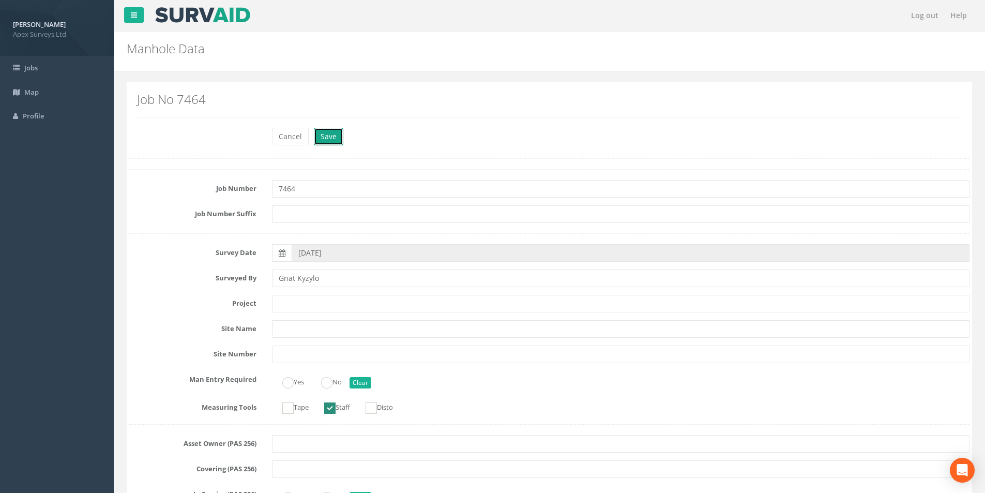
click at [322, 134] on button "Save" at bounding box center [328, 137] width 29 height 18
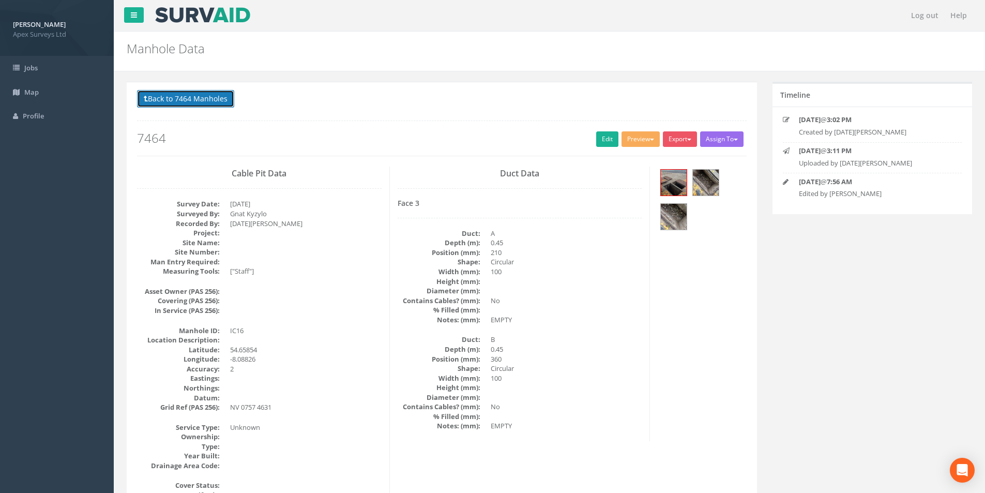
click at [185, 104] on button "Back to 7464 Manholes" at bounding box center [185, 99] width 97 height 18
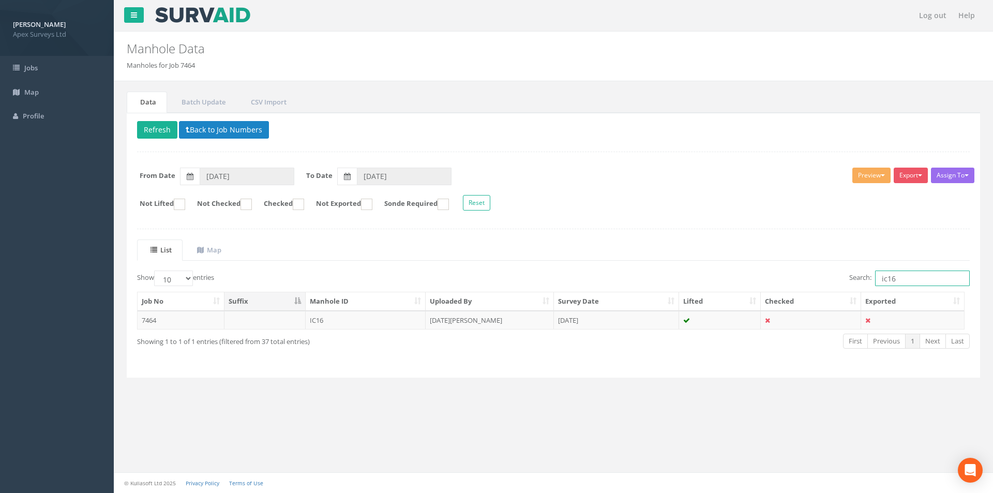
drag, startPoint x: 895, startPoint y: 280, endPoint x: 887, endPoint y: 280, distance: 8.3
click at [887, 280] on input "ic16" at bounding box center [922, 279] width 95 height 16
drag, startPoint x: 886, startPoint y: 281, endPoint x: 876, endPoint y: 283, distance: 10.0
click at [876, 283] on input "ic17" at bounding box center [922, 279] width 95 height 16
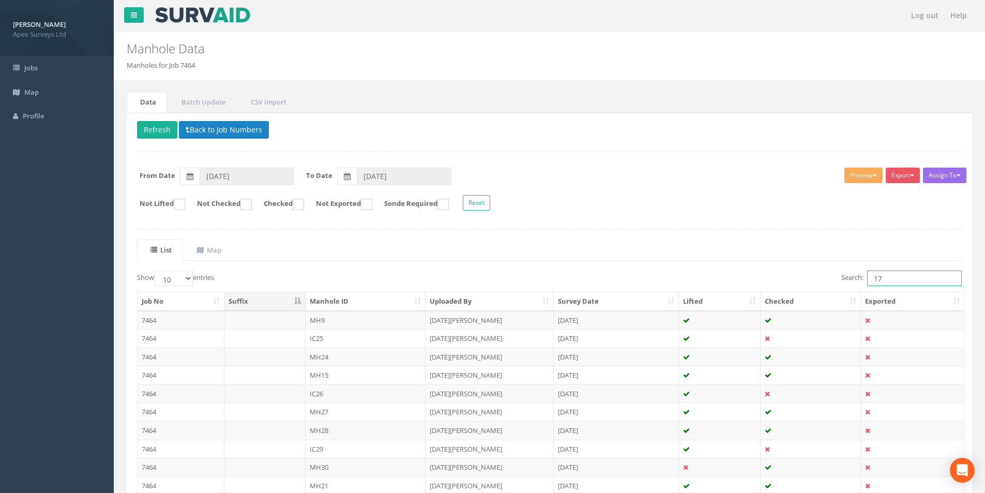
click at [895, 281] on input "17" at bounding box center [914, 279] width 95 height 16
type input "1"
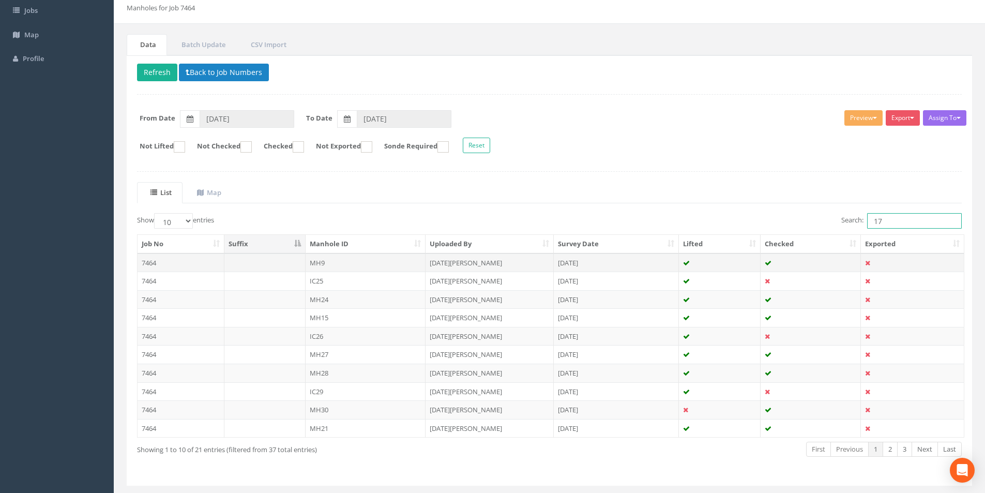
scroll to position [84, 0]
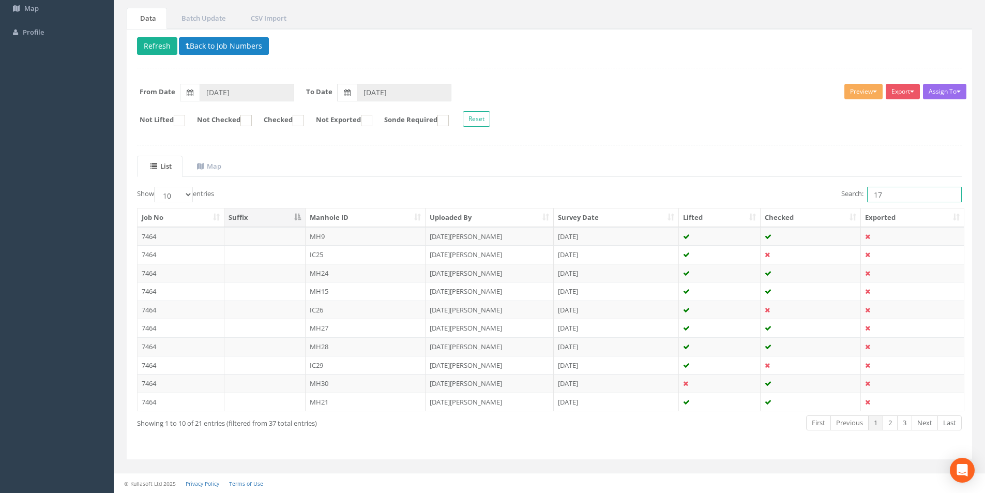
type input "17"
click at [189, 196] on select "10 25 50 100" at bounding box center [173, 195] width 39 height 16
select select "50"
click at [156, 187] on select "10 25 50 100" at bounding box center [173, 195] width 39 height 16
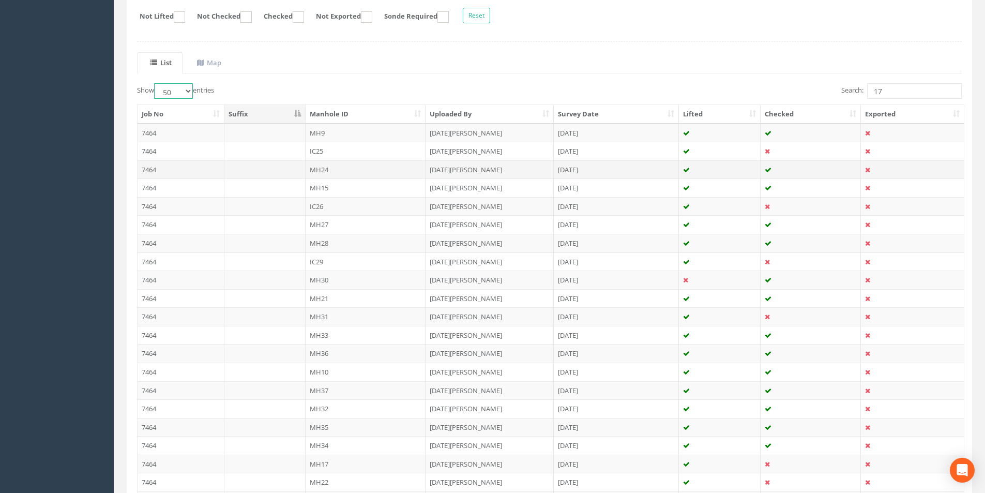
scroll to position [239, 0]
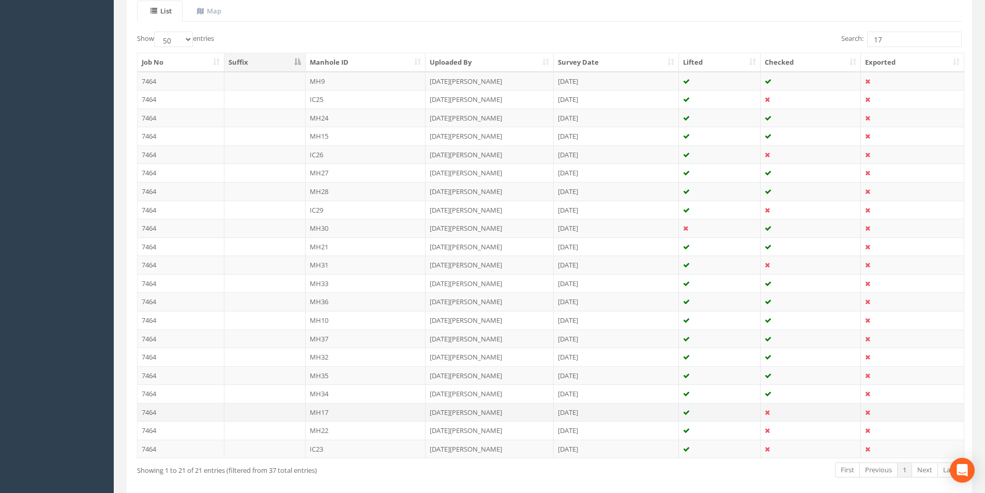
click at [340, 407] on td "MH17" at bounding box center [366, 412] width 121 height 19
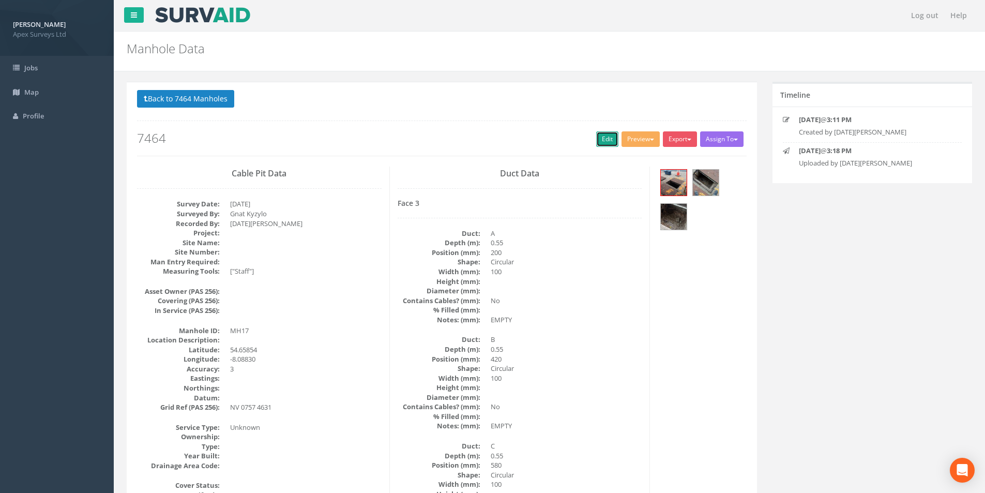
click at [599, 143] on link "Edit" at bounding box center [607, 139] width 22 height 16
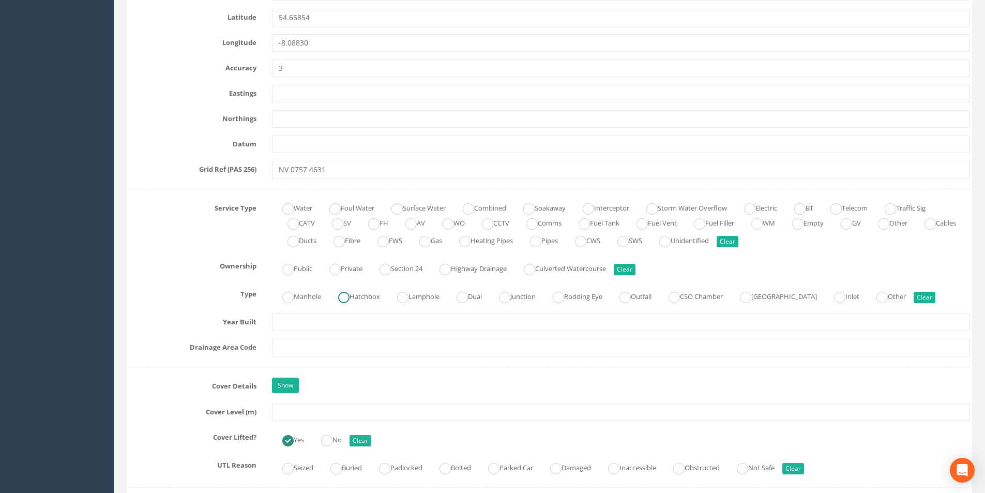
scroll to position [672, 0]
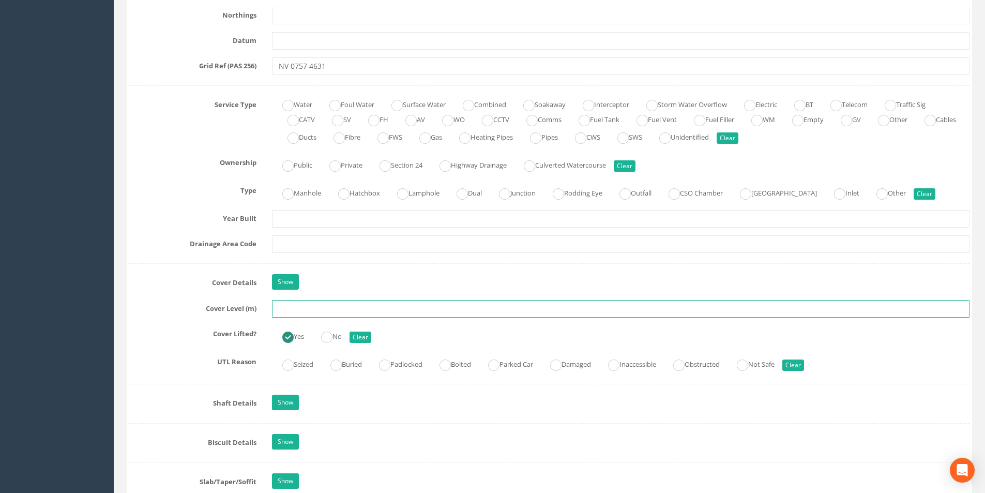
click at [328, 306] on input "text" at bounding box center [621, 309] width 698 height 18
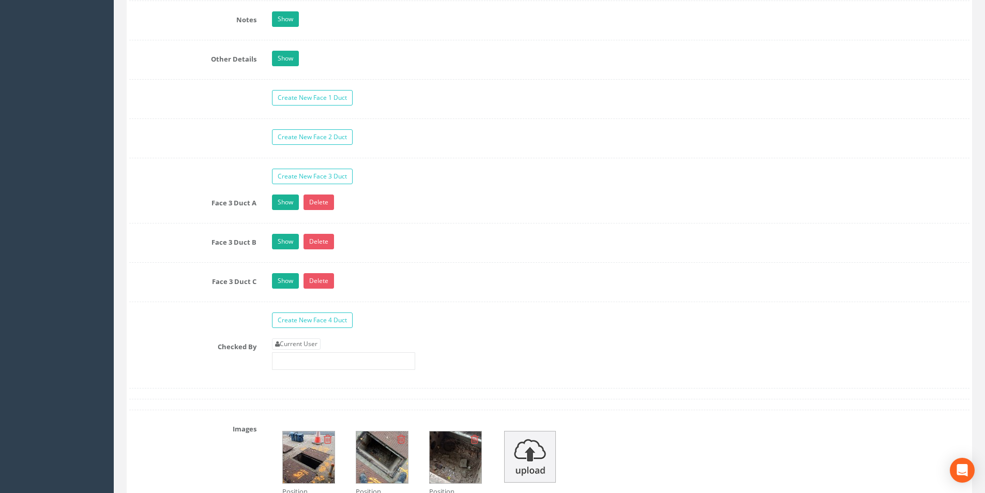
scroll to position [1603, 0]
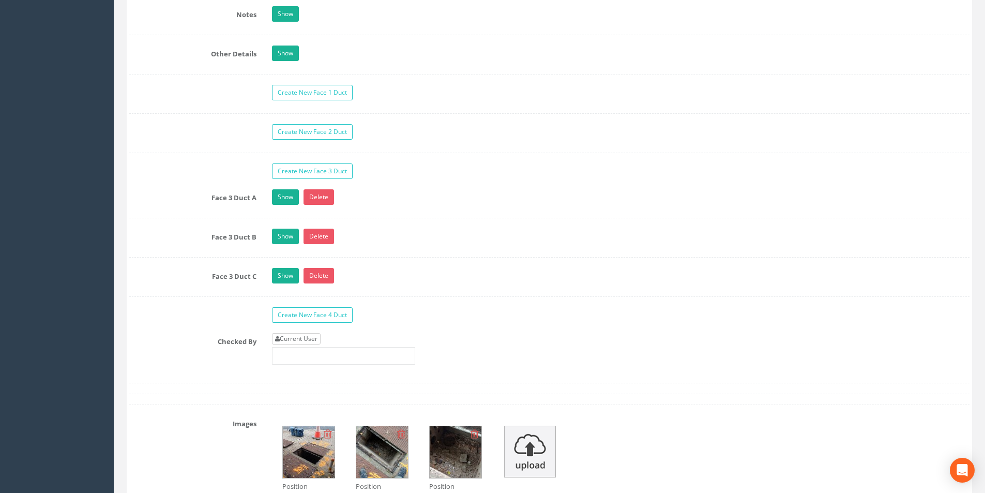
type input "19.49"
click at [309, 336] on link "Current User" at bounding box center [296, 338] width 49 height 11
type input "[PERSON_NAME]"
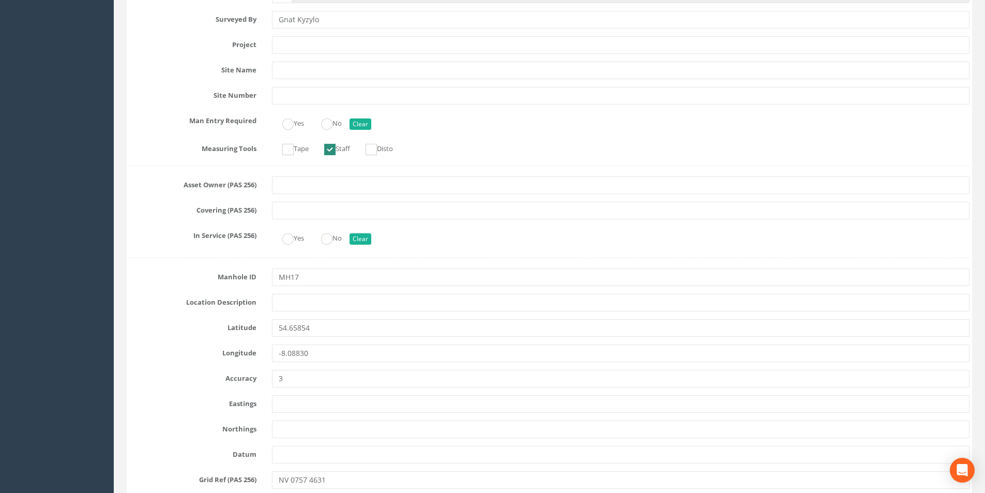
scroll to position [0, 0]
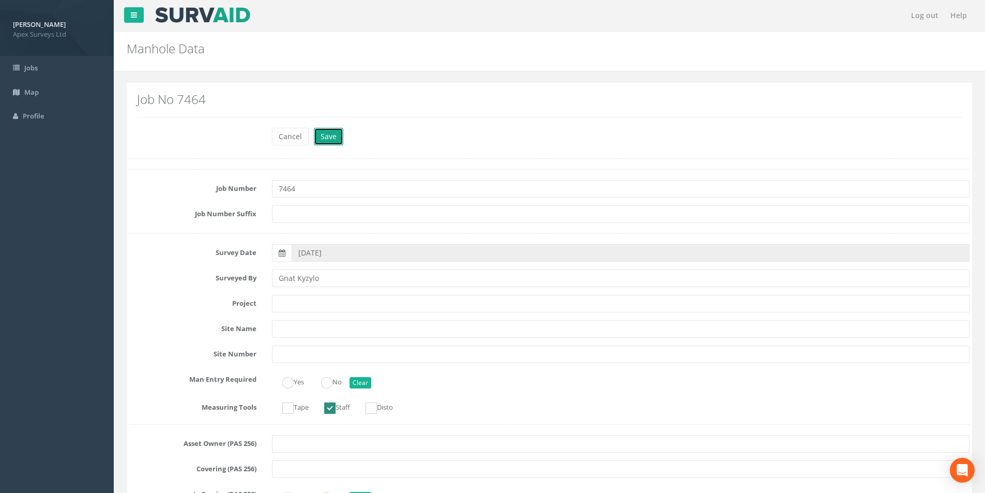
click at [331, 141] on button "Save" at bounding box center [328, 137] width 29 height 18
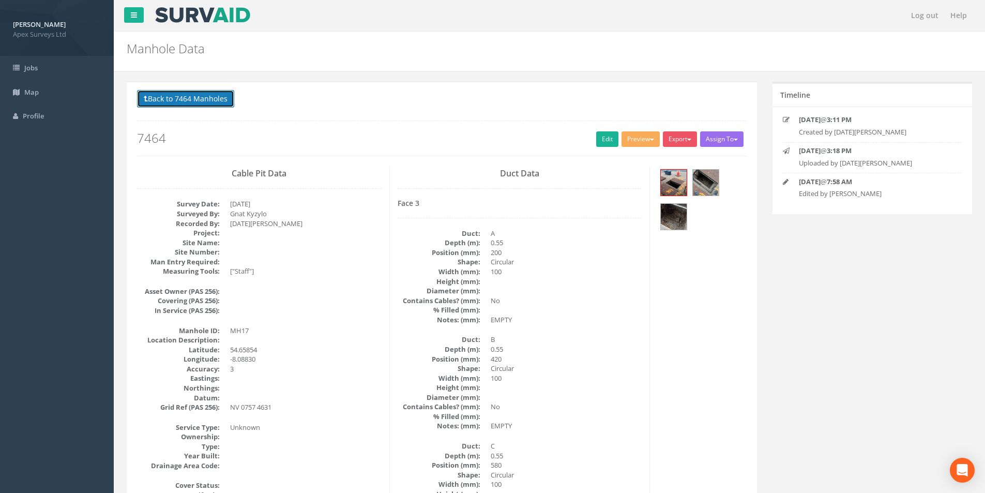
click at [205, 106] on button "Back to 7464 Manholes" at bounding box center [185, 99] width 97 height 18
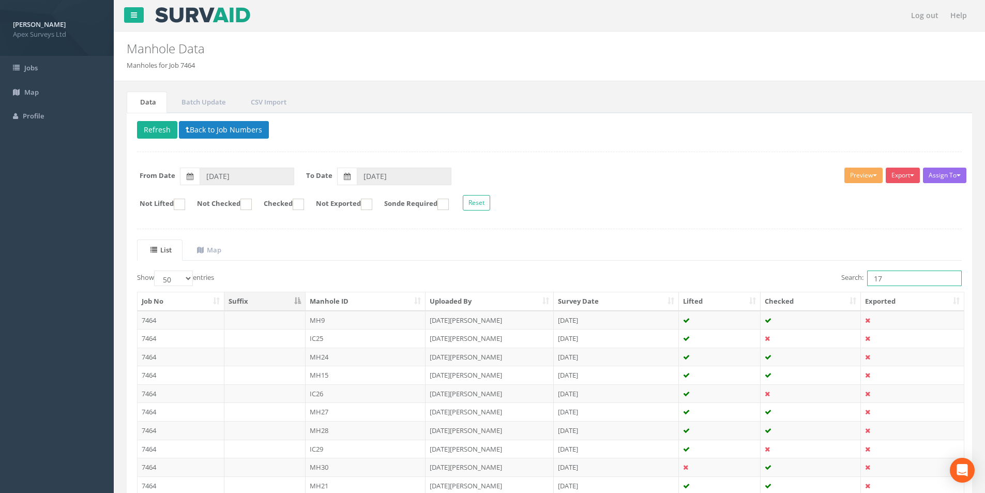
drag, startPoint x: 893, startPoint y: 275, endPoint x: 870, endPoint y: 278, distance: 23.0
click at [870, 278] on input "17" at bounding box center [914, 279] width 95 height 16
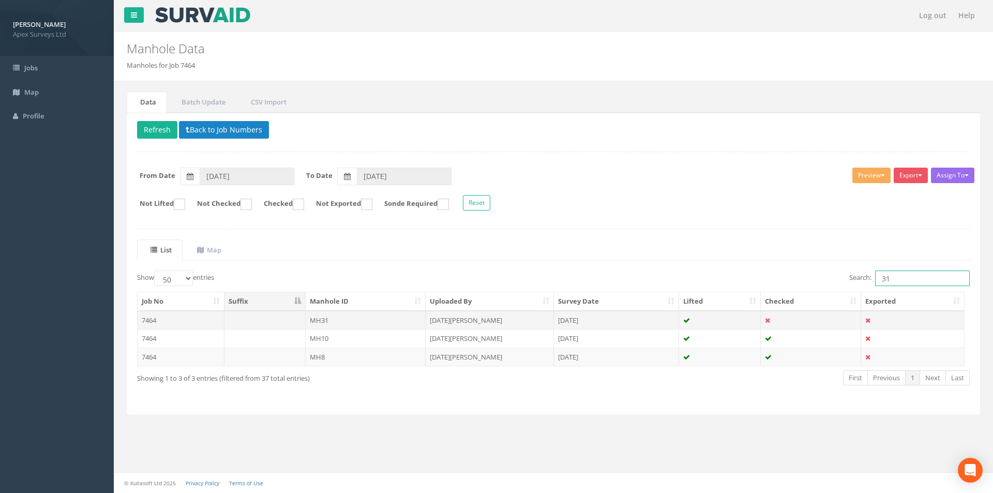
type input "31"
click at [349, 317] on td "MH31" at bounding box center [366, 320] width 121 height 19
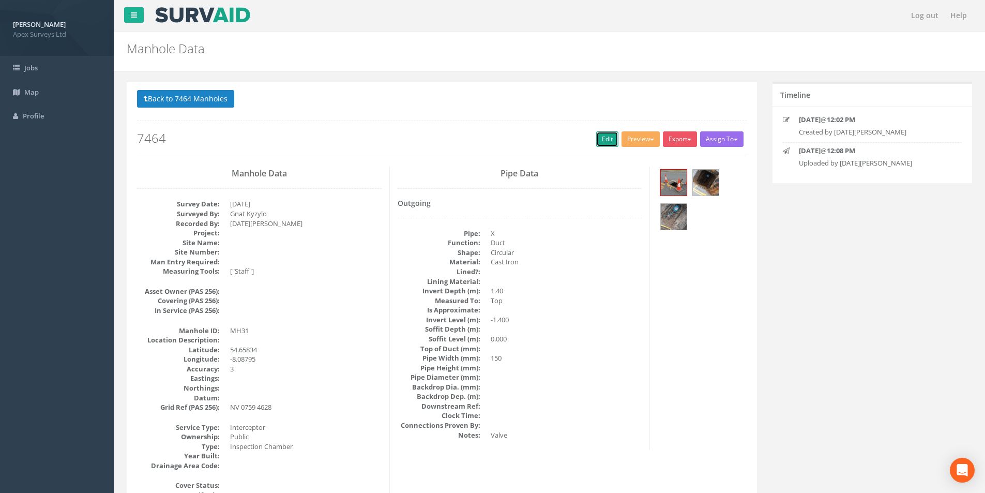
click at [600, 143] on link "Edit" at bounding box center [607, 139] width 22 height 16
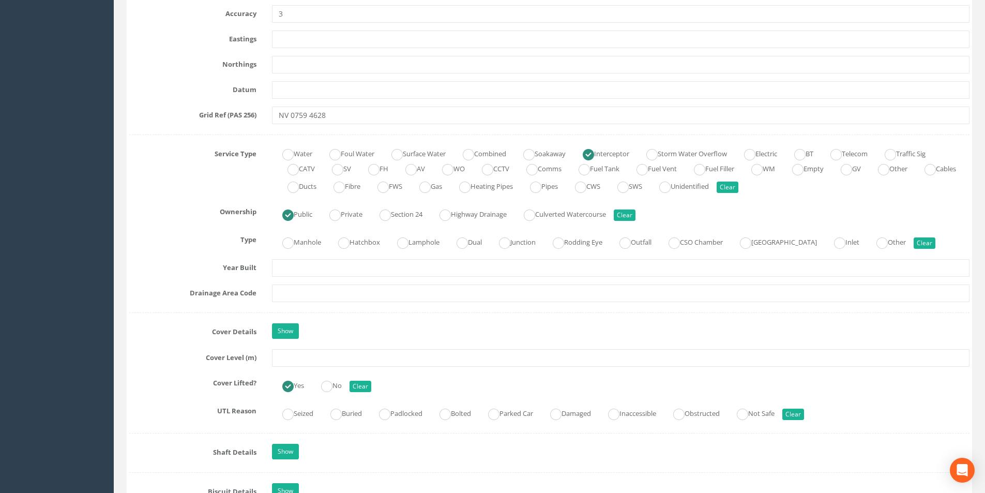
scroll to position [621, 0]
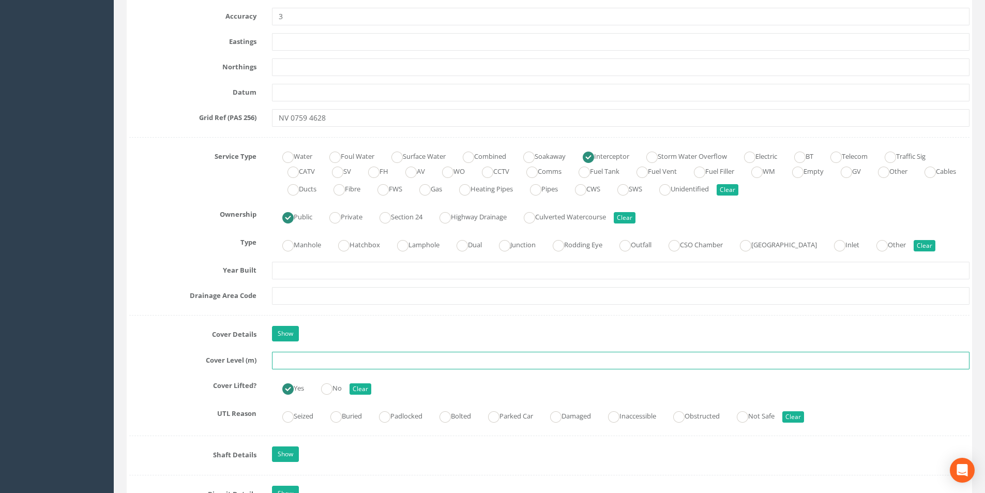
click at [305, 360] on input "text" at bounding box center [621, 361] width 698 height 18
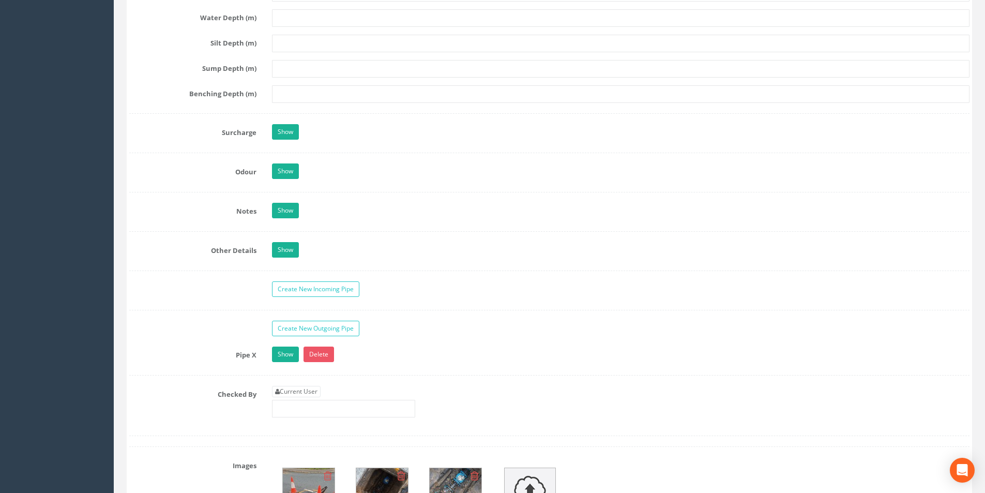
scroll to position [1500, 0]
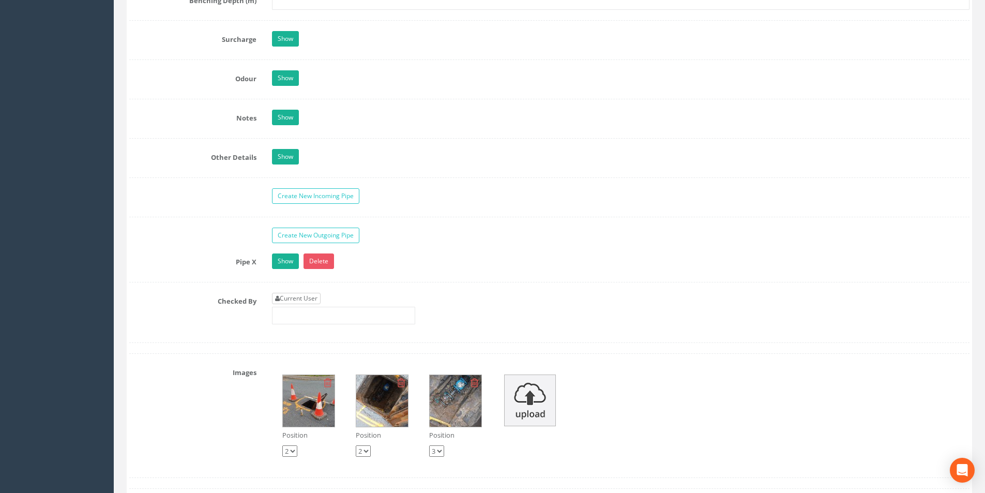
type input "20.43"
click at [305, 295] on link "Current User" at bounding box center [296, 298] width 49 height 11
type input "[PERSON_NAME]"
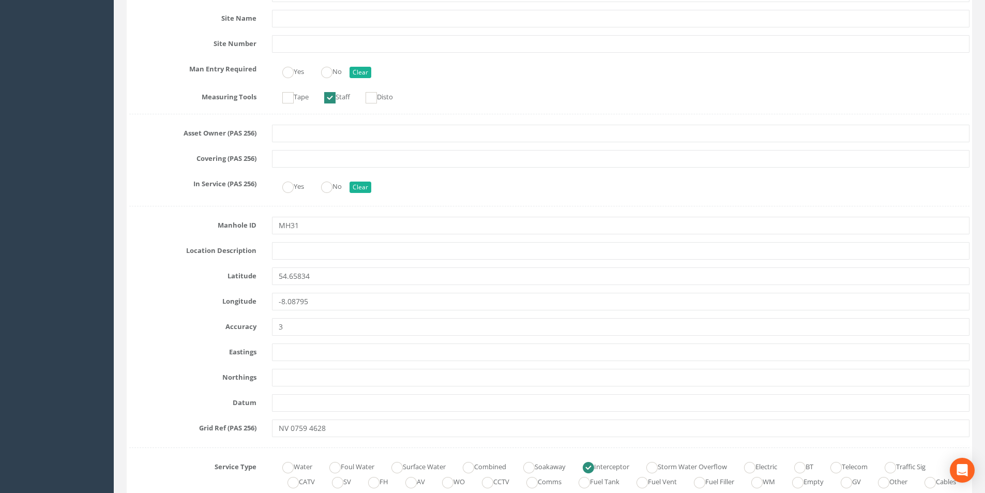
scroll to position [0, 0]
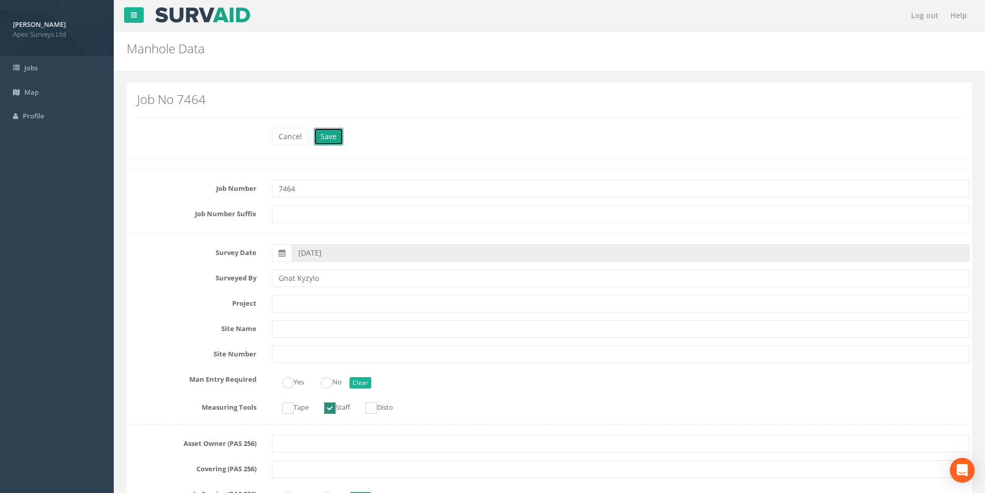
click at [314, 137] on button "Save" at bounding box center [328, 137] width 29 height 18
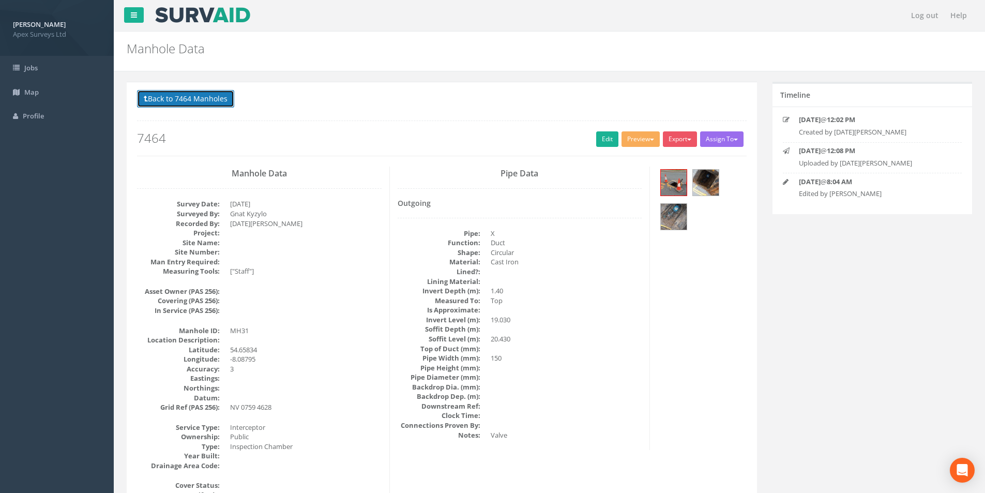
click at [196, 104] on button "Back to 7464 Manholes" at bounding box center [185, 99] width 97 height 18
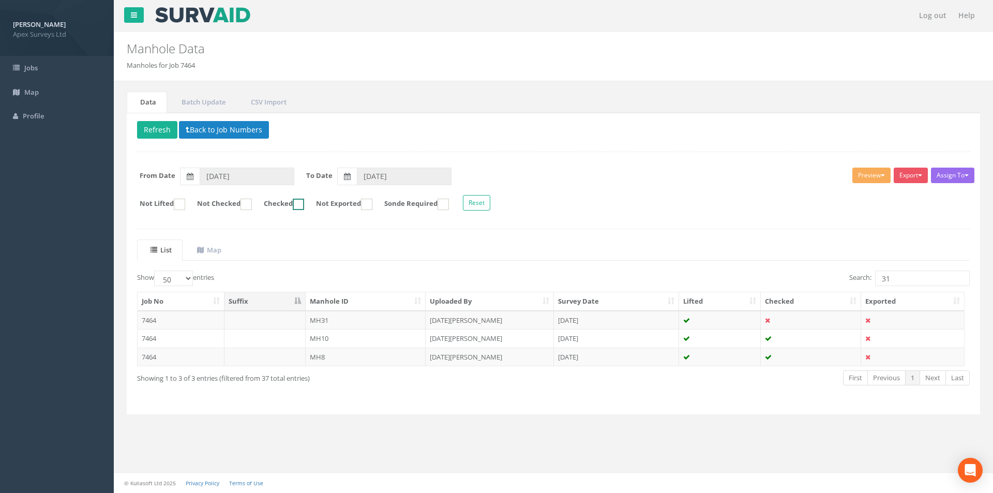
click at [304, 209] on ins at bounding box center [298, 204] width 11 height 11
checkbox input "true"
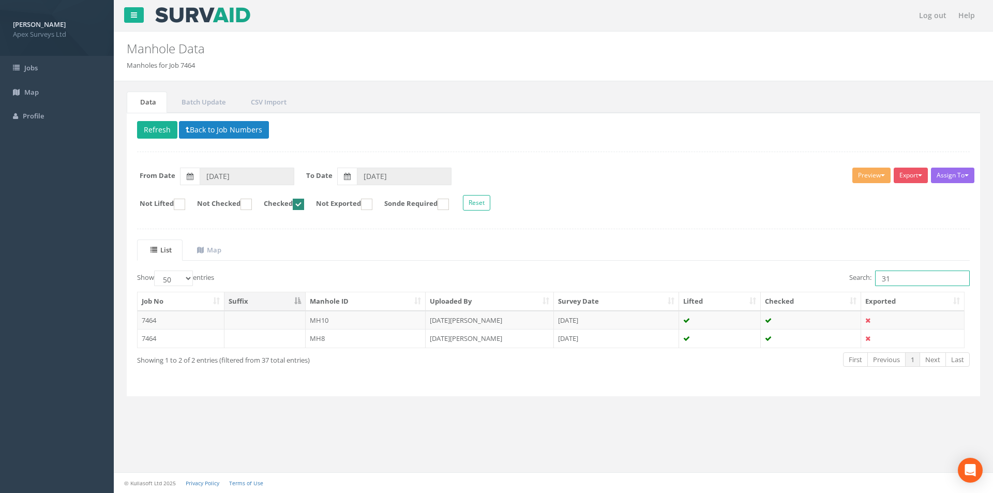
drag, startPoint x: 896, startPoint y: 277, endPoint x: 848, endPoint y: 278, distance: 47.6
click at [849, 278] on label "Search: 31" at bounding box center [909, 279] width 121 height 16
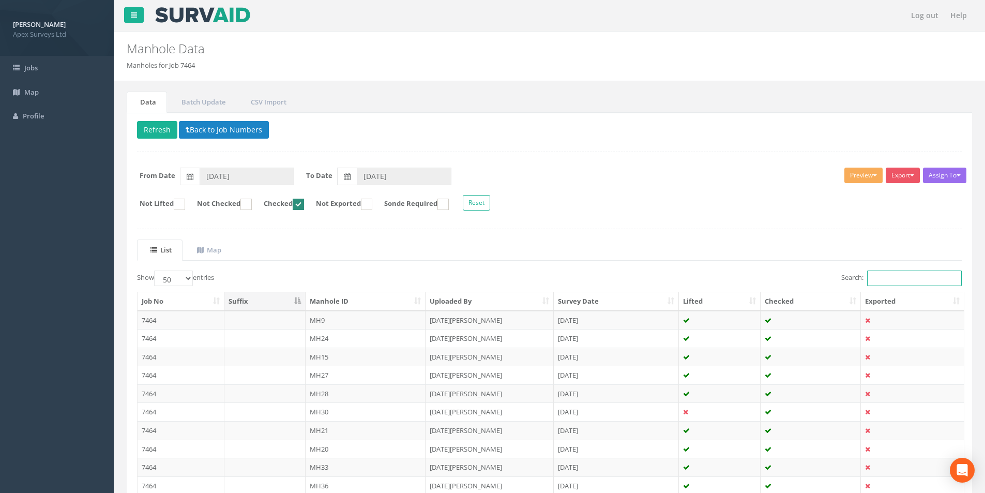
click at [304, 207] on ins at bounding box center [298, 204] width 11 height 11
checkbox input "false"
click at [252, 205] on ins at bounding box center [246, 204] width 11 height 11
checkbox input "true"
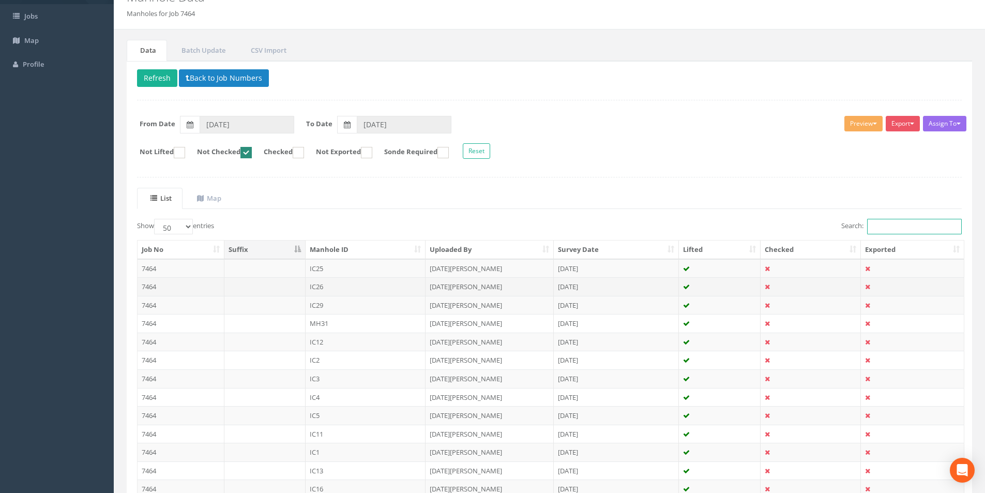
scroll to position [103, 0]
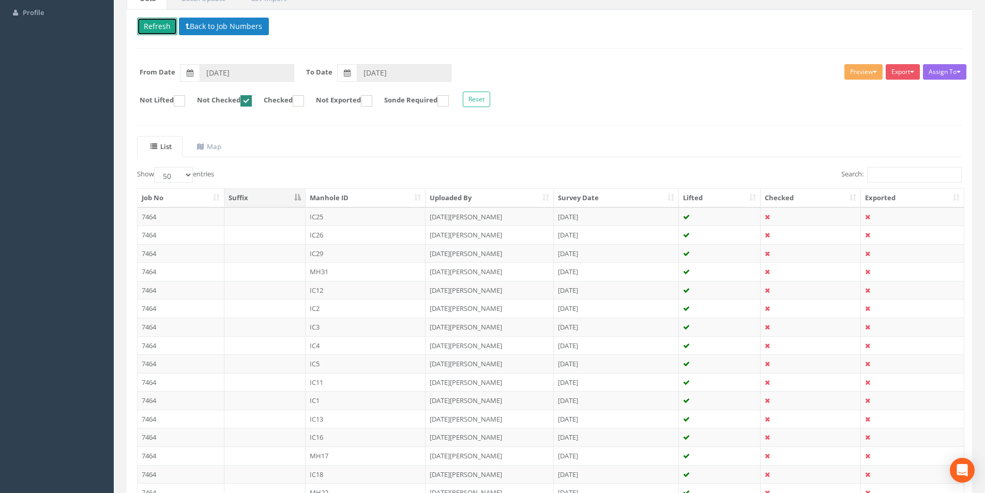
click at [157, 30] on button "Refresh" at bounding box center [157, 27] width 40 height 18
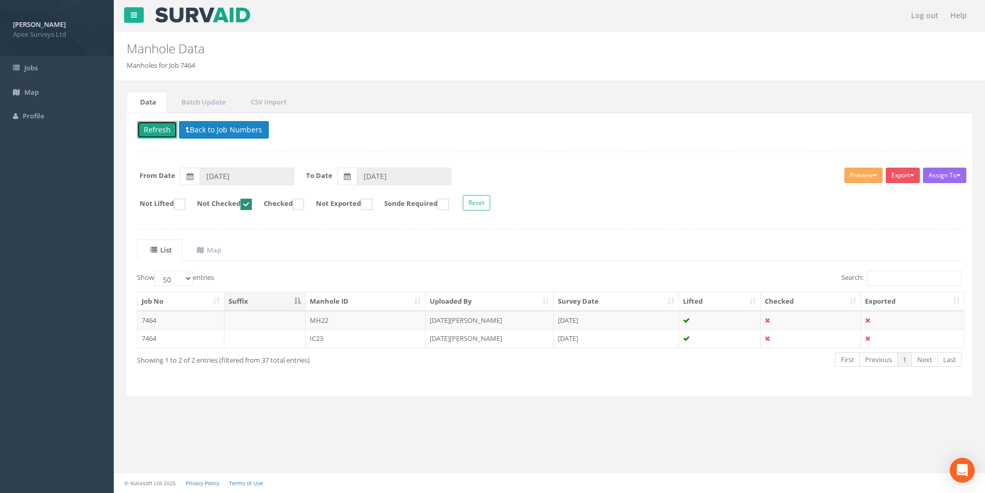
scroll to position [0, 0]
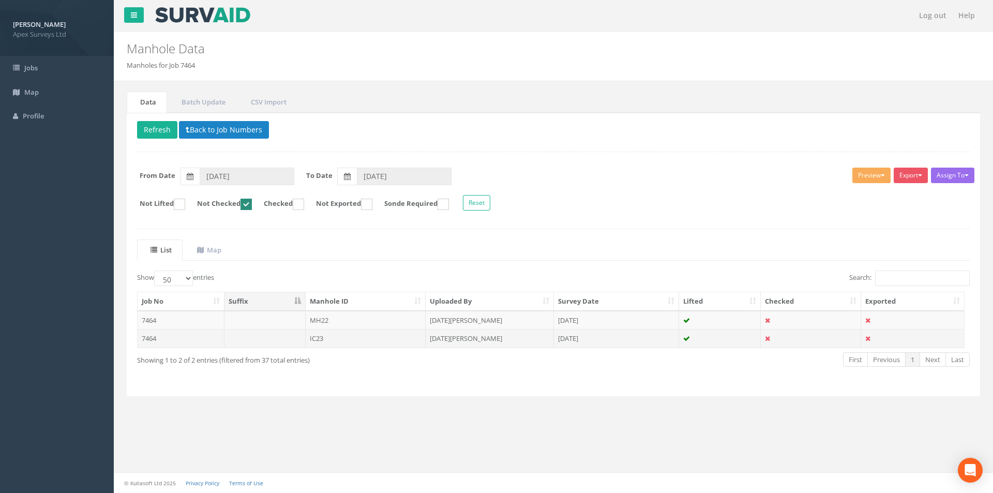
click at [382, 337] on td "IC23" at bounding box center [366, 338] width 121 height 19
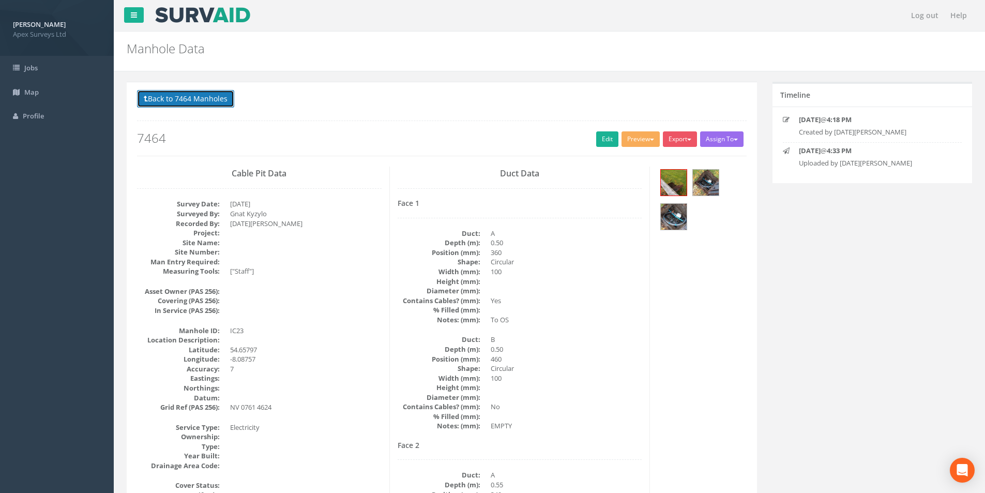
click at [173, 108] on button "Back to 7464 Manholes" at bounding box center [185, 99] width 97 height 18
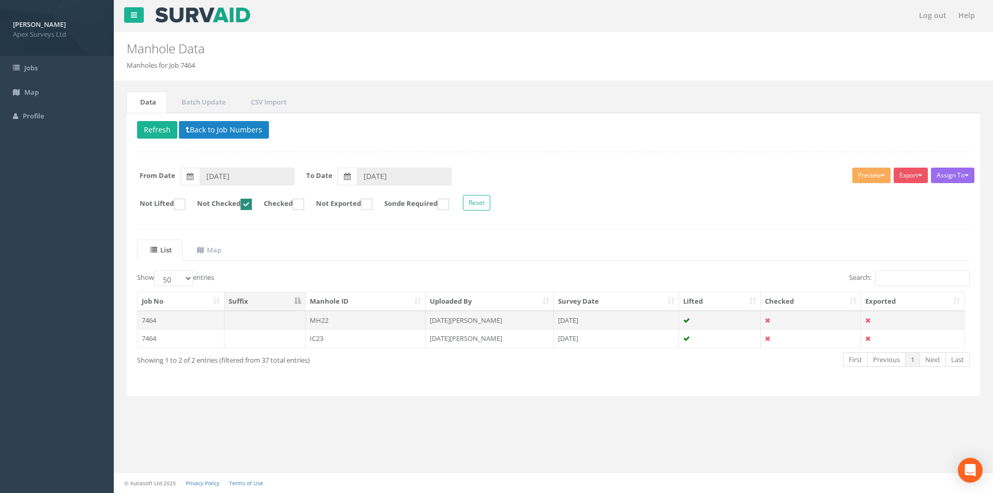
click at [338, 320] on td "MH22" at bounding box center [366, 320] width 121 height 19
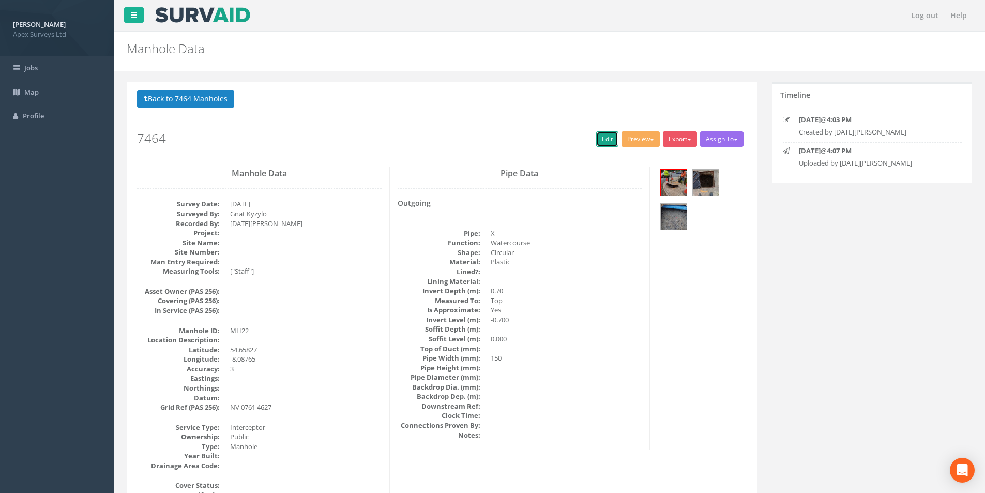
click at [603, 142] on link "Edit" at bounding box center [607, 139] width 22 height 16
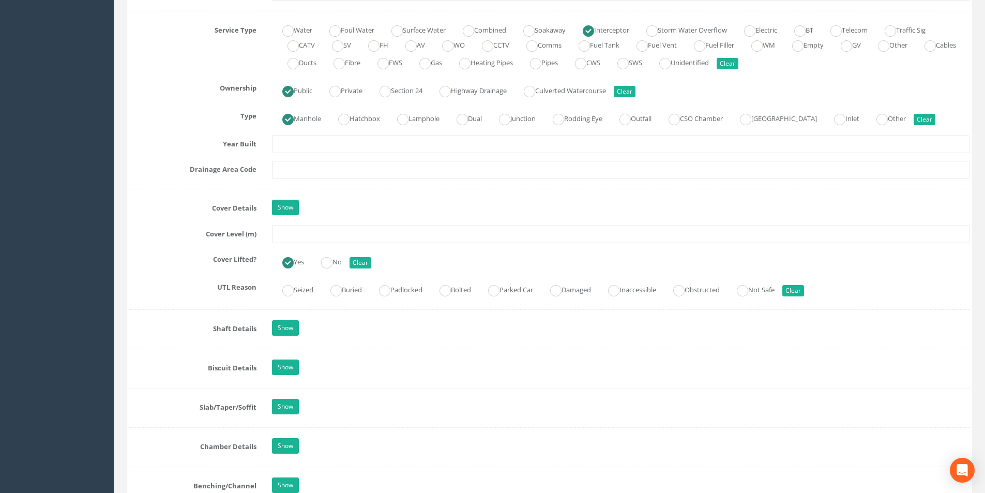
scroll to position [776, 0]
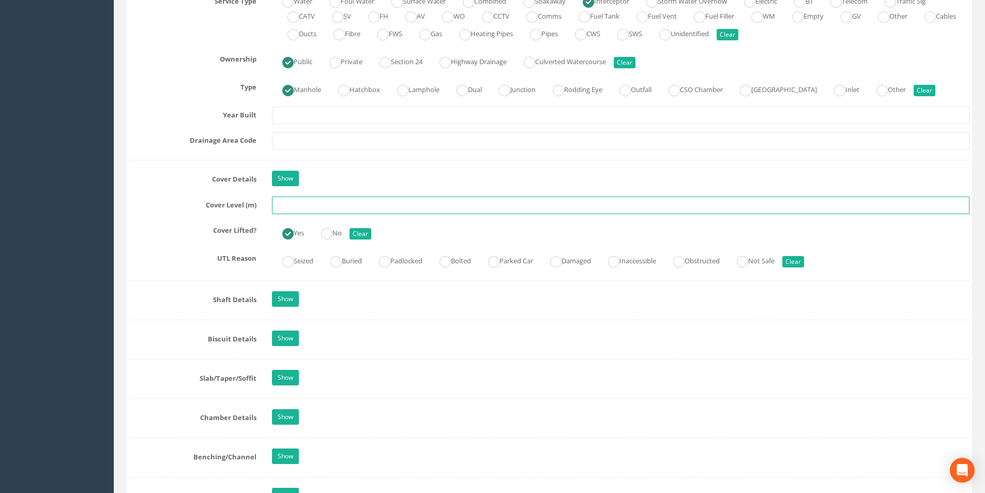
click at [334, 208] on input "text" at bounding box center [621, 206] width 698 height 18
click at [285, 206] on input "2065" at bounding box center [621, 206] width 698 height 18
click at [310, 206] on input "20.65" at bounding box center [621, 206] width 698 height 18
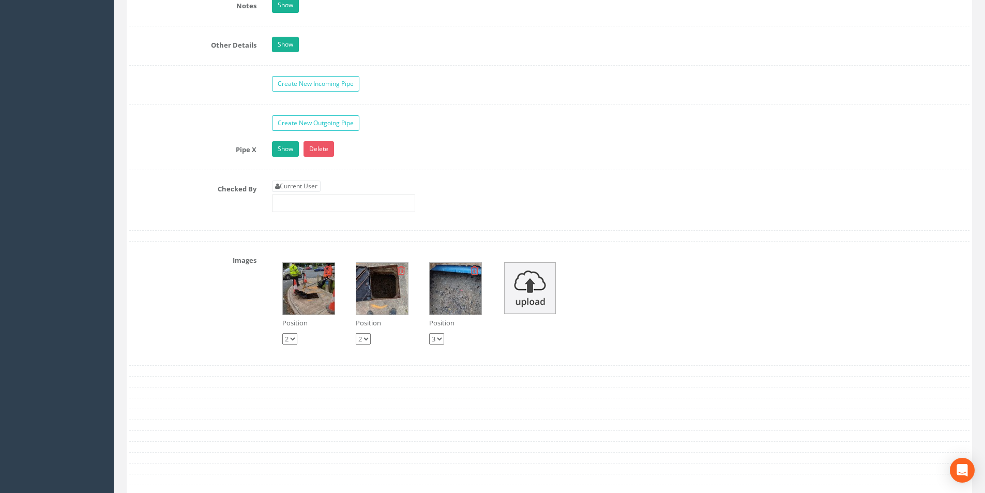
scroll to position [1655, 0]
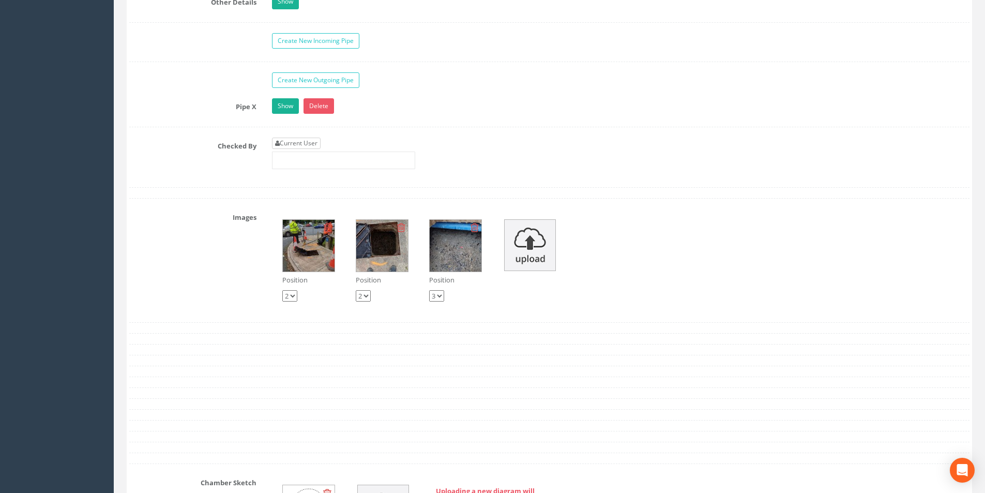
type input "20.65"
click at [306, 145] on link "Current User" at bounding box center [296, 143] width 49 height 11
type input "[PERSON_NAME]"
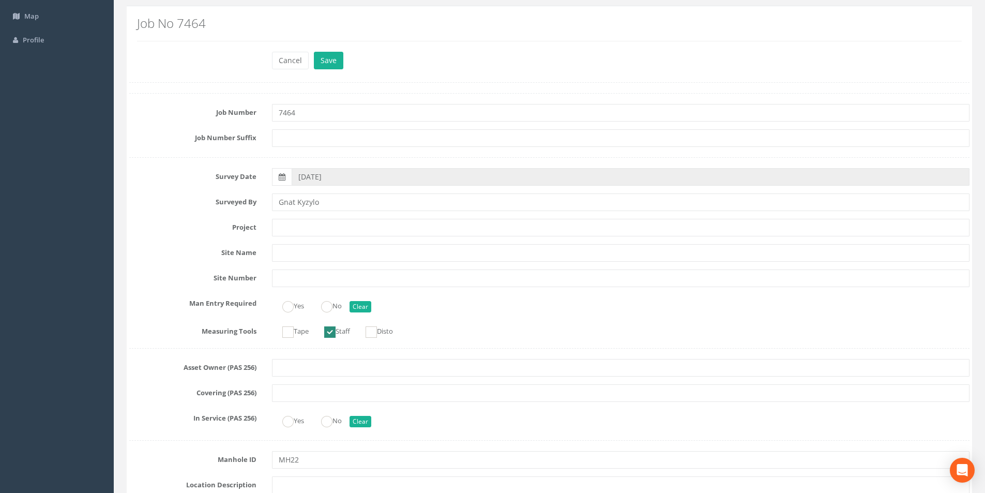
scroll to position [0, 0]
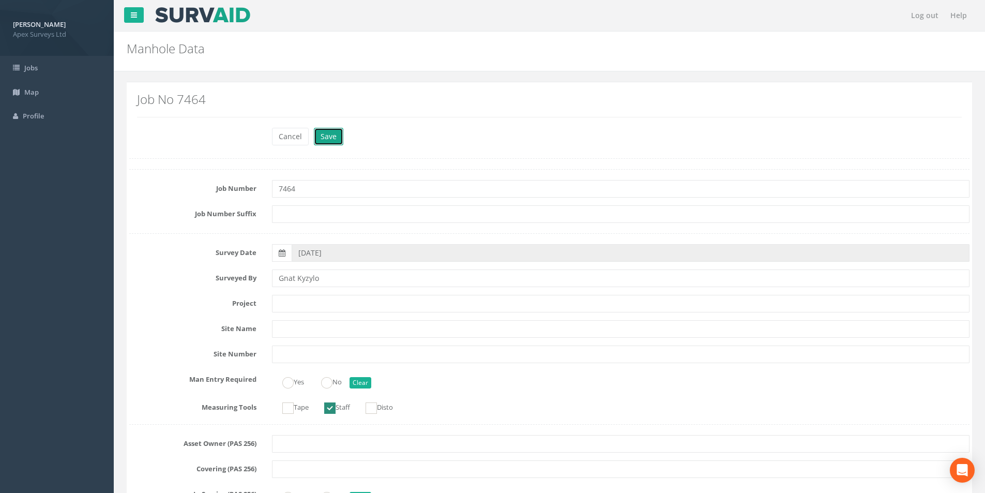
click at [329, 137] on button "Save" at bounding box center [328, 137] width 29 height 18
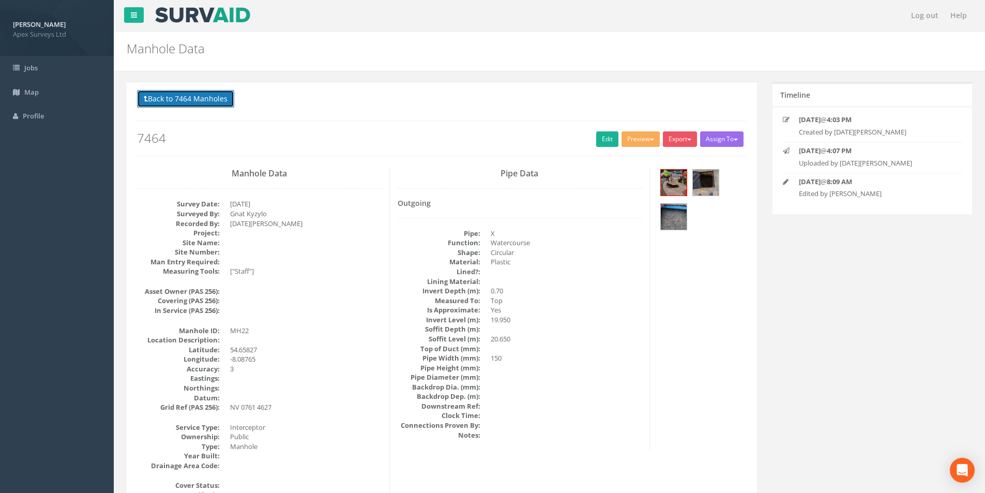
click at [162, 102] on button "Back to 7464 Manholes" at bounding box center [185, 99] width 97 height 18
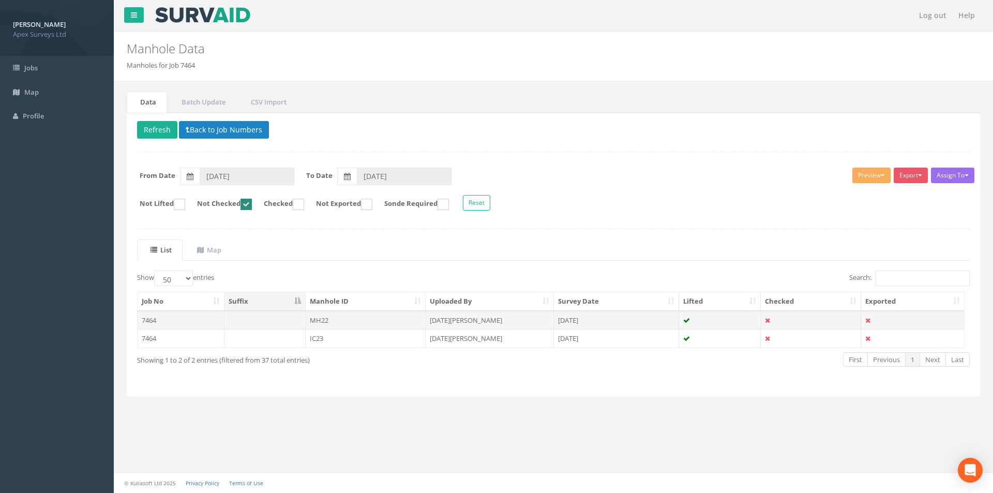
click at [360, 321] on td "MH22" at bounding box center [366, 320] width 121 height 19
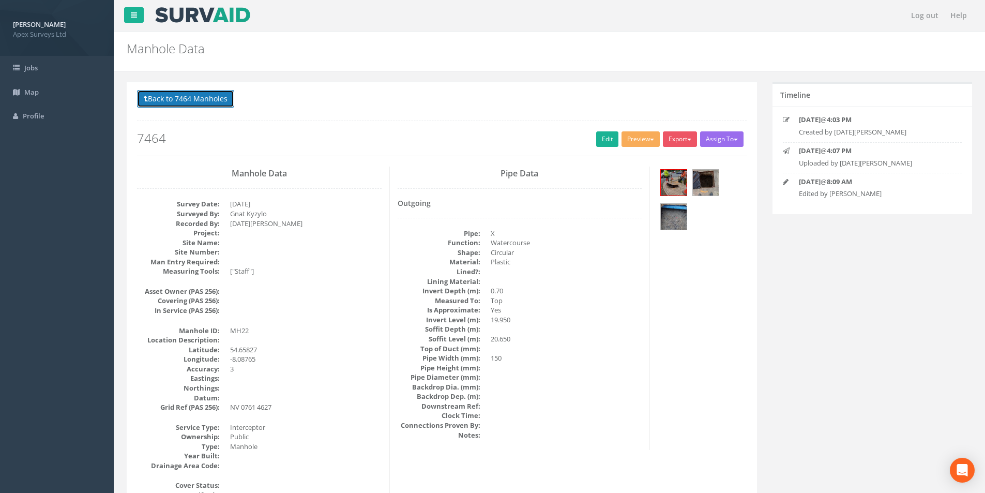
click at [160, 100] on button "Back to 7464 Manholes" at bounding box center [185, 99] width 97 height 18
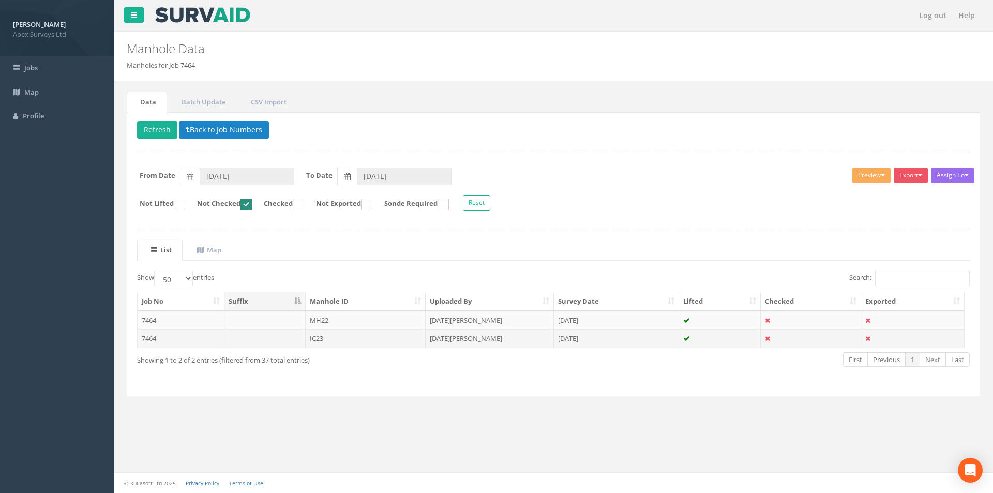
click at [351, 339] on td "IC23" at bounding box center [366, 338] width 121 height 19
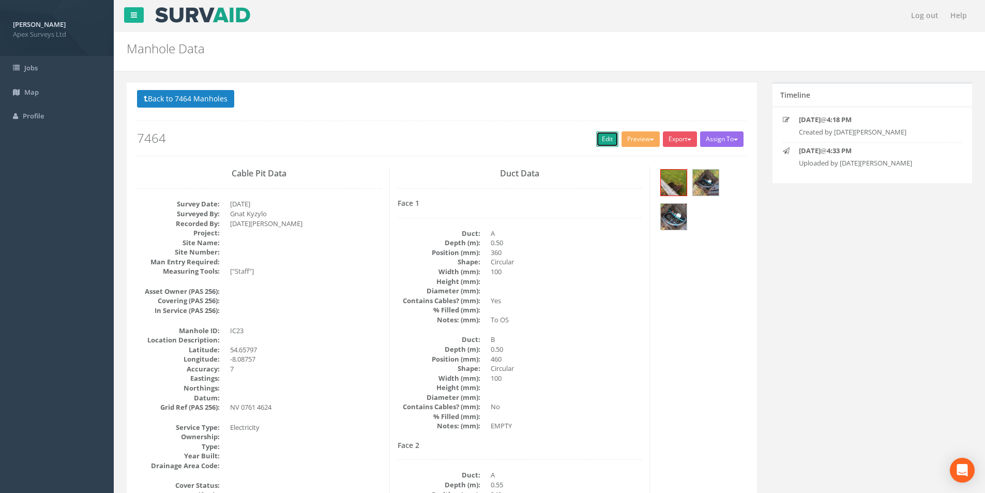
click at [601, 139] on link "Edit" at bounding box center [607, 139] width 22 height 16
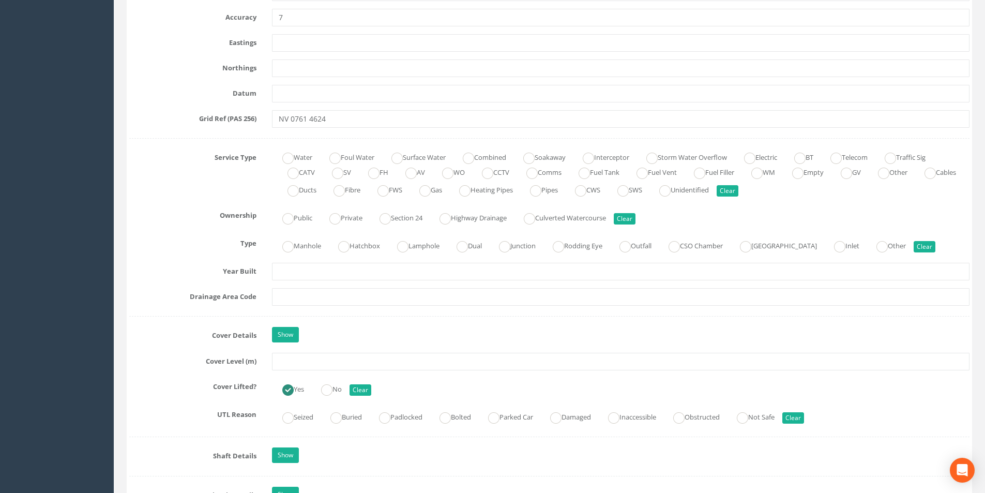
scroll to position [621, 0]
click at [309, 364] on input "text" at bounding box center [621, 361] width 698 height 18
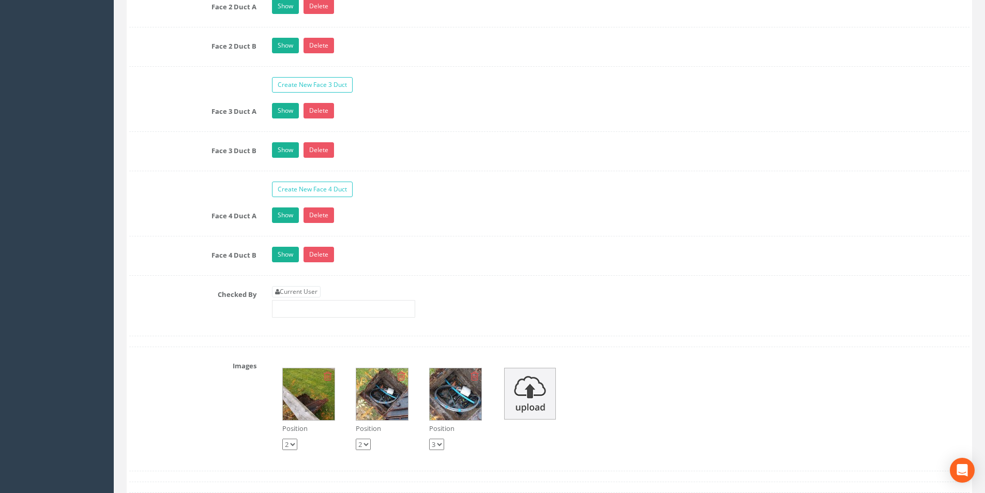
scroll to position [1862, 0]
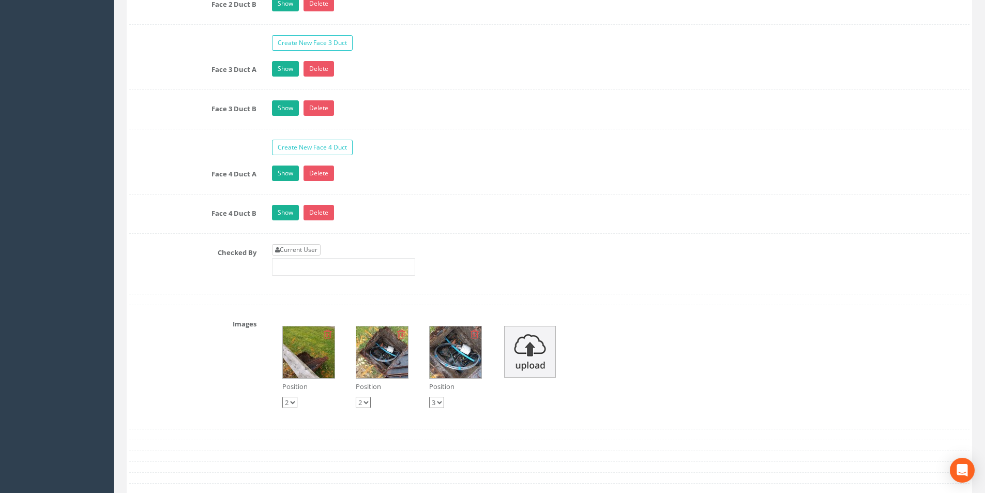
type input "20.68"
click at [308, 251] on link "Current User" at bounding box center [296, 249] width 49 height 11
type input "[PERSON_NAME]"
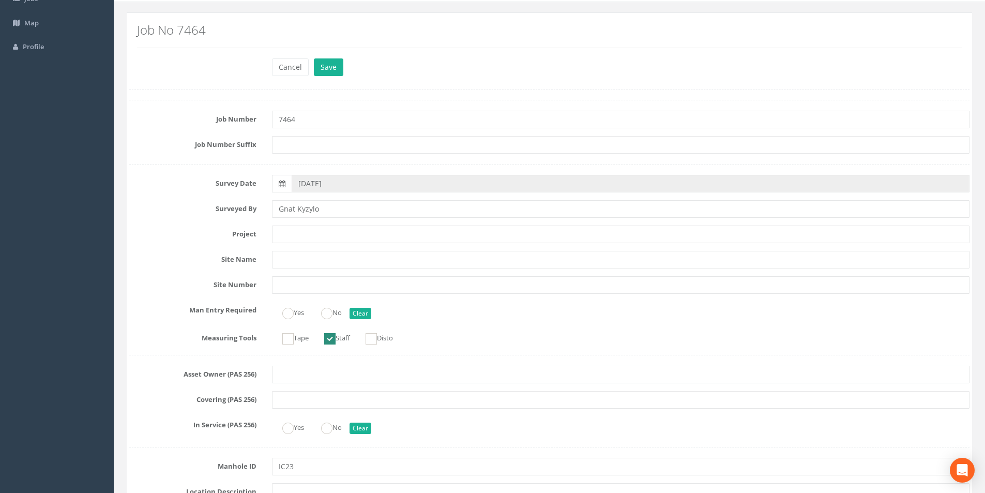
scroll to position [0, 0]
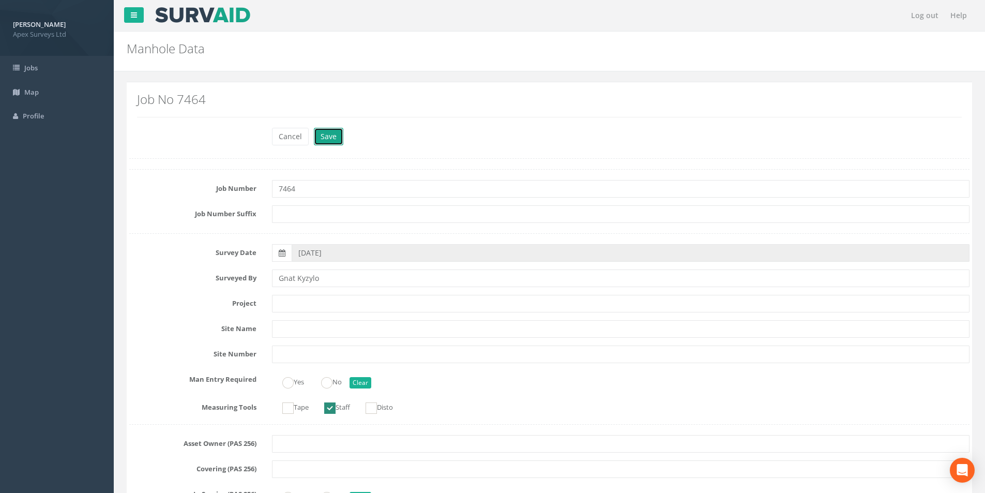
click at [332, 137] on button "Save" at bounding box center [328, 137] width 29 height 18
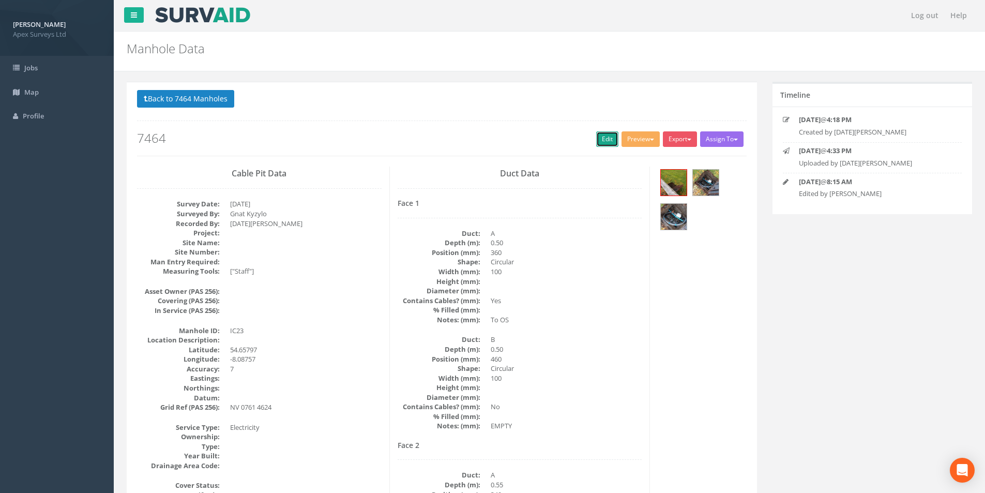
click at [599, 136] on link "Edit" at bounding box center [607, 139] width 22 height 16
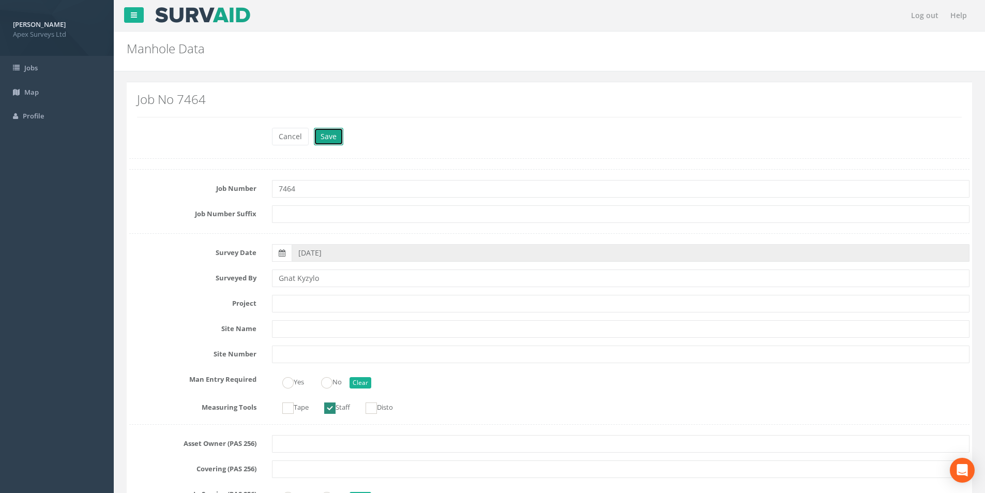
click at [332, 140] on button "Save" at bounding box center [328, 137] width 29 height 18
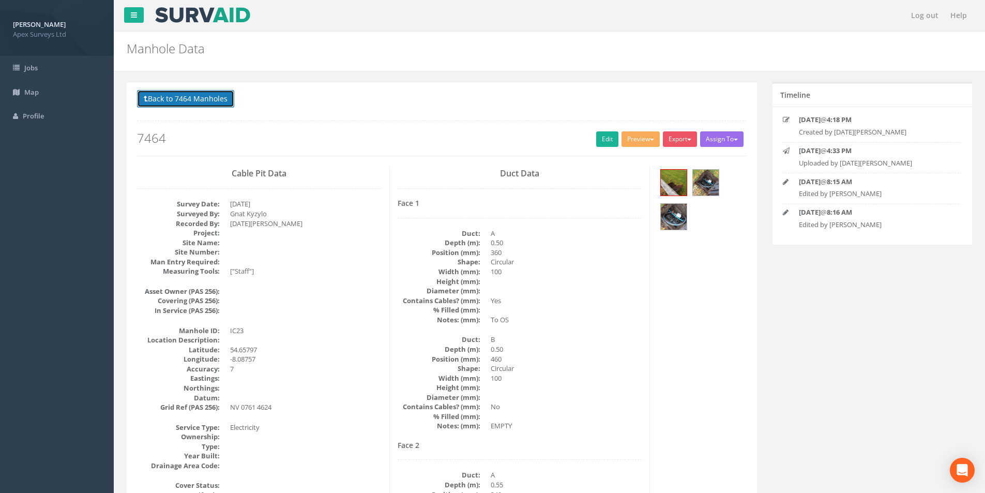
click at [202, 103] on button "Back to 7464 Manholes" at bounding box center [185, 99] width 97 height 18
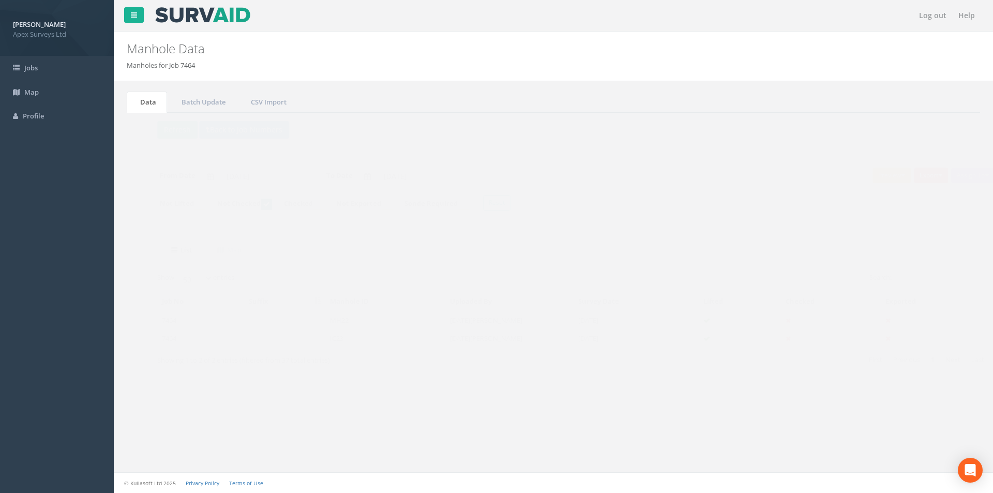
click at [252, 206] on ins at bounding box center [246, 204] width 11 height 11
checkbox input "false"
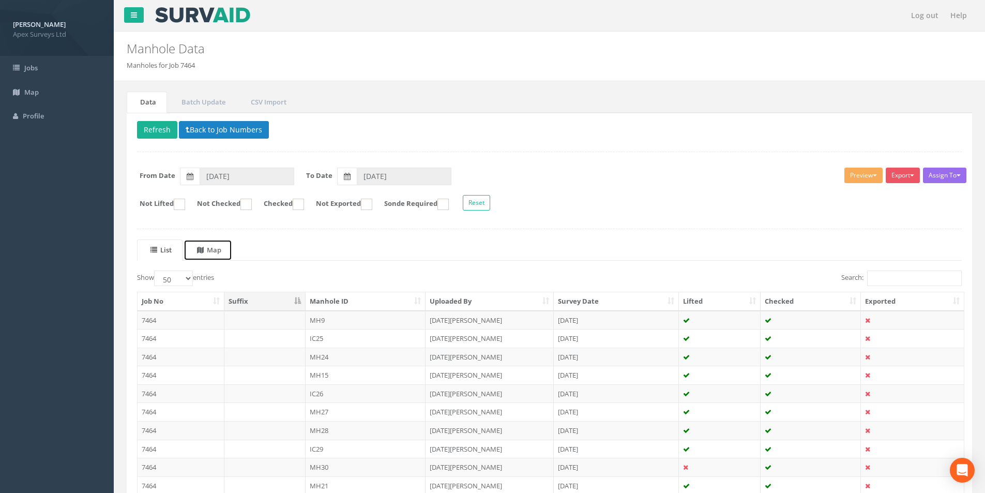
click at [215, 253] on uib-tab-heading "Map" at bounding box center [209, 249] width 24 height 9
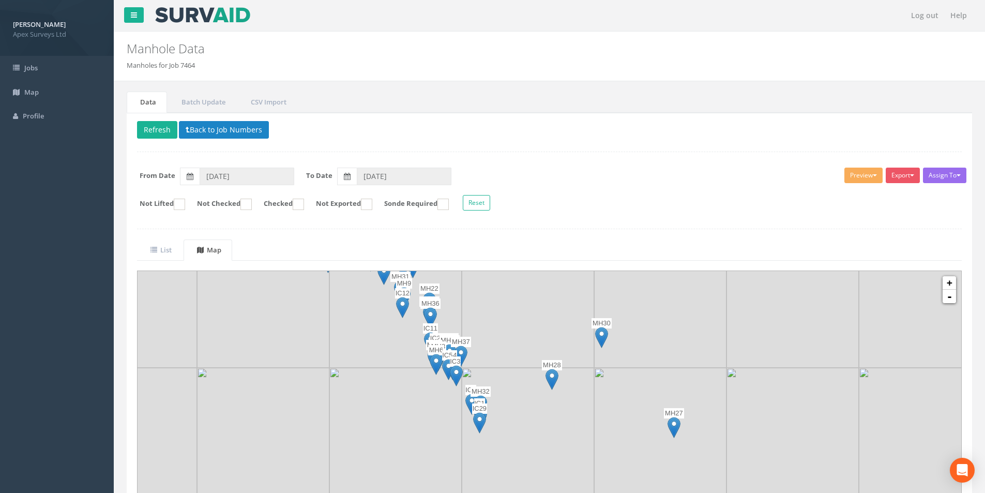
drag, startPoint x: 601, startPoint y: 384, endPoint x: 524, endPoint y: 303, distance: 111.6
click at [524, 303] on img at bounding box center [528, 301] width 132 height 132
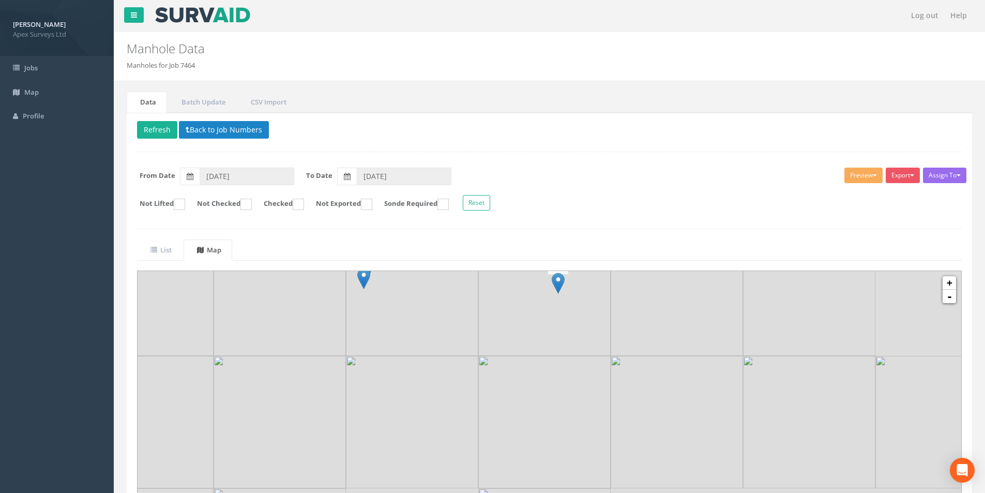
drag, startPoint x: 630, startPoint y: 471, endPoint x: 542, endPoint y: 347, distance: 152.8
click at [542, 347] on img at bounding box center [544, 289] width 132 height 132
drag, startPoint x: 535, startPoint y: 332, endPoint x: 540, endPoint y: 411, distance: 79.3
click at [540, 411] on img at bounding box center [550, 362] width 132 height 132
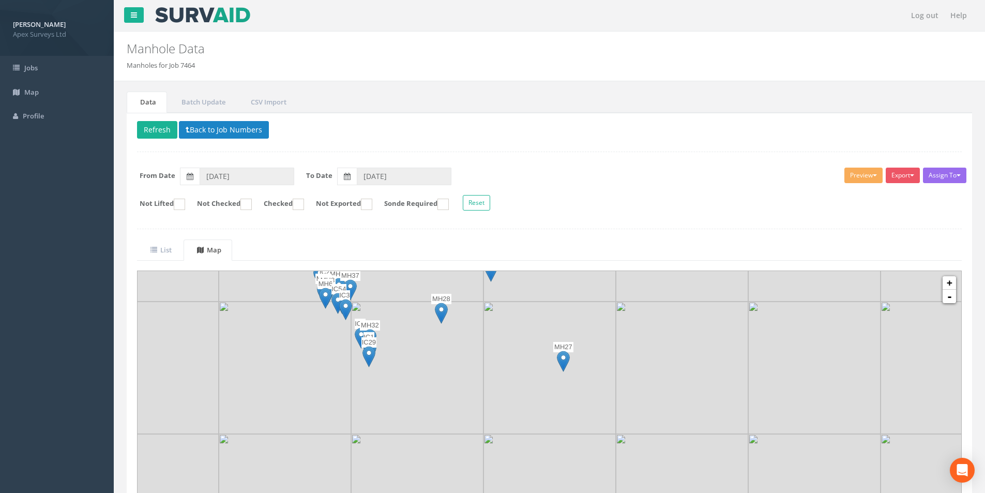
click at [565, 358] on img at bounding box center [563, 361] width 13 height 21
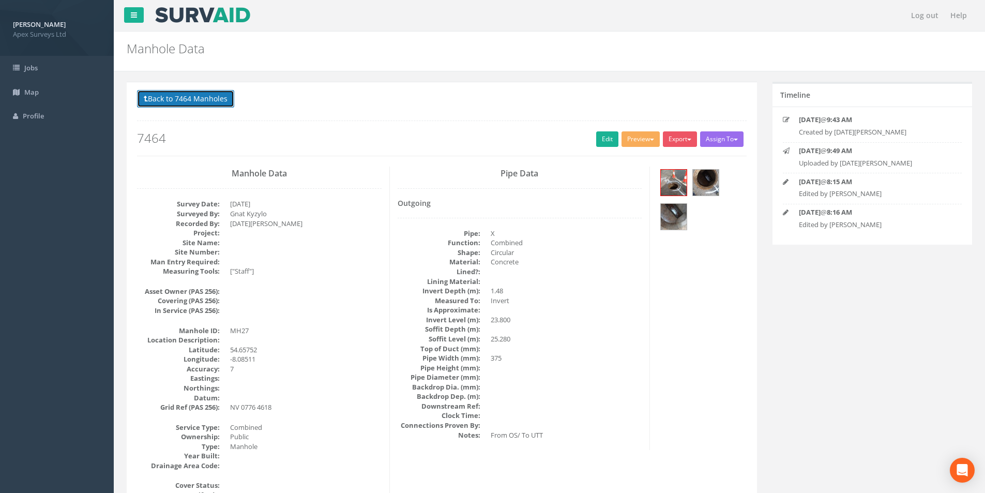
click at [162, 97] on button "Back to 7464 Manholes" at bounding box center [185, 99] width 97 height 18
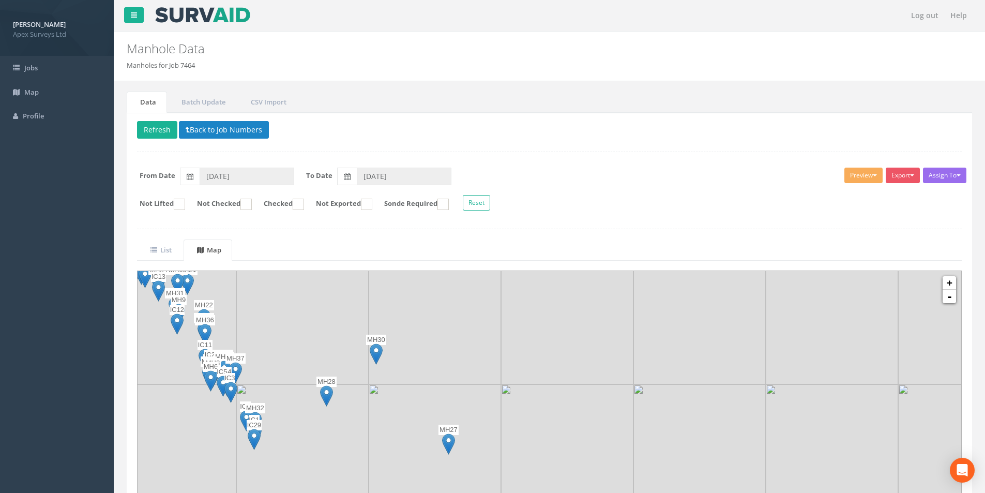
drag, startPoint x: 473, startPoint y: 342, endPoint x: 357, endPoint y: 429, distance: 144.8
click at [357, 429] on img at bounding box center [302, 450] width 132 height 132
